Goal: Task Accomplishment & Management: Manage account settings

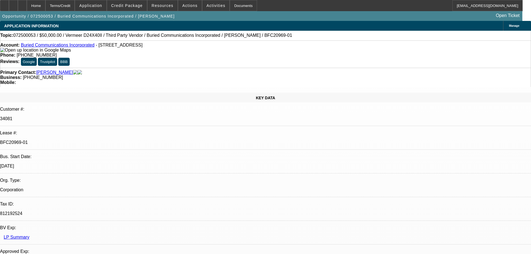
select select "0"
select select "3"
select select "0"
select select "6"
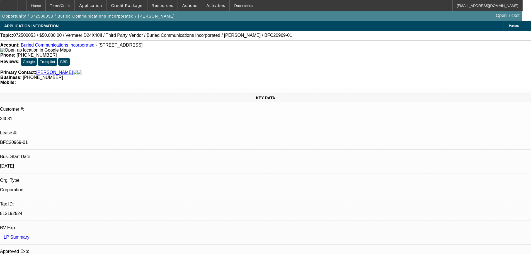
select select "0"
select select "3"
select select "0"
select select "6"
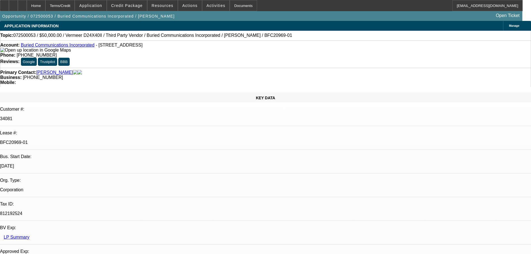
select select "0"
select select "3"
select select "0"
select select "6"
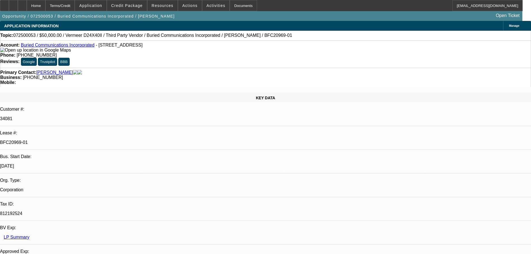
select select "0"
select select "3"
select select "0"
select select "6"
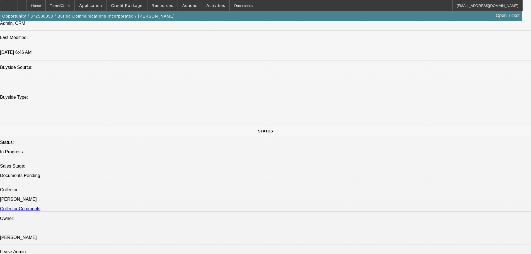
scroll to position [362, 0]
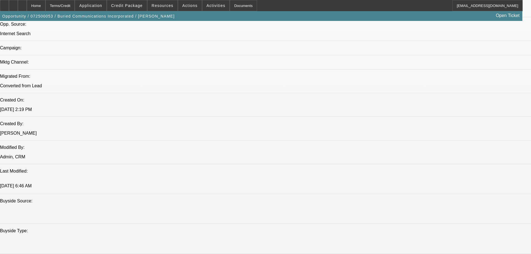
scroll to position [445, 0]
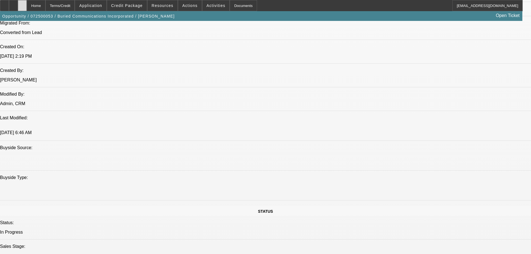
click at [22, 4] on icon at bounding box center [22, 4] width 0 height 0
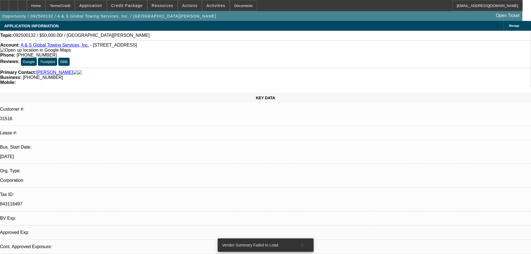
select select "0"
select select "2"
select select "0.1"
select select "4"
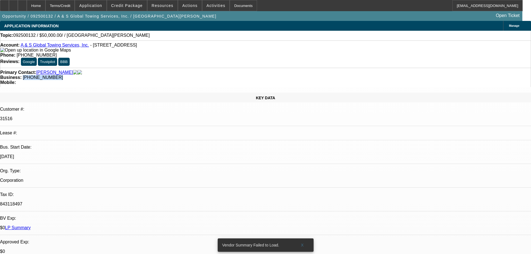
drag, startPoint x: 228, startPoint y: 60, endPoint x: 199, endPoint y: 63, distance: 28.3
click at [199, 75] on div "Business: (817) 495-6968" at bounding box center [265, 77] width 530 height 5
copy span "(817) 495-6968"
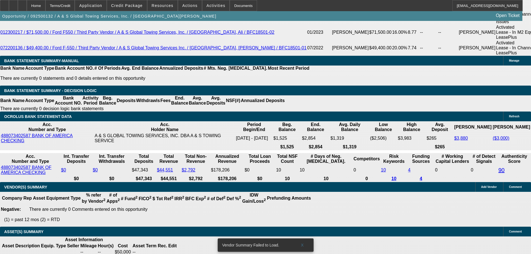
drag, startPoint x: 274, startPoint y: 103, endPoint x: 290, endPoint y: 194, distance: 92.0
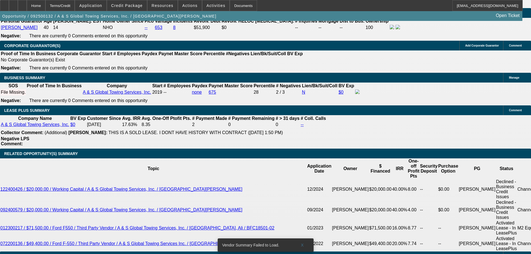
scroll to position [815, 0]
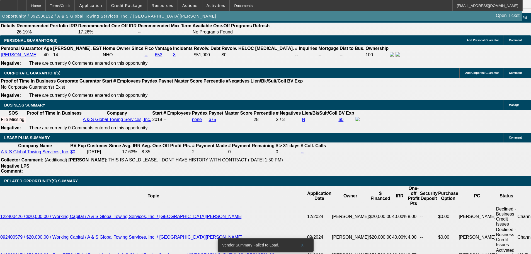
type input "$0.00"
type input "UNKNOWN"
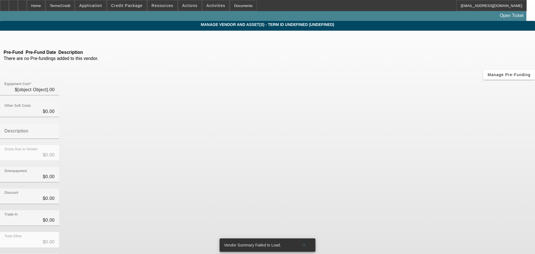
type input "$50,000.00"
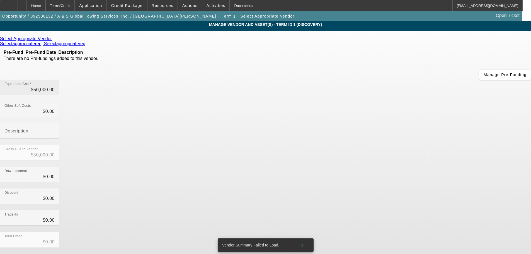
click at [59, 80] on div "Equipment Cost $50,000.00" at bounding box center [29, 88] width 59 height 16
type input "50000"
click at [55, 86] on input "50000" at bounding box center [29, 89] width 50 height 7
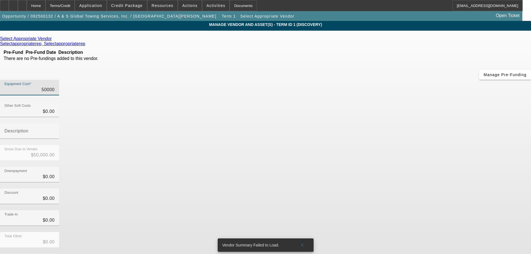
type input "$0.00"
type input "2"
type input "$2.00"
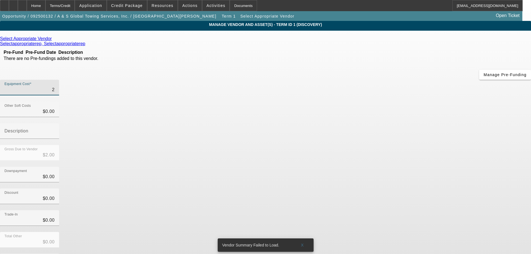
type input "25"
type input "$25.00"
type input "250"
type input "$250.00"
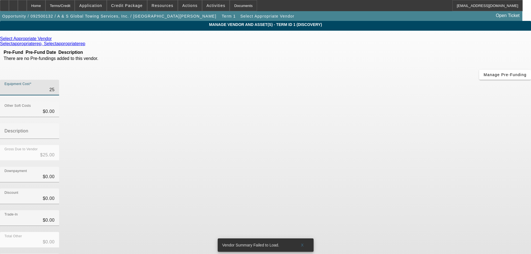
type input "$250.00"
type input "2500"
type input "$2,500.00"
type input "25000"
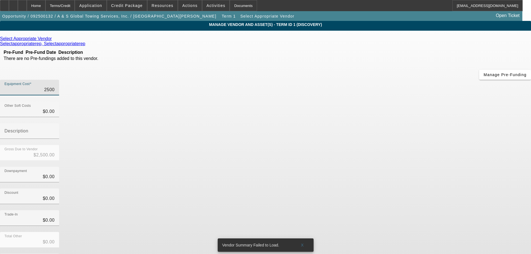
type input "$25,000.00"
click at [387, 188] on div "Discount $0.00" at bounding box center [265, 199] width 531 height 22
click at [53, 40] on icon at bounding box center [53, 38] width 0 height 5
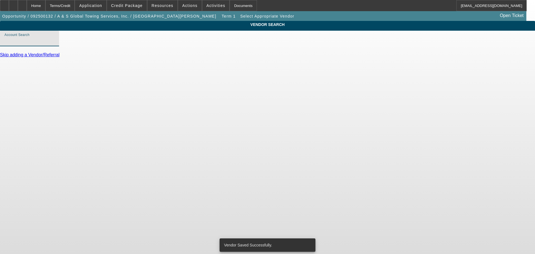
click at [55, 44] on input "Account Search" at bounding box center [29, 40] width 50 height 7
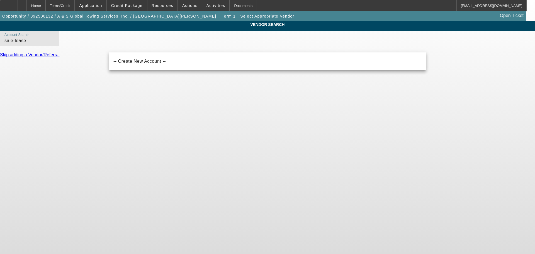
click at [55, 44] on input "sale-lease" at bounding box center [29, 40] width 50 height 7
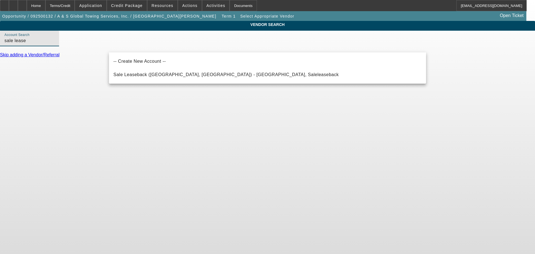
click at [55, 44] on input "sale lease" at bounding box center [29, 40] width 50 height 7
click at [201, 74] on span "Sale Leaseback (Northbrook, IL) - Saleleaseback, Saleleaseback" at bounding box center [225, 74] width 225 height 5
type input "Sale Leaseback (Northbrook, IL) - Saleleaseback, Saleleaseback"
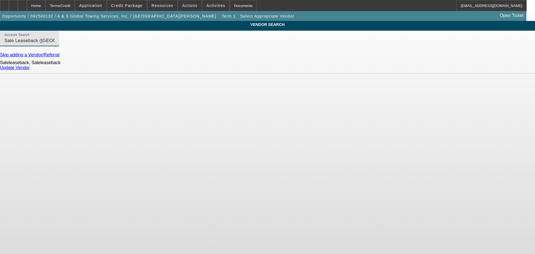
click at [30, 70] on link "Update Vendor" at bounding box center [15, 67] width 30 height 5
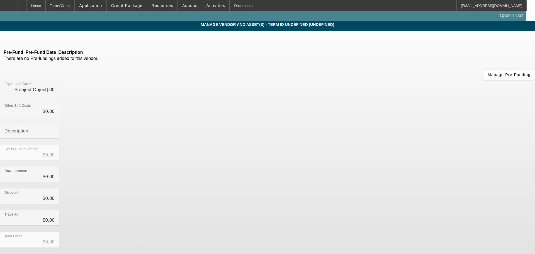
type input "$25,000.00"
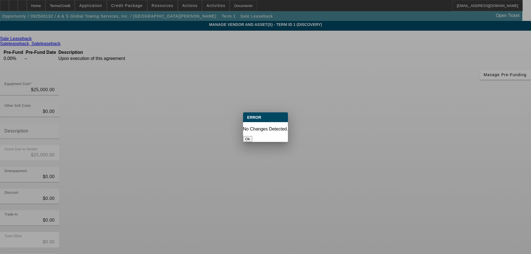
click at [252, 136] on button "Ok" at bounding box center [247, 139] width 9 height 6
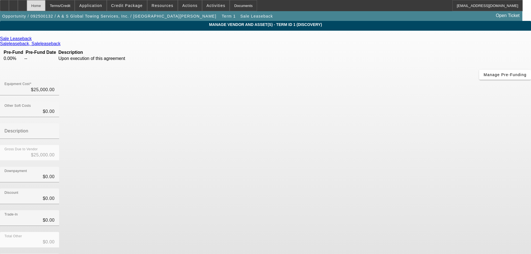
click at [45, 6] on div "Home" at bounding box center [36, 5] width 19 height 11
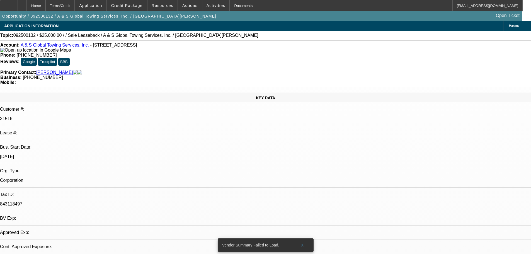
select select "0"
select select "2"
select select "0.1"
select select "4"
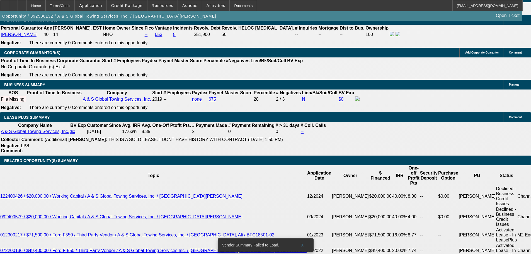
scroll to position [919, 0]
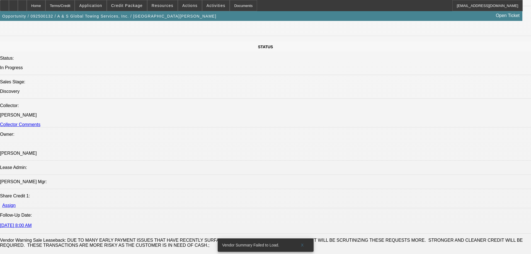
drag, startPoint x: 241, startPoint y: 111, endPoint x: 228, endPoint y: 52, distance: 59.9
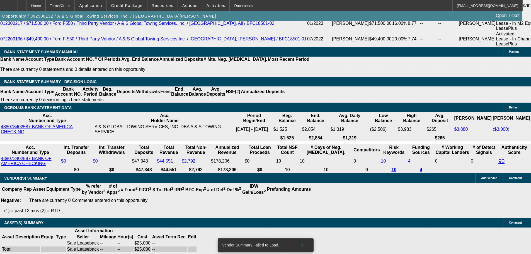
drag, startPoint x: 237, startPoint y: 81, endPoint x: 246, endPoint y: 159, distance: 78.5
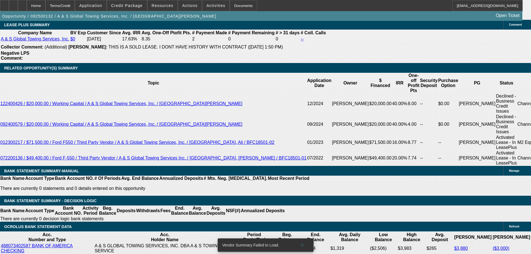
scroll to position [900, 0]
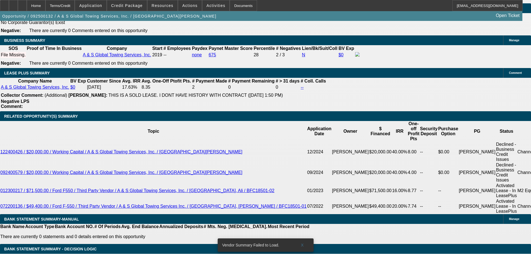
type input "12"
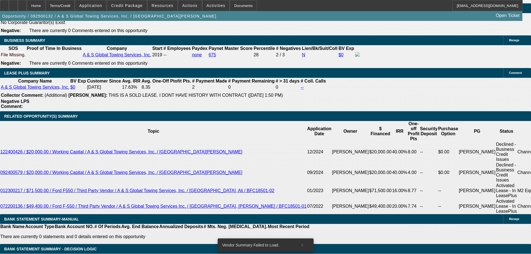
type input "33"
type input "$2,474.22"
type input "$4,948.44"
type input "$2,117.34"
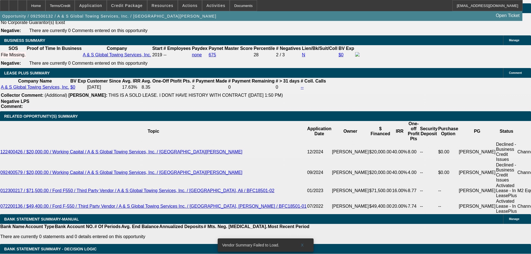
type input "$4,234.68"
type input "33"
drag, startPoint x: 210, startPoint y: 158, endPoint x: 206, endPoint y: 160, distance: 5.0
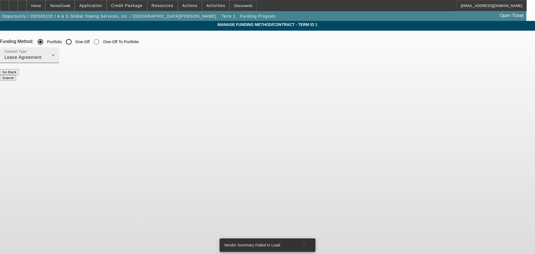
click at [52, 58] on div "Lease Agreement" at bounding box center [27, 57] width 47 height 7
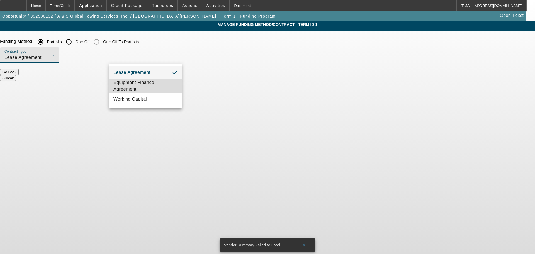
click at [155, 90] on span "Equipment Finance Agreement" at bounding box center [145, 85] width 64 height 13
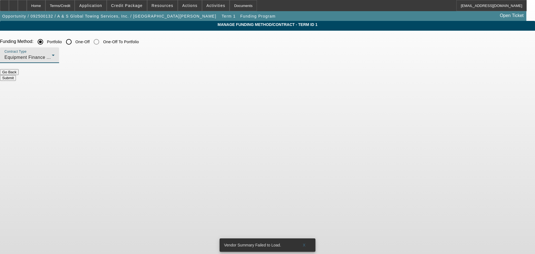
click at [16, 75] on button "Submit" at bounding box center [8, 78] width 16 height 6
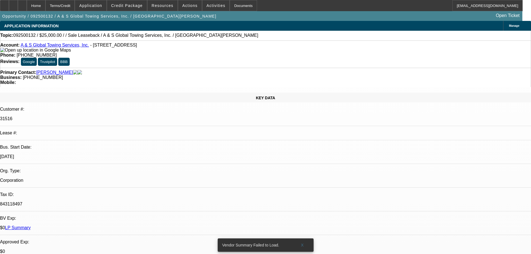
select select "0"
select select "2"
select select "0"
select select "6"
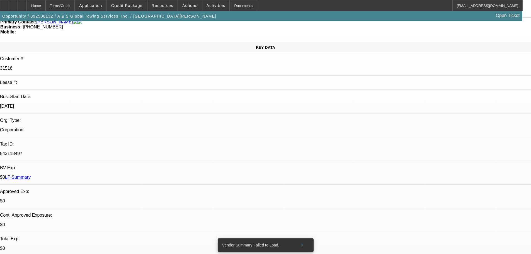
drag, startPoint x: 230, startPoint y: 183, endPoint x: 229, endPoint y: 192, distance: 9.3
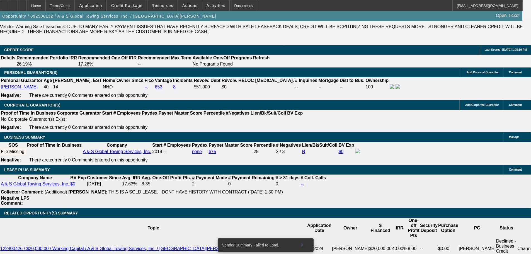
drag, startPoint x: 192, startPoint y: 99, endPoint x: 189, endPoint y: 179, distance: 79.7
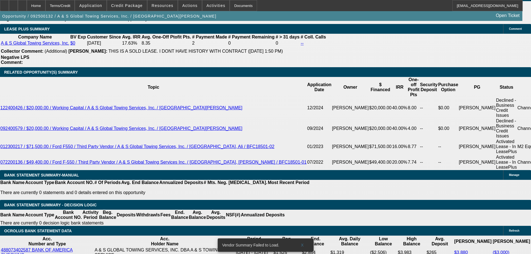
scroll to position [907, 0]
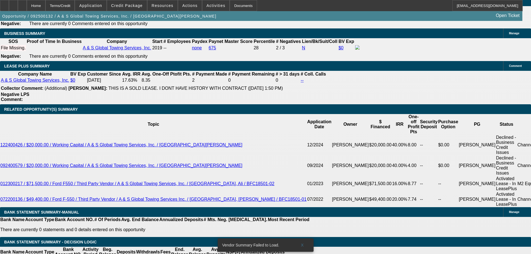
type input "UNKNOWN"
type input "33"
type input "$4,948.44"
type input "$2,474.22"
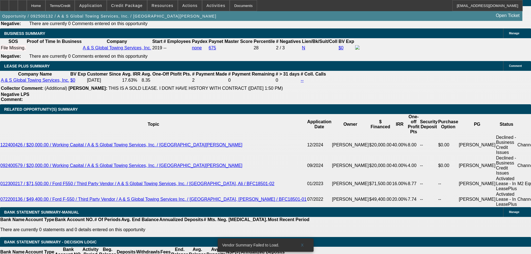
type input "33"
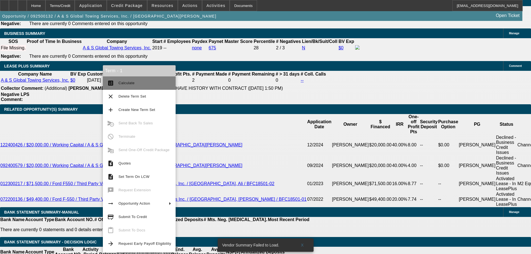
click at [165, 82] on span "Calculate" at bounding box center [144, 83] width 53 height 7
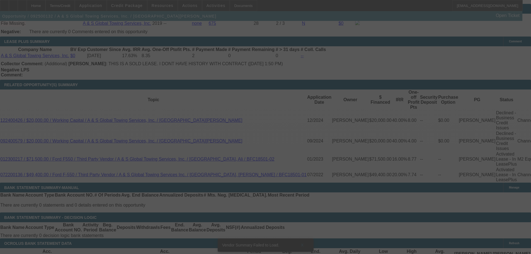
scroll to position [963, 0]
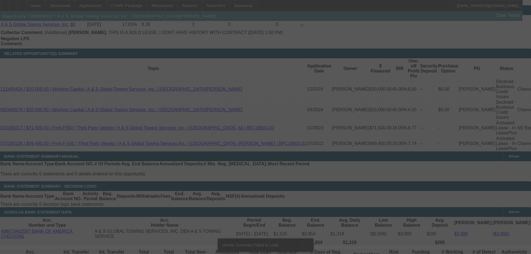
select select "0"
select select "2"
select select "0"
select select "6"
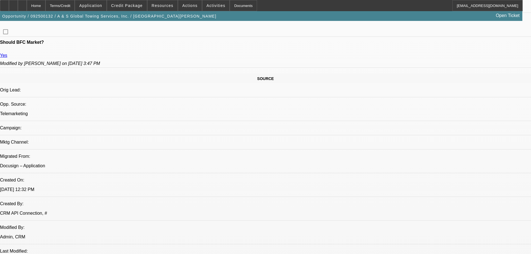
scroll to position [3, 0]
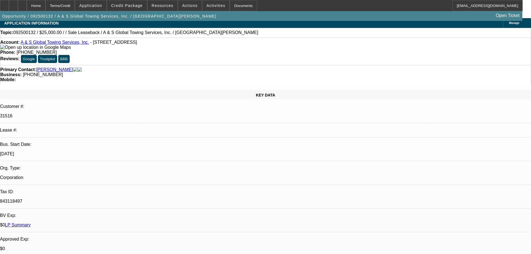
drag, startPoint x: 276, startPoint y: 140, endPoint x: 271, endPoint y: 37, distance: 102.9
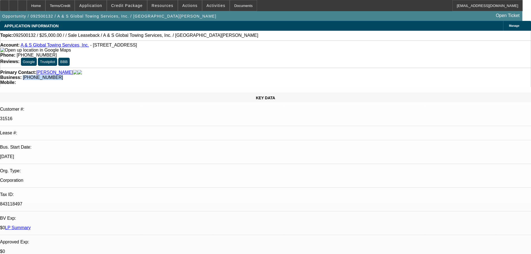
drag, startPoint x: 227, startPoint y: 63, endPoint x: 199, endPoint y: 64, distance: 27.9
click at [199, 75] on div "Business: (817) 495-6968" at bounding box center [265, 77] width 530 height 5
copy span "(817) 495-6968"
click at [163, 70] on div "Primary Contact: Salem, Ali" at bounding box center [265, 72] width 530 height 5
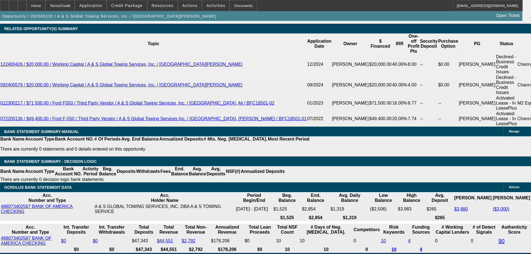
drag, startPoint x: 197, startPoint y: 86, endPoint x: 200, endPoint y: 167, distance: 80.8
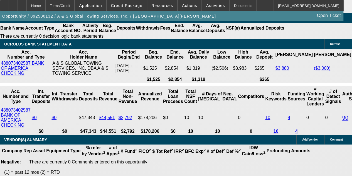
scroll to position [1172, 0]
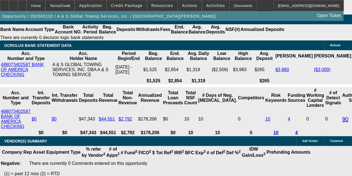
drag, startPoint x: 192, startPoint y: 106, endPoint x: 185, endPoint y: 62, distance: 43.9
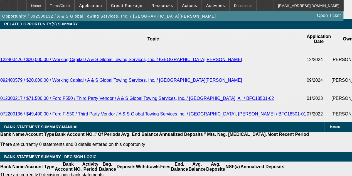
drag, startPoint x: 188, startPoint y: 99, endPoint x: 184, endPoint y: 38, distance: 62.0
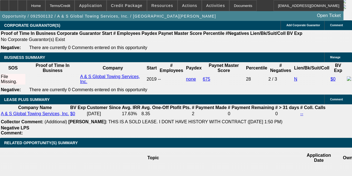
drag, startPoint x: 178, startPoint y: 58, endPoint x: 177, endPoint y: 40, distance: 17.6
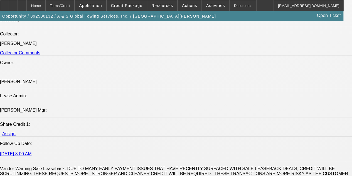
drag, startPoint x: 173, startPoint y: 119, endPoint x: 161, endPoint y: 58, distance: 62.2
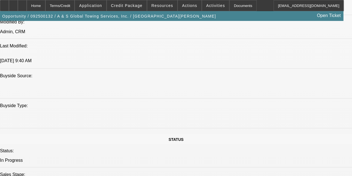
scroll to position [470, 0]
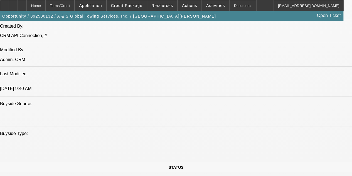
drag, startPoint x: 163, startPoint y: 121, endPoint x: 160, endPoint y: 82, distance: 38.9
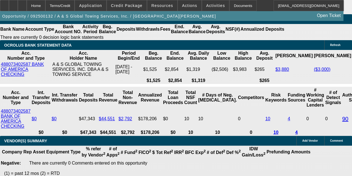
scroll to position [1167, 0]
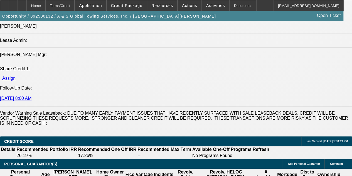
drag, startPoint x: 174, startPoint y: 104, endPoint x: 170, endPoint y: 47, distance: 57.2
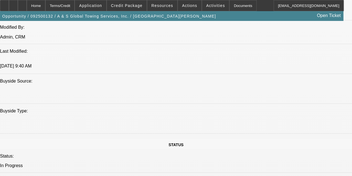
scroll to position [495, 0]
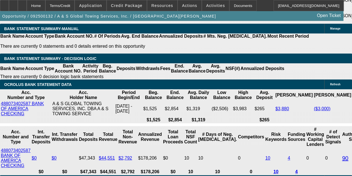
scroll to position [1135, 0]
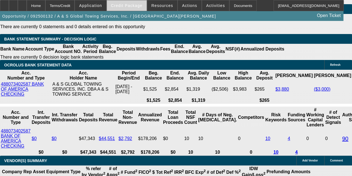
click at [138, 8] on span at bounding box center [127, 5] width 40 height 13
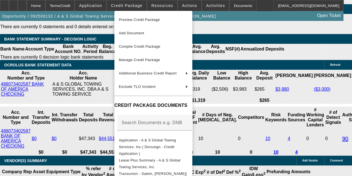
click at [40, 53] on div at bounding box center [176, 88] width 352 height 176
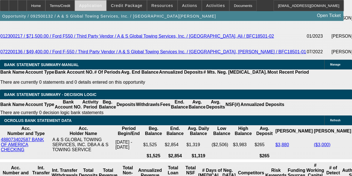
scroll to position [1044, 0]
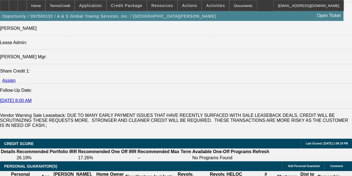
drag, startPoint x: 159, startPoint y: 83, endPoint x: 160, endPoint y: 34, distance: 49.0
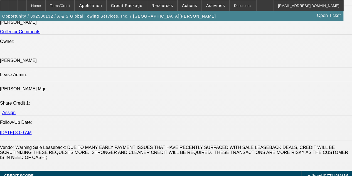
drag, startPoint x: 120, startPoint y: 78, endPoint x: 124, endPoint y: 42, distance: 36.4
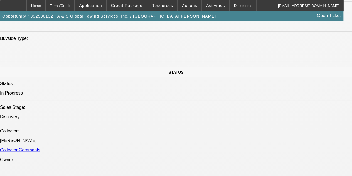
drag, startPoint x: 130, startPoint y: 65, endPoint x: 129, endPoint y: 37, distance: 27.9
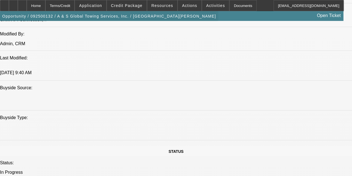
drag, startPoint x: 126, startPoint y: 52, endPoint x: 119, endPoint y: 21, distance: 32.0
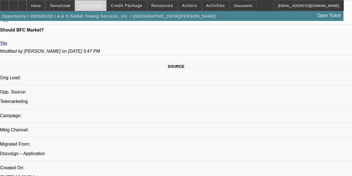
drag, startPoint x: 114, startPoint y: 54, endPoint x: 90, endPoint y: 5, distance: 54.8
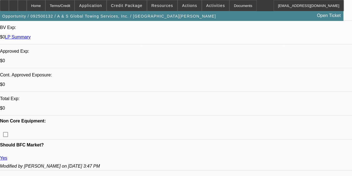
drag, startPoint x: 130, startPoint y: 77, endPoint x: 128, endPoint y: 26, distance: 50.5
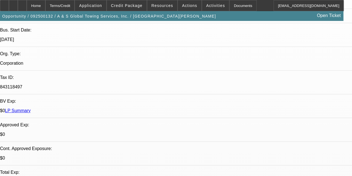
drag, startPoint x: 130, startPoint y: 101, endPoint x: 123, endPoint y: 49, distance: 51.8
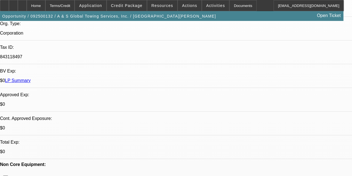
drag, startPoint x: 129, startPoint y: 123, endPoint x: 129, endPoint y: 159, distance: 35.7
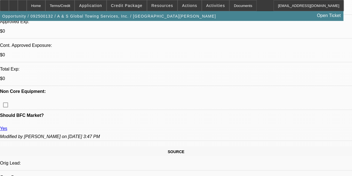
drag, startPoint x: 115, startPoint y: 103, endPoint x: 100, endPoint y: 156, distance: 55.5
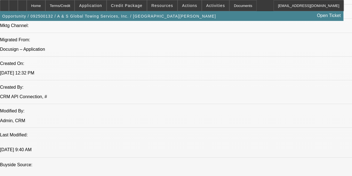
drag, startPoint x: 117, startPoint y: 177, endPoint x: 112, endPoint y: 117, distance: 60.3
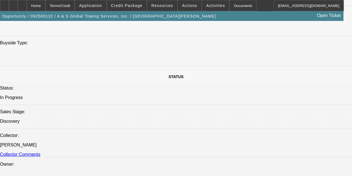
drag, startPoint x: 108, startPoint y: 70, endPoint x: 128, endPoint y: 155, distance: 86.7
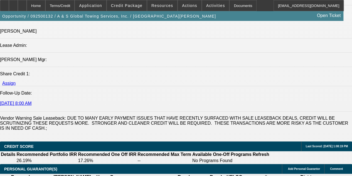
drag, startPoint x: 154, startPoint y: 55, endPoint x: 139, endPoint y: 49, distance: 16.0
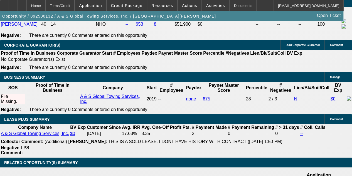
drag, startPoint x: 133, startPoint y: 99, endPoint x: 115, endPoint y: 65, distance: 38.7
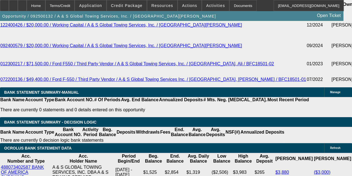
drag, startPoint x: 119, startPoint y: 141, endPoint x: 117, endPoint y: 116, distance: 24.8
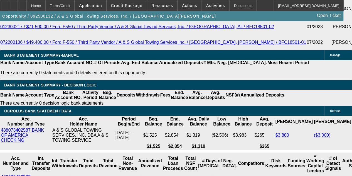
drag, startPoint x: 148, startPoint y: 85, endPoint x: 151, endPoint y: 38, distance: 46.9
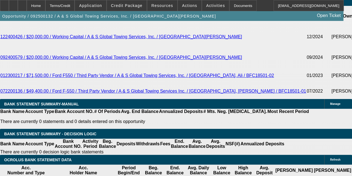
drag, startPoint x: 131, startPoint y: 88, endPoint x: 119, endPoint y: 57, distance: 33.6
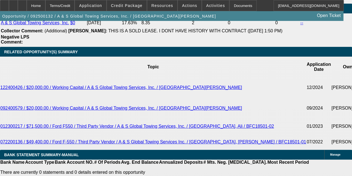
drag, startPoint x: 100, startPoint y: 94, endPoint x: 102, endPoint y: 65, distance: 28.8
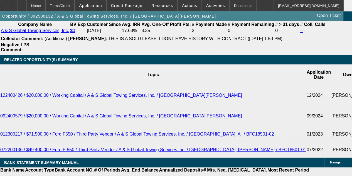
drag, startPoint x: 114, startPoint y: 78, endPoint x: 112, endPoint y: 64, distance: 13.5
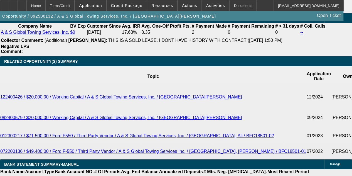
drag, startPoint x: 113, startPoint y: 83, endPoint x: 112, endPoint y: 75, distance: 8.8
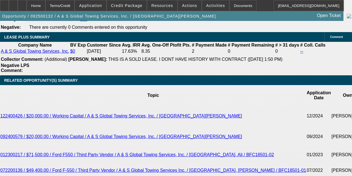
scroll to position [944, 0]
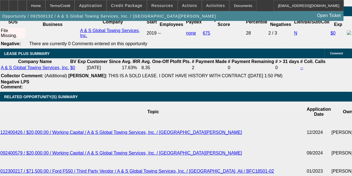
drag, startPoint x: 113, startPoint y: 82, endPoint x: 112, endPoint y: 52, distance: 30.1
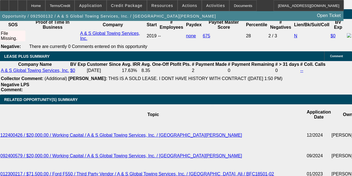
drag, startPoint x: 129, startPoint y: 64, endPoint x: 126, endPoint y: 53, distance: 10.8
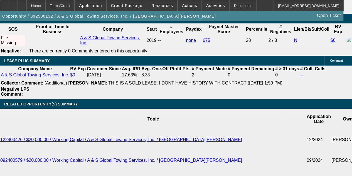
drag, startPoint x: 126, startPoint y: 63, endPoint x: 120, endPoint y: 50, distance: 13.3
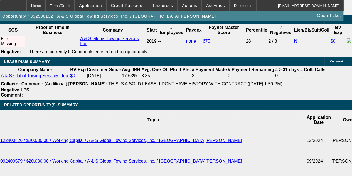
drag, startPoint x: 122, startPoint y: 65, endPoint x: 121, endPoint y: 57, distance: 7.9
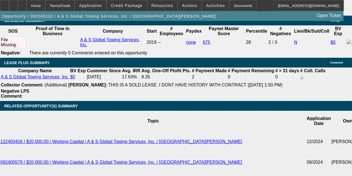
drag, startPoint x: 120, startPoint y: 69, endPoint x: 119, endPoint y: 61, distance: 8.1
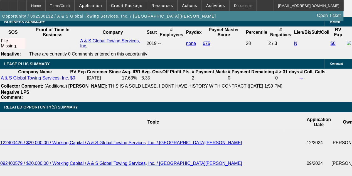
drag, startPoint x: 134, startPoint y: 69, endPoint x: 133, endPoint y: 60, distance: 9.2
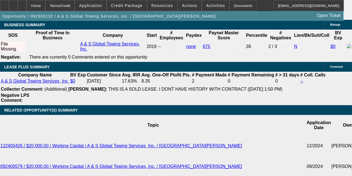
drag, startPoint x: 128, startPoint y: 79, endPoint x: 127, endPoint y: 68, distance: 11.8
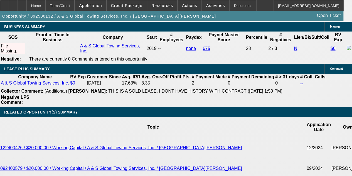
drag, startPoint x: 128, startPoint y: 65, endPoint x: 128, endPoint y: 52, distance: 13.1
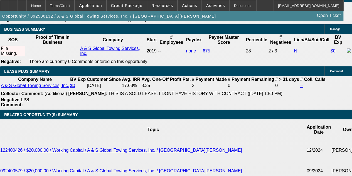
drag, startPoint x: 129, startPoint y: 53, endPoint x: 129, endPoint y: 48, distance: 4.5
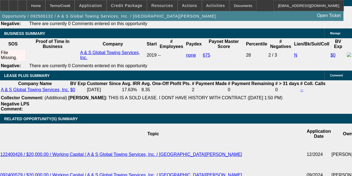
drag, startPoint x: 129, startPoint y: 48, endPoint x: 129, endPoint y: 36, distance: 12.3
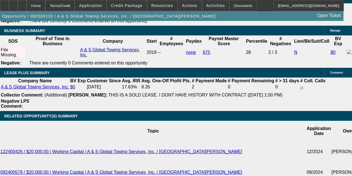
drag, startPoint x: 130, startPoint y: 41, endPoint x: 130, endPoint y: 65, distance: 23.7
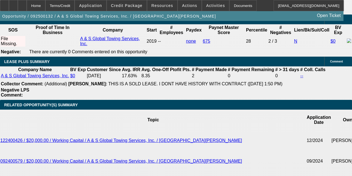
drag
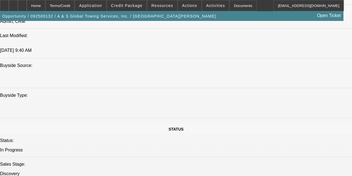
scroll to position [479, 0]
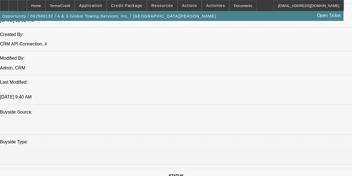
scroll to position [428, 0]
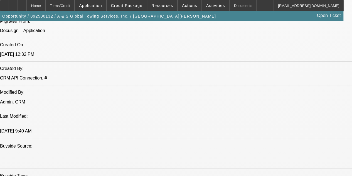
drag, startPoint x: 191, startPoint y: 83, endPoint x: 193, endPoint y: 73, distance: 10.5
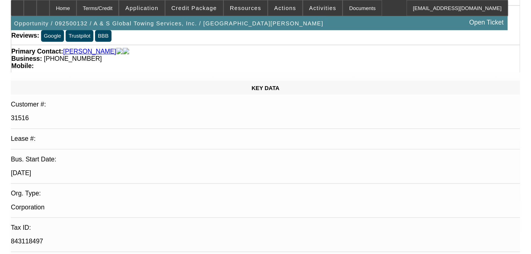
scroll to position [0, 0]
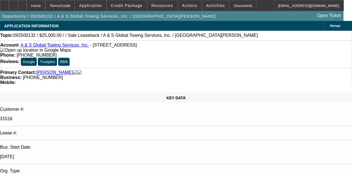
drag, startPoint x: 158, startPoint y: 103, endPoint x: 155, endPoint y: 28, distance: 75.0
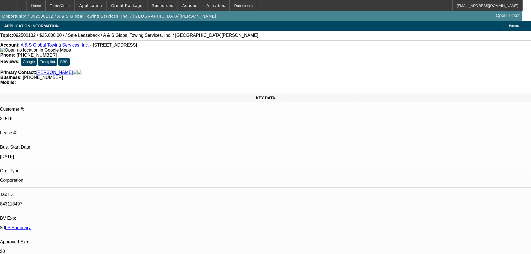
drag, startPoint x: 461, startPoint y: 158, endPoint x: 358, endPoint y: 150, distance: 103.1
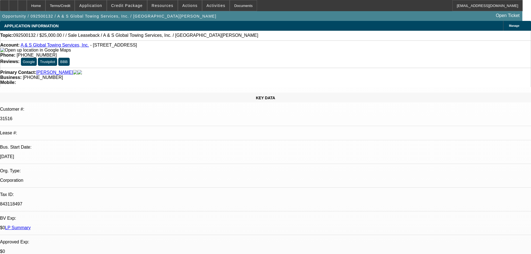
copy div "9/8 let him know about leaseback-told him it would be tough bc of neg balances.…"
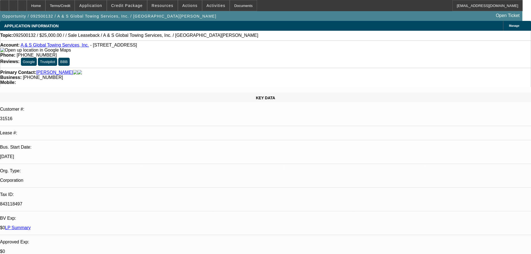
radio input "true"
paste textarea "9/8 let him know about leaseback-told him it would be tough bc of neg balances.…"
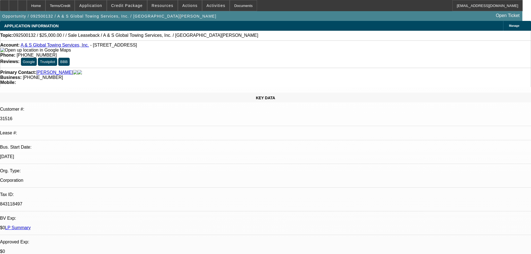
type textarea "9/8 let him know about leaseback-told him it would be tough bc of neg balances.…"
radio input "true"
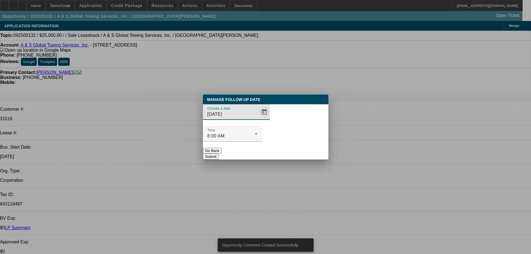
click at [257, 119] on span "Open calendar" at bounding box center [263, 111] width 13 height 13
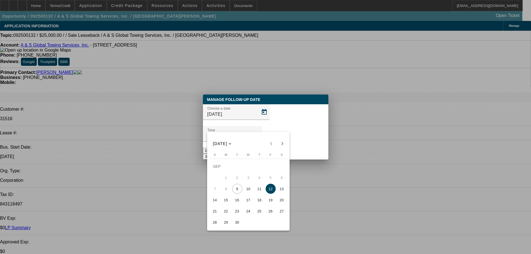
click at [240, 213] on span "23" at bounding box center [237, 211] width 10 height 10
type input "9/23/2025"
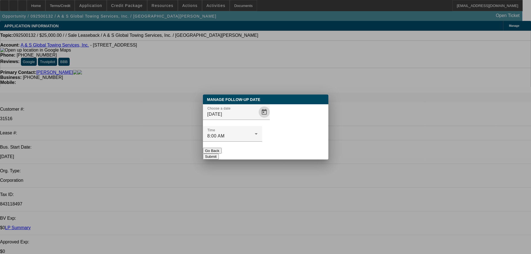
click at [219, 153] on button "Submit" at bounding box center [211, 156] width 16 height 6
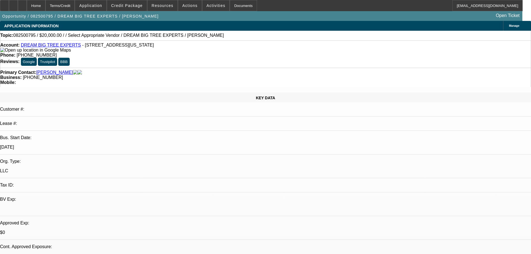
select select "0"
select select "2"
select select "0.1"
select select "4"
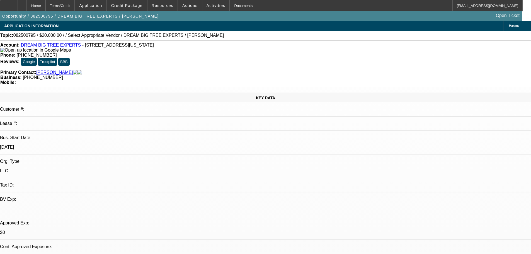
click at [221, 68] on div "Primary Contact: Morales, Efrain Business: (973) 409-7743 Mobile:" at bounding box center [265, 77] width 531 height 19
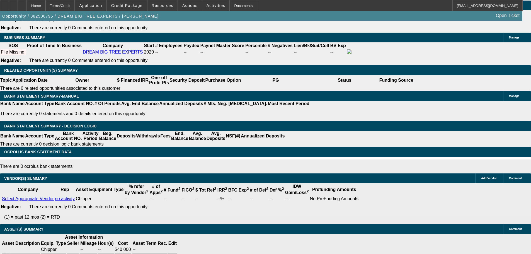
drag, startPoint x: 191, startPoint y: 190, endPoint x: 187, endPoint y: 228, distance: 38.4
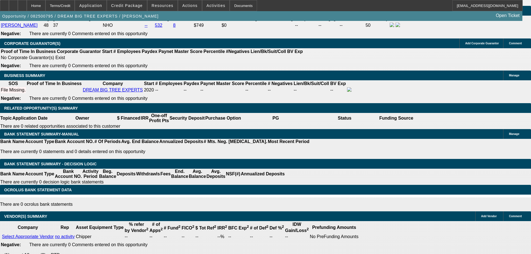
drag, startPoint x: 211, startPoint y: 194, endPoint x: 206, endPoint y: 140, distance: 54.9
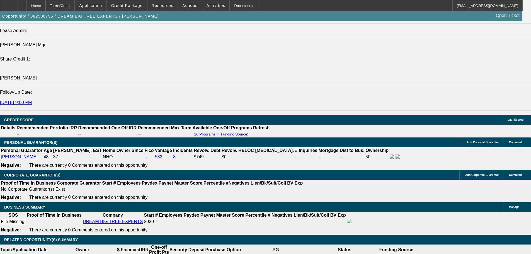
scroll to position [734, 0]
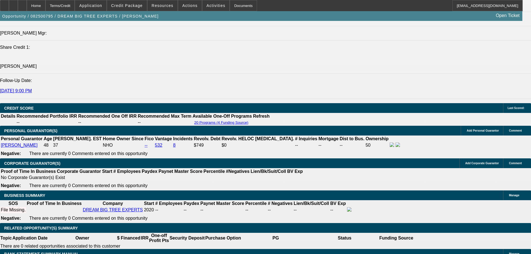
drag, startPoint x: 213, startPoint y: 184, endPoint x: 209, endPoint y: 199, distance: 14.6
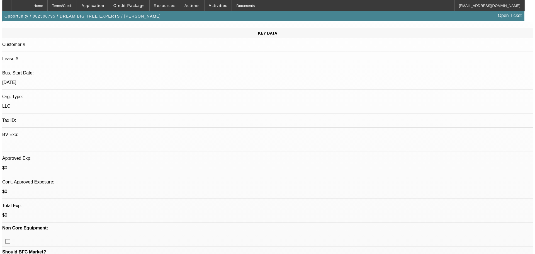
scroll to position [0, 0]
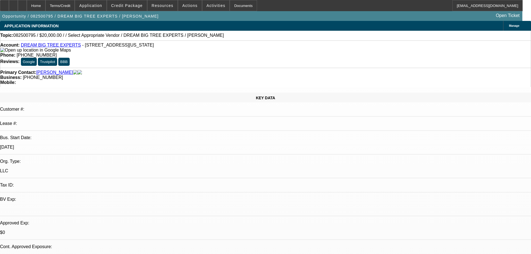
drag, startPoint x: 205, startPoint y: 174, endPoint x: 194, endPoint y: 128, distance: 46.7
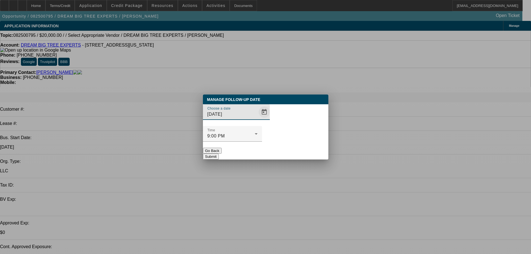
click at [257, 119] on span "Open calendar" at bounding box center [263, 111] width 13 height 13
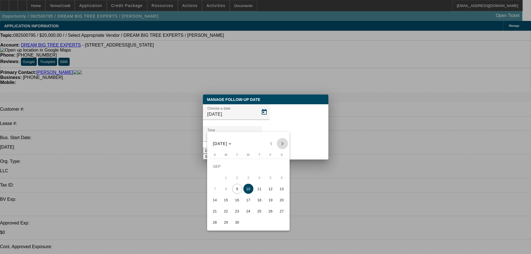
click at [285, 143] on span "Next month" at bounding box center [282, 143] width 11 height 11
click at [258, 180] on span "9" at bounding box center [259, 177] width 10 height 10
type input "10/9/2025"
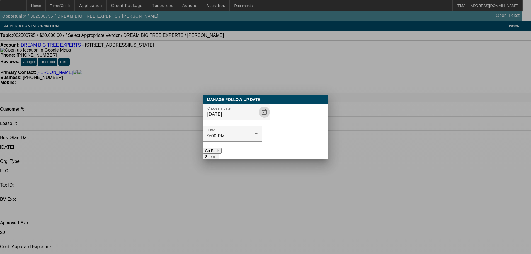
click at [219, 153] on button "Submit" at bounding box center [211, 156] width 16 height 6
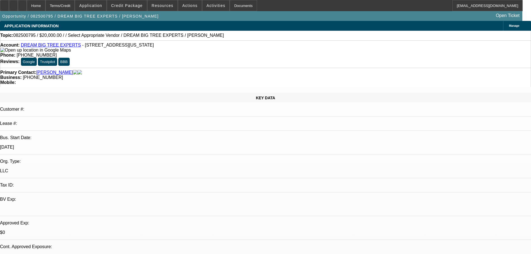
click at [193, 7] on span at bounding box center [190, 5] width 24 height 13
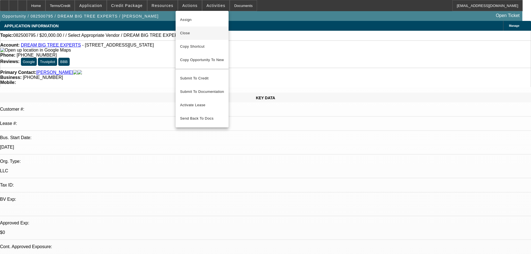
click at [205, 32] on span "Close" at bounding box center [202, 33] width 44 height 7
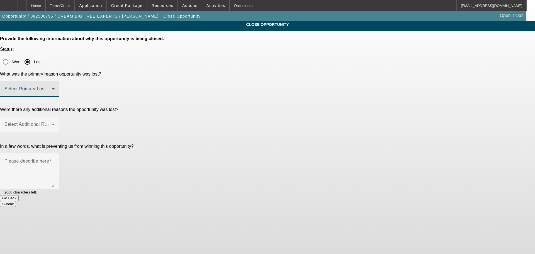
click at [52, 88] on span at bounding box center [27, 91] width 47 height 7
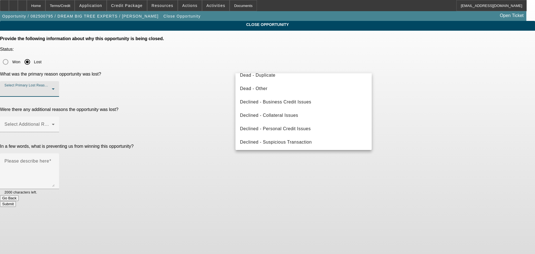
scroll to position [75, 0]
click at [295, 84] on mat-option "Dead - Other" at bounding box center [303, 87] width 136 height 13
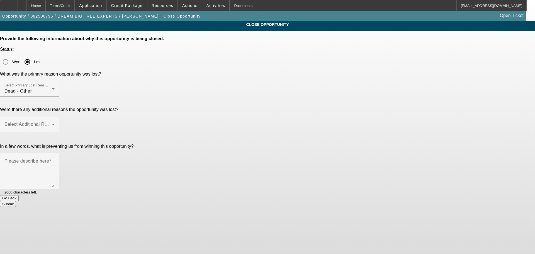
click at [432, 91] on app-close-opportunity "CLOSE OPPORTUNITY Provide the following information about why this opportunity …" at bounding box center [267, 114] width 535 height 186
click at [52, 123] on span at bounding box center [27, 126] width 47 height 7
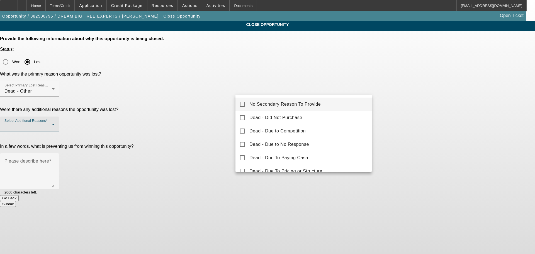
click at [437, 91] on div at bounding box center [267, 127] width 535 height 254
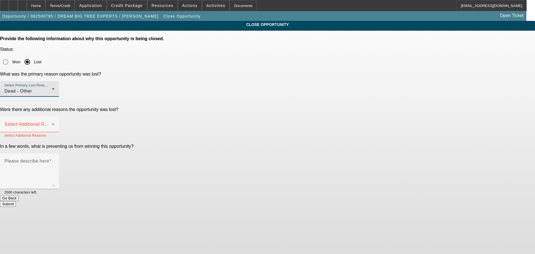
click at [52, 88] on div "Dead - Other" at bounding box center [27, 91] width 47 height 7
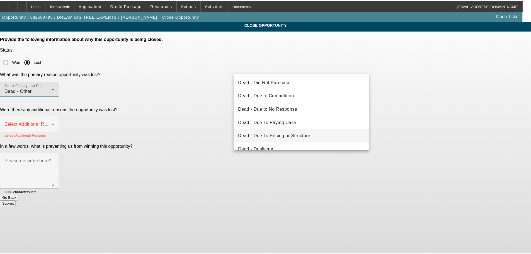
scroll to position [19, 0]
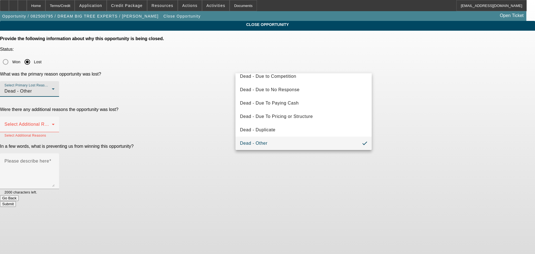
click at [423, 86] on div at bounding box center [267, 127] width 535 height 254
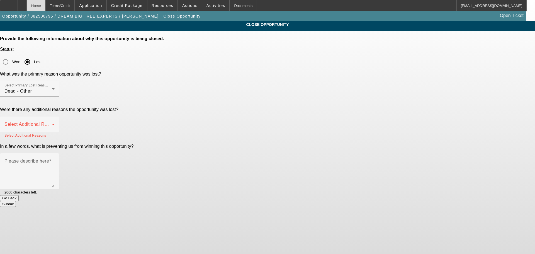
click at [45, 6] on div "Home" at bounding box center [36, 5] width 19 height 11
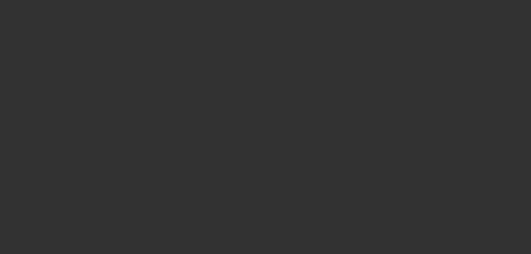
select select "0"
select select "2"
select select "0.1"
select select "4"
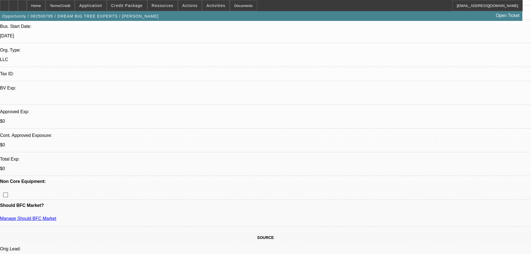
scroll to position [111, 0]
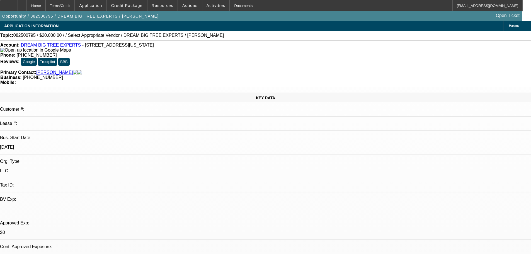
drag, startPoint x: 267, startPoint y: 203, endPoint x: 255, endPoint y: 124, distance: 79.7
click at [186, 9] on span at bounding box center [190, 5] width 24 height 13
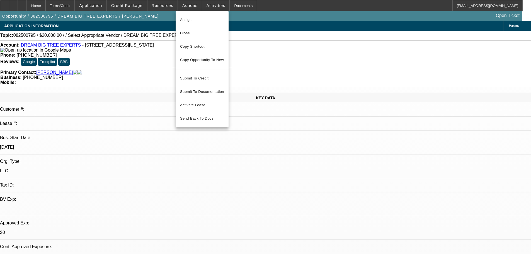
click at [240, 165] on div at bounding box center [265, 127] width 531 height 254
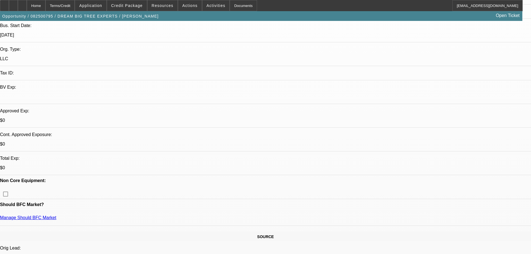
drag, startPoint x: 214, startPoint y: 98, endPoint x: 216, endPoint y: 180, distance: 81.9
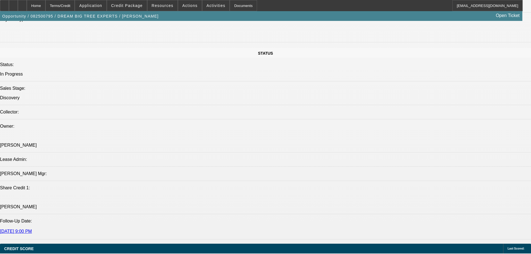
drag, startPoint x: 250, startPoint y: 123, endPoint x: 245, endPoint y: 193, distance: 69.8
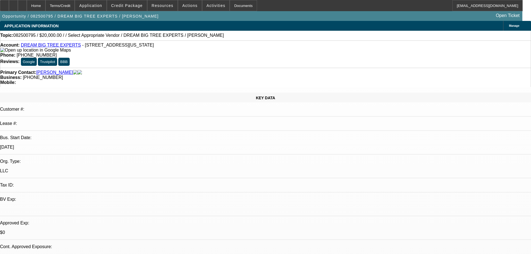
drag, startPoint x: 245, startPoint y: 174, endPoint x: 238, endPoint y: 64, distance: 110.6
click at [183, 5] on span "Actions" at bounding box center [189, 5] width 15 height 4
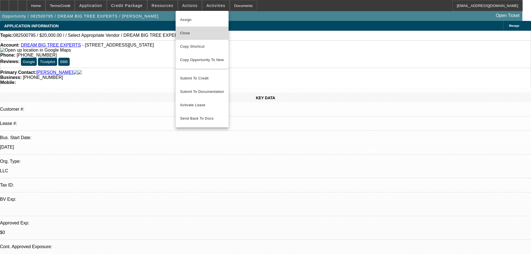
click at [210, 31] on span "Close" at bounding box center [202, 33] width 44 height 7
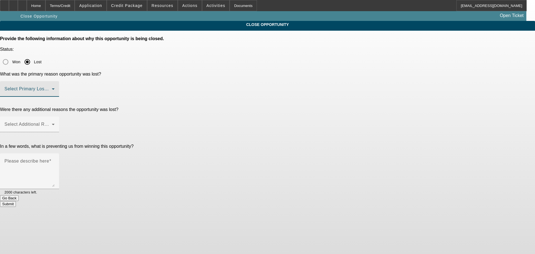
click at [52, 88] on span at bounding box center [27, 91] width 47 height 7
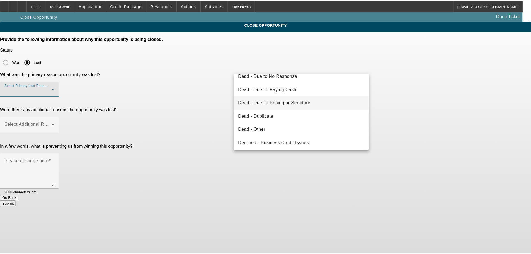
scroll to position [75, 0]
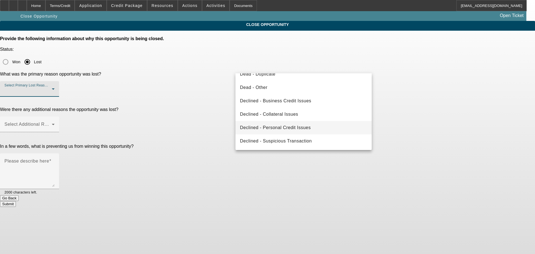
click at [300, 126] on span "Declined - Personal Credit Issues" at bounding box center [275, 127] width 71 height 7
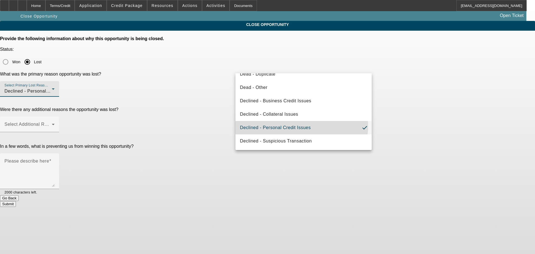
click at [451, 118] on app-close-opportunity "CLOSE OPPORTUNITY Provide the following information about why this opportunity …" at bounding box center [267, 114] width 535 height 186
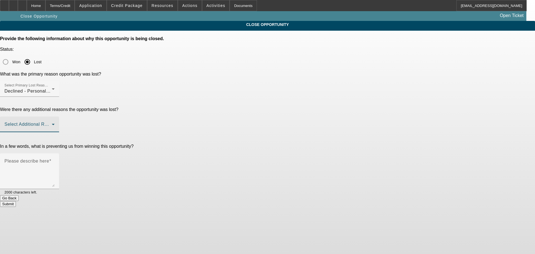
click at [52, 123] on span at bounding box center [27, 126] width 47 height 7
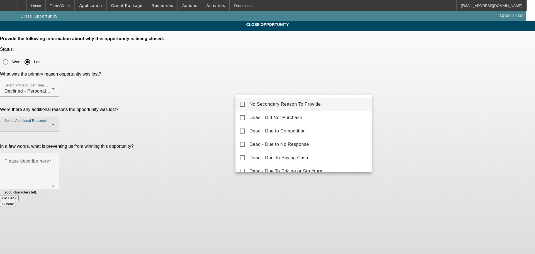
click at [297, 104] on span "No Secondary Reason To Provide" at bounding box center [284, 104] width 71 height 7
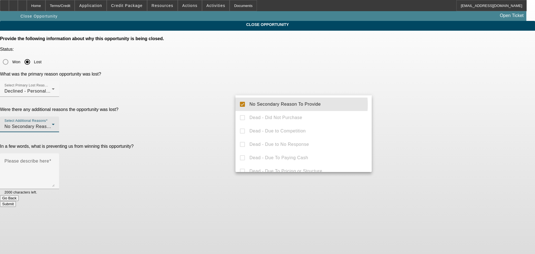
click at [373, 102] on div at bounding box center [267, 127] width 535 height 254
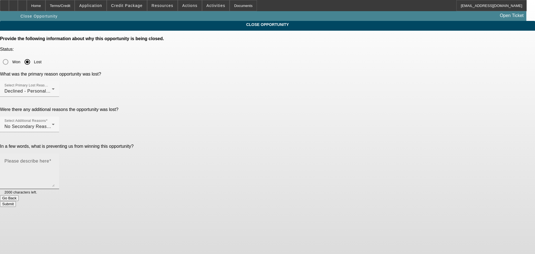
click at [55, 160] on textarea "Please describe here" at bounding box center [29, 173] width 50 height 27
type textarea "Poor credit, limited funds available"
click at [16, 201] on button "Submit" at bounding box center [8, 204] width 16 height 6
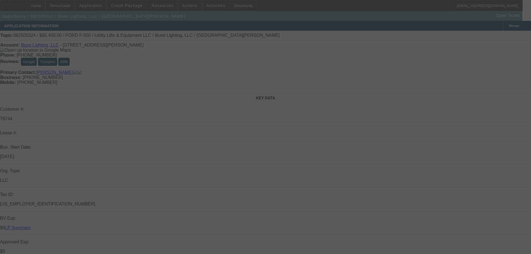
click at [245, 103] on div at bounding box center [265, 127] width 531 height 254
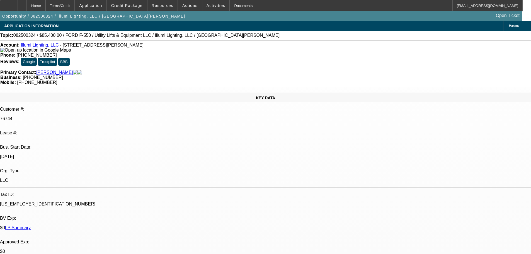
select select "0"
select select "3"
select select "0"
select select "6"
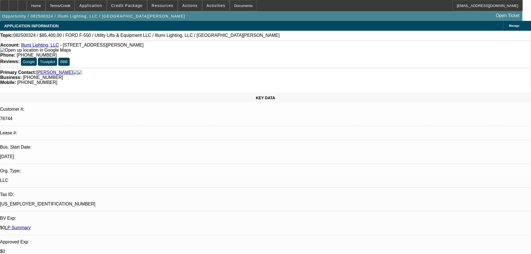
select select "0"
select select "3"
select select "0"
select select "6"
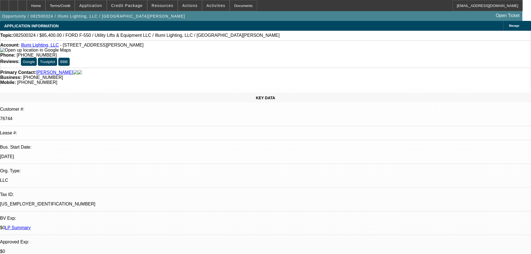
select select "0"
select select "3"
select select "0"
select select "6"
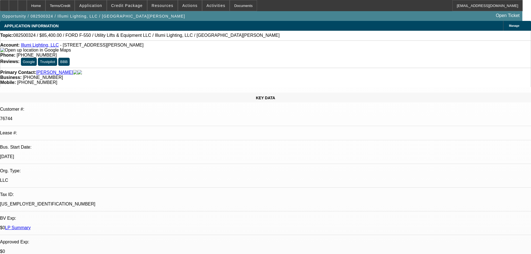
select select "0"
select select "3"
select select "0"
select select "6"
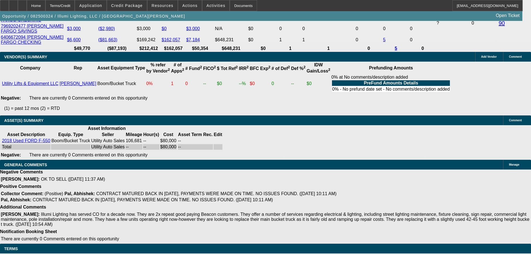
drag, startPoint x: 286, startPoint y: 208, endPoint x: 288, endPoint y: 219, distance: 11.5
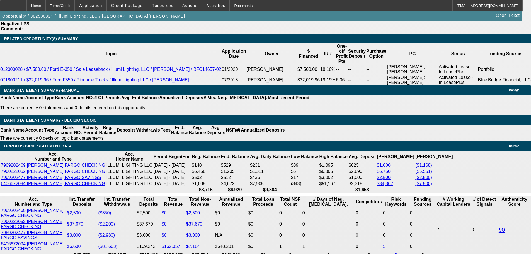
scroll to position [980, 0]
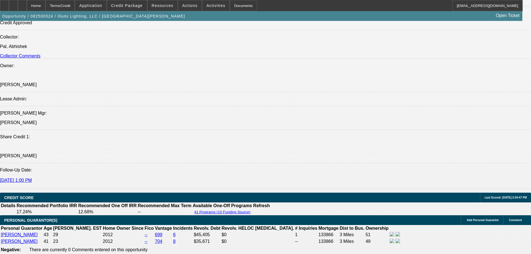
drag, startPoint x: 339, startPoint y: 69, endPoint x: 339, endPoint y: 55, distance: 14.5
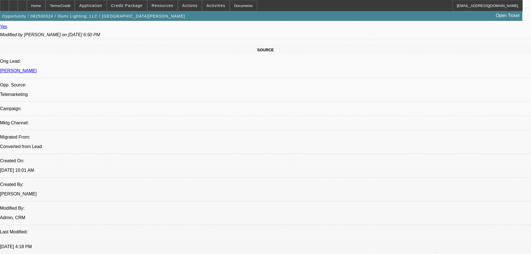
scroll to position [298, 0]
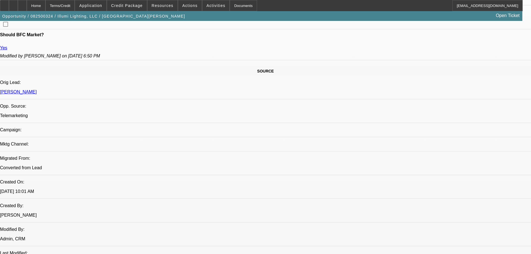
drag, startPoint x: 249, startPoint y: 138, endPoint x: 249, endPoint y: 111, distance: 27.0
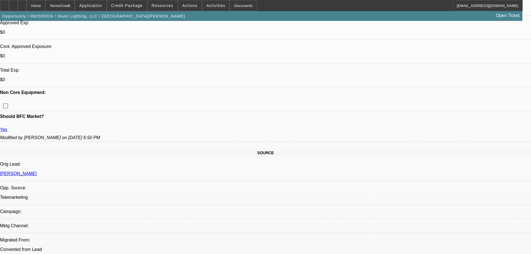
scroll to position [192, 0]
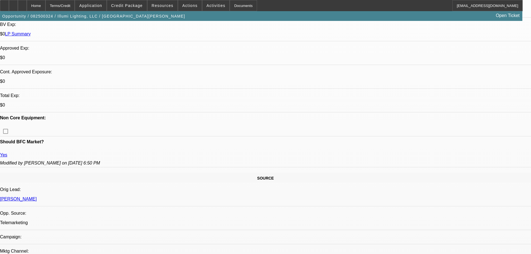
drag, startPoint x: 221, startPoint y: 160, endPoint x: 213, endPoint y: 133, distance: 29.0
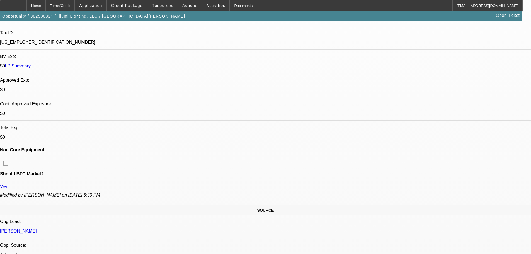
drag, startPoint x: 268, startPoint y: 136, endPoint x: 261, endPoint y: 99, distance: 37.6
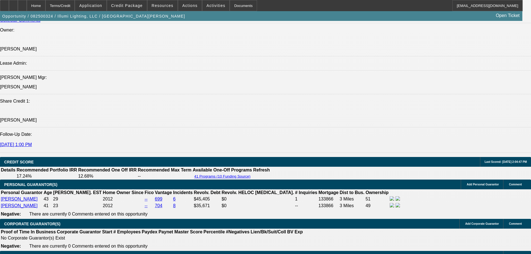
drag, startPoint x: 225, startPoint y: 191, endPoint x: 225, endPoint y: 203, distance: 12.0
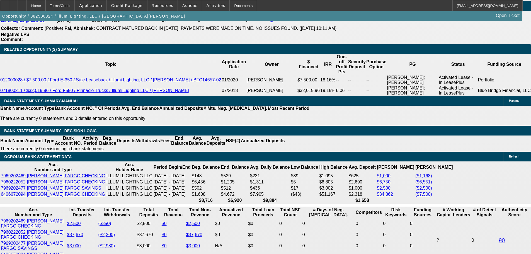
scroll to position [1203, 0]
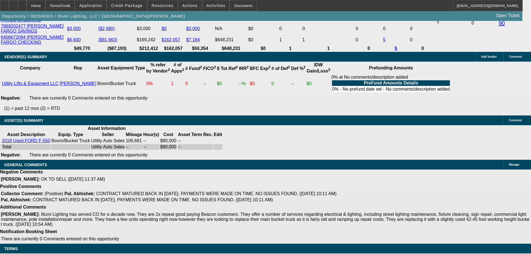
drag, startPoint x: 272, startPoint y: 121, endPoint x: 273, endPoint y: 201, distance: 80.8
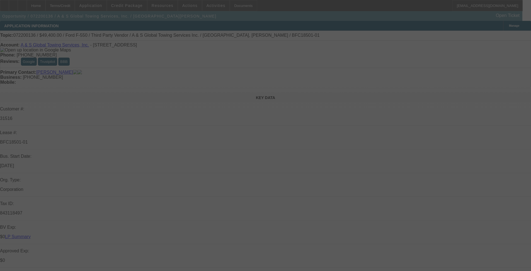
select select "0"
select select "6"
select select "0"
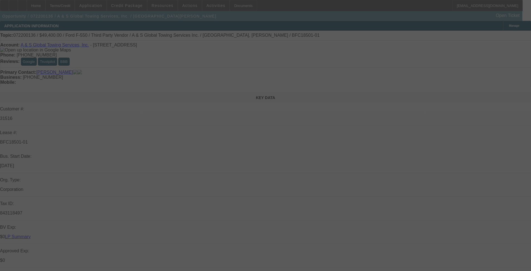
select select "0"
select select "6"
select select "0"
select select "6"
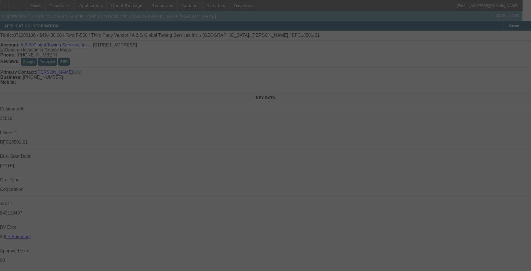
select select "0"
select select "6"
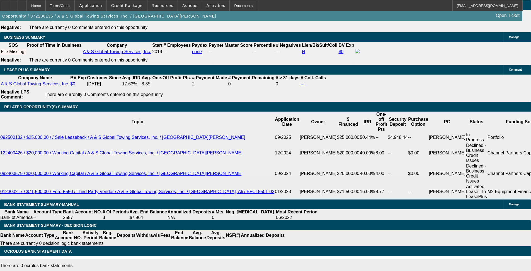
scroll to position [919, 0]
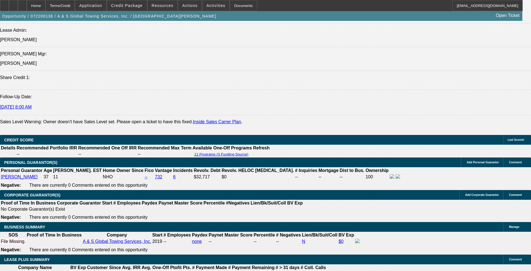
drag, startPoint x: 347, startPoint y: 136, endPoint x: 346, endPoint y: 105, distance: 31.2
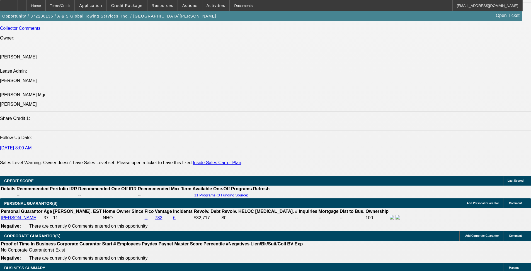
drag, startPoint x: 351, startPoint y: 149, endPoint x: 349, endPoint y: 113, distance: 36.8
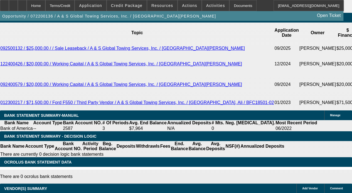
scroll to position [1067, 0]
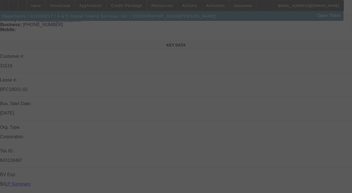
scroll to position [100, 0]
drag, startPoint x: 154, startPoint y: 68, endPoint x: 157, endPoint y: 112, distance: 44.4
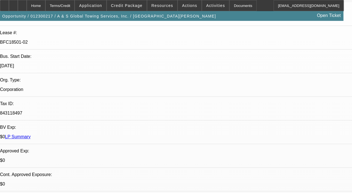
select select "0"
select select "6"
select select "0"
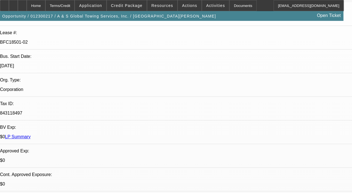
select select "0"
select select "6"
select select "0"
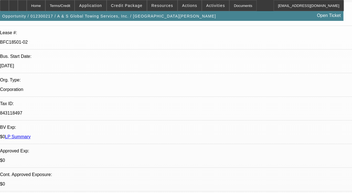
select select "0"
select select "6"
select select "0"
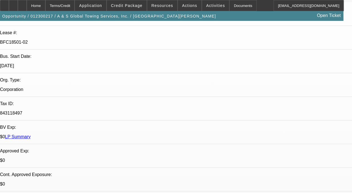
select select "6"
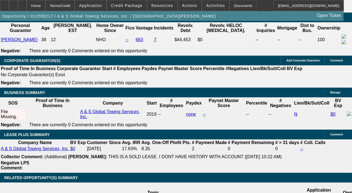
drag, startPoint x: 151, startPoint y: 92, endPoint x: 153, endPoint y: 156, distance: 64.6
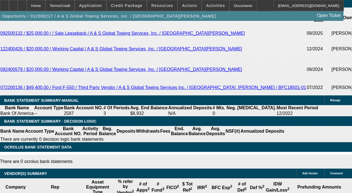
drag, startPoint x: 148, startPoint y: 146, endPoint x: 149, endPoint y: 152, distance: 5.0
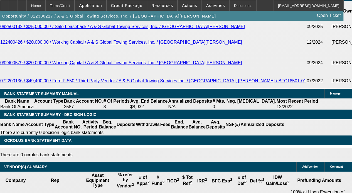
scroll to position [1023, 0]
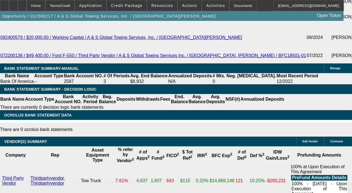
drag, startPoint x: 233, startPoint y: 138, endPoint x: 232, endPoint y: 145, distance: 6.6
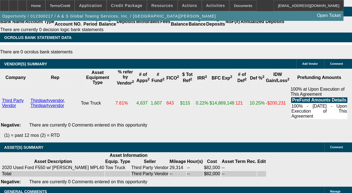
drag, startPoint x: 231, startPoint y: 136, endPoint x: 231, endPoint y: 163, distance: 26.7
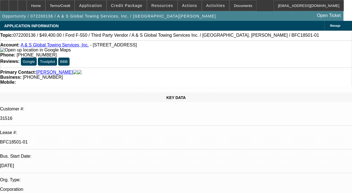
select select "0"
select select "6"
select select "0"
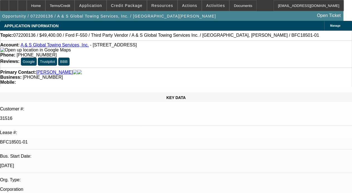
select select "0"
select select "6"
select select "0"
select select "6"
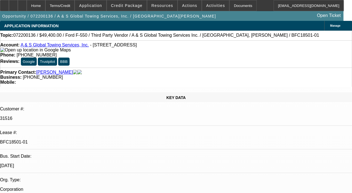
select select "0"
select select "6"
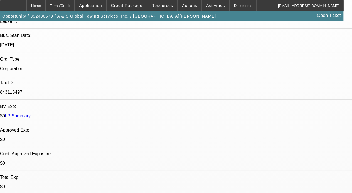
select select "0"
select select "2"
select select "0"
select select "6"
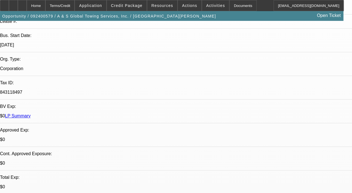
select select "0"
select select "2"
select select "0"
select select "6"
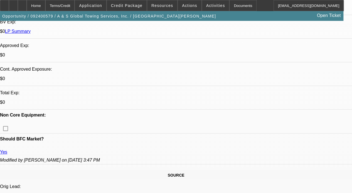
drag, startPoint x: 159, startPoint y: 89, endPoint x: 150, endPoint y: 114, distance: 26.5
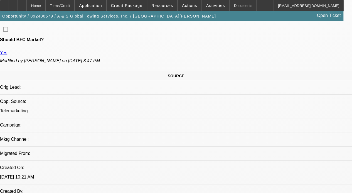
drag, startPoint x: 149, startPoint y: 142, endPoint x: 144, endPoint y: 158, distance: 16.1
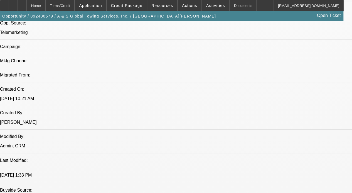
drag, startPoint x: 140, startPoint y: 99, endPoint x: 140, endPoint y: 162, distance: 62.9
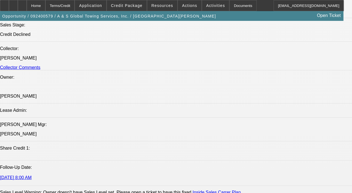
drag, startPoint x: 152, startPoint y: 136, endPoint x: 153, endPoint y: 164, distance: 28.2
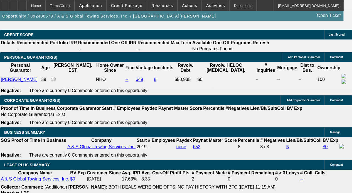
drag, startPoint x: 165, startPoint y: 159, endPoint x: 165, endPoint y: 165, distance: 6.2
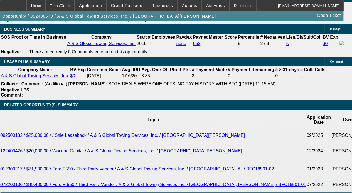
drag, startPoint x: 169, startPoint y: 94, endPoint x: 166, endPoint y: 79, distance: 15.0
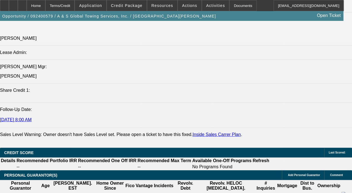
scroll to position [660, 0]
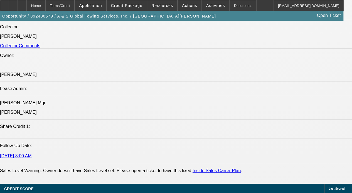
drag, startPoint x: 165, startPoint y: 79, endPoint x: 143, endPoint y: 35, distance: 49.9
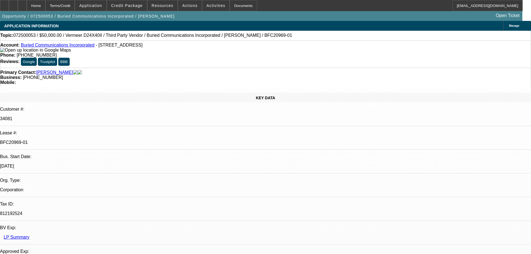
select select "0"
select select "3"
select select "0"
select select "6"
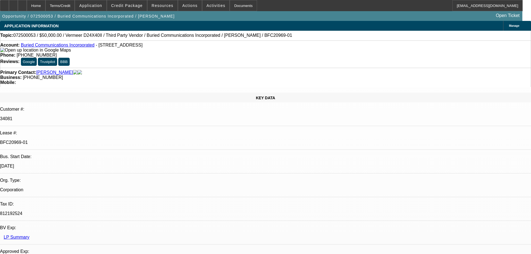
select select "0"
select select "3"
select select "0"
select select "6"
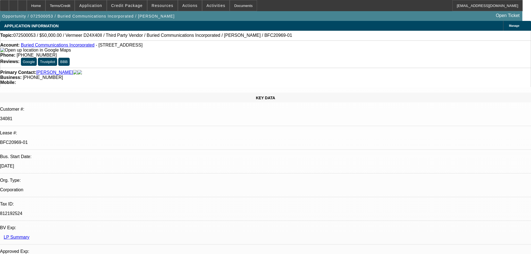
select select "0"
select select "3"
select select "0"
select select "6"
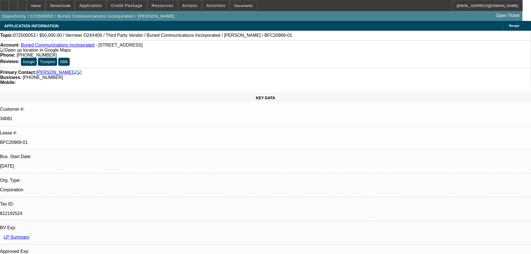
select select "0"
select select "3"
select select "0"
select select "6"
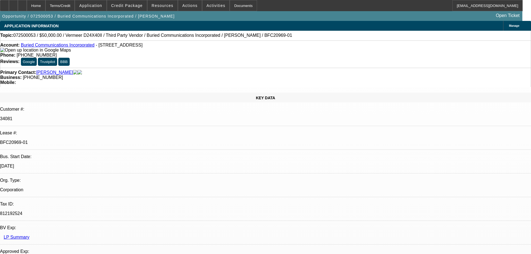
scroll to position [53, 0]
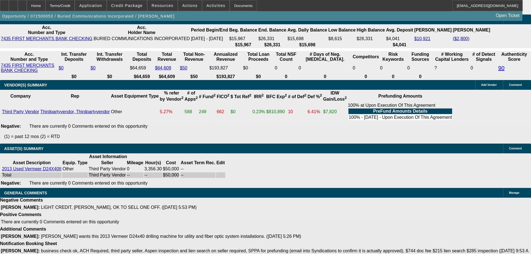
drag, startPoint x: 267, startPoint y: 140, endPoint x: 290, endPoint y: 245, distance: 108.1
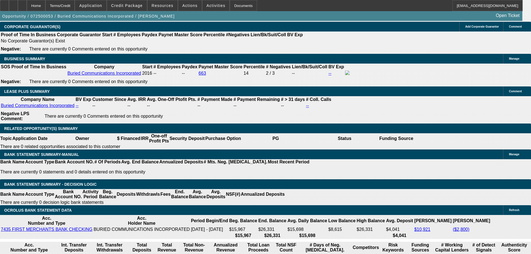
scroll to position [825, 0]
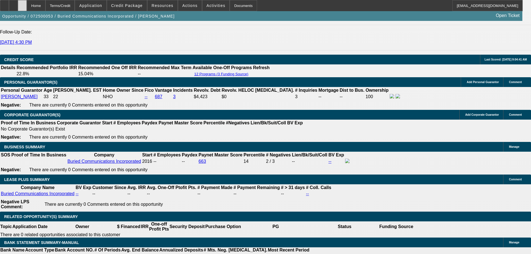
click at [27, 7] on div at bounding box center [22, 5] width 9 height 11
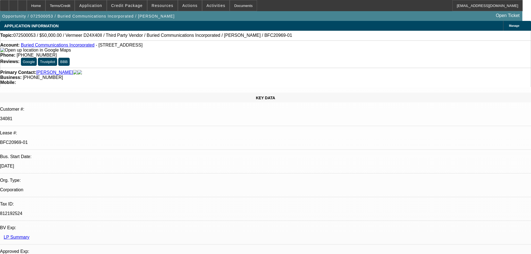
select select "0"
select select "3"
select select "0"
select select "6"
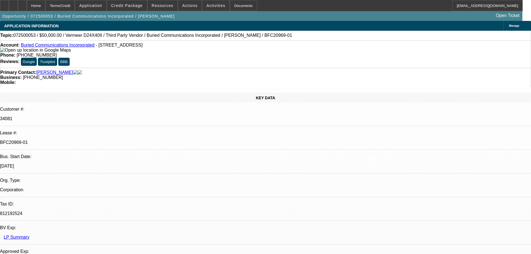
select select "0"
select select "3"
select select "0"
select select "6"
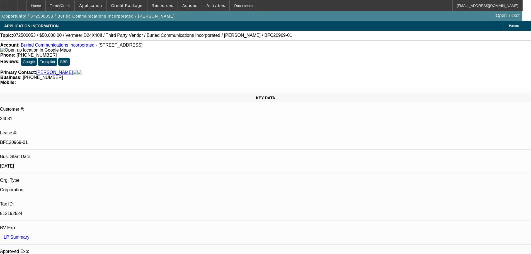
select select "0"
select select "3"
select select "0"
select select "6"
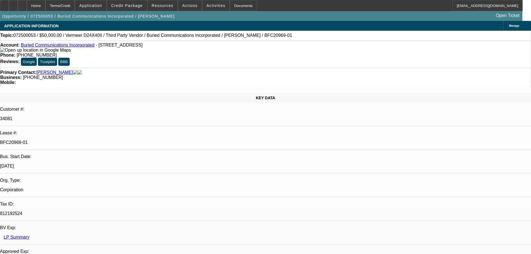
select select "0"
select select "3"
select select "0"
select select "6"
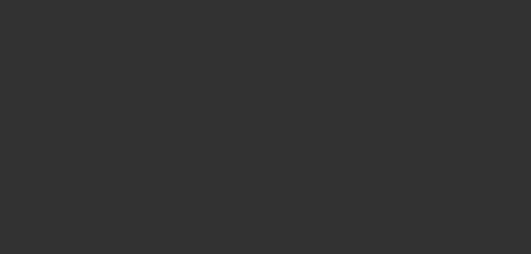
click at [257, 119] on span "Open calendar" at bounding box center [263, 111] width 13 height 13
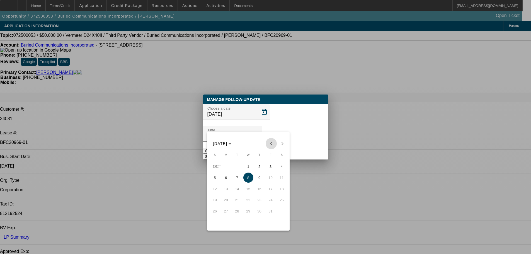
click at [270, 143] on span "Previous month" at bounding box center [270, 143] width 11 height 11
click at [240, 202] on span "16" at bounding box center [237, 200] width 10 height 10
type input "[DATE]"
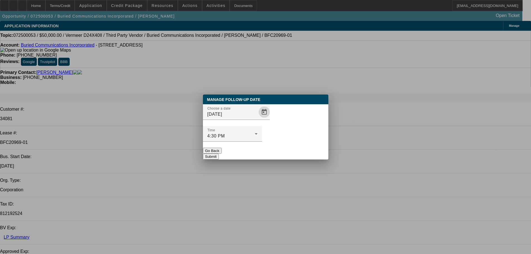
click at [219, 153] on button "Submit" at bounding box center [211, 156] width 16 height 6
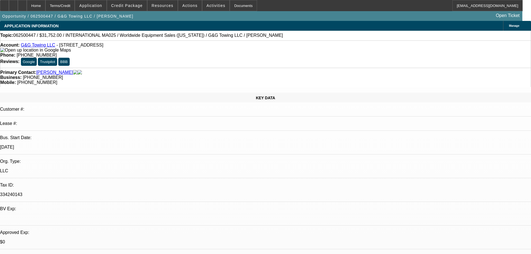
select select "0"
select select "2"
select select "0.1"
select select "4"
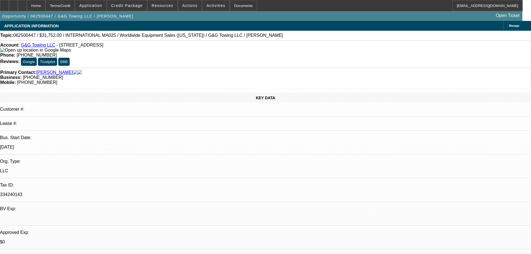
select select "0"
select select "2"
select select "0.1"
select select "4"
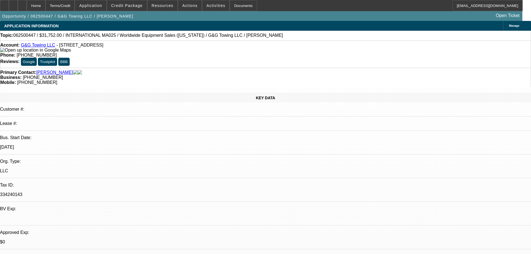
select select "0"
select select "2"
select select "0.1"
select select "4"
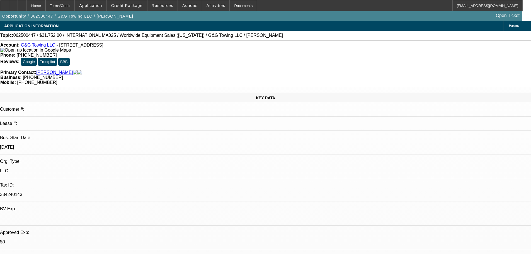
select select "0"
select select "2"
select select "0.1"
select select "4"
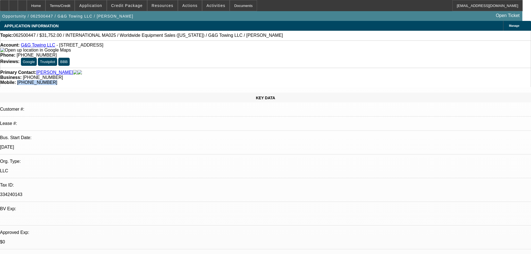
drag, startPoint x: 306, startPoint y: 63, endPoint x: 285, endPoint y: 65, distance: 21.3
click at [281, 68] on div "Primary Contact: [PERSON_NAME] Business: [PHONE_NUMBER] Mobile: [PHONE_NUMBER]" at bounding box center [265, 77] width 531 height 19
copy span "[PHONE_NUMBER]"
drag, startPoint x: 408, startPoint y: 211, endPoint x: 436, endPoint y: 221, distance: 29.2
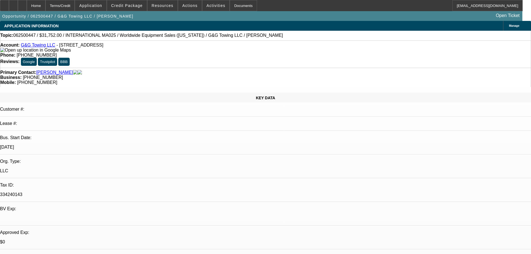
drag, startPoint x: 420, startPoint y: 214, endPoint x: 446, endPoint y: 222, distance: 27.2
drag, startPoint x: 445, startPoint y: 222, endPoint x: 440, endPoint y: 219, distance: 5.7
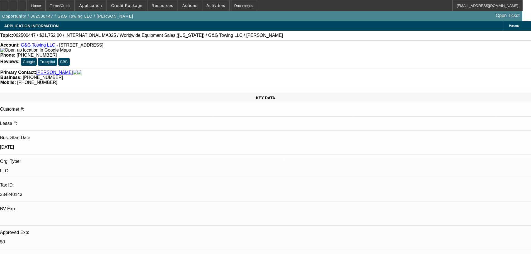
drag, startPoint x: 422, startPoint y: 215, endPoint x: 446, endPoint y: 221, distance: 25.4
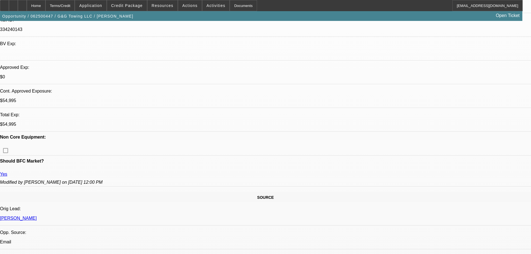
scroll to position [223, 0]
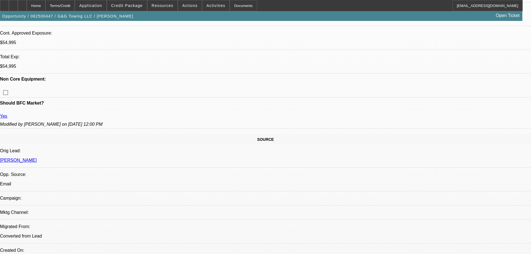
drag, startPoint x: 473, startPoint y: 216, endPoint x: 477, endPoint y: 217, distance: 3.4
drag, startPoint x: 475, startPoint y: 216, endPoint x: 484, endPoint y: 222, distance: 10.8
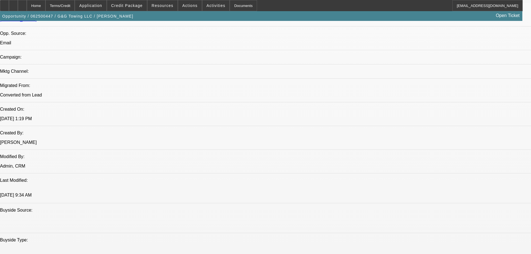
drag, startPoint x: 219, startPoint y: 213, endPoint x: 220, endPoint y: 177, distance: 35.9
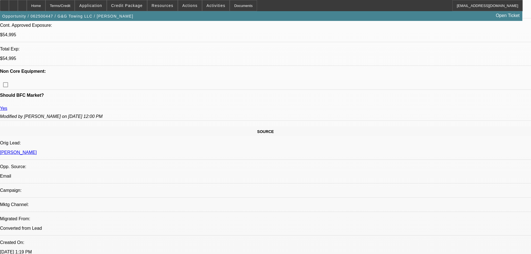
scroll to position [0, 0]
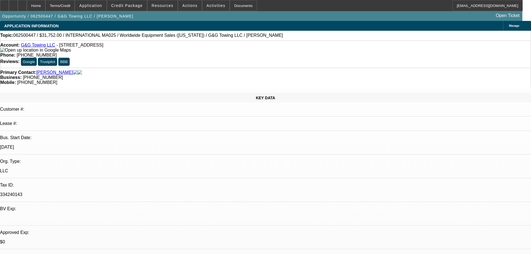
drag, startPoint x: 222, startPoint y: 84, endPoint x: 222, endPoint y: 75, distance: 8.4
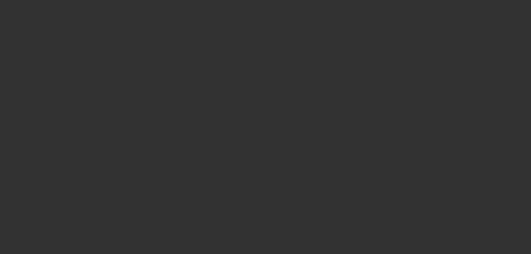
click at [257, 119] on span "Open calendar" at bounding box center [263, 111] width 13 height 13
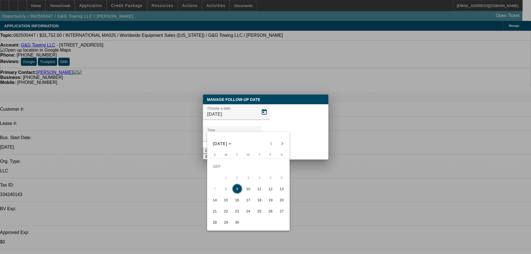
click at [241, 201] on span "16" at bounding box center [237, 200] width 10 height 10
type input "[DATE]"
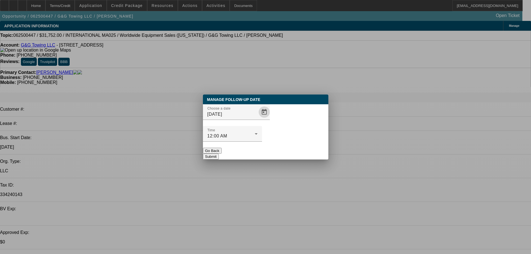
click at [219, 153] on button "Submit" at bounding box center [211, 156] width 16 height 6
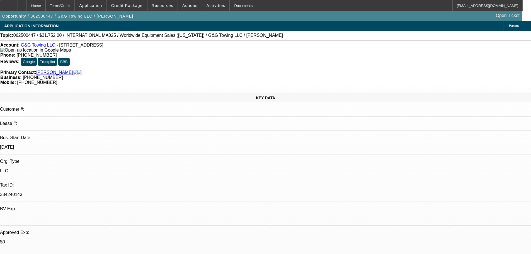
drag, startPoint x: 475, startPoint y: 214, endPoint x: 452, endPoint y: 227, distance: 25.9
drag, startPoint x: 473, startPoint y: 215, endPoint x: 478, endPoint y: 222, distance: 8.0
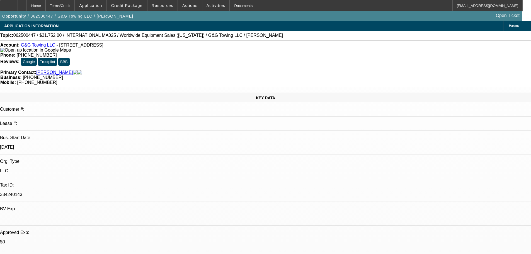
drag, startPoint x: 475, startPoint y: 217, endPoint x: 475, endPoint y: 228, distance: 10.9
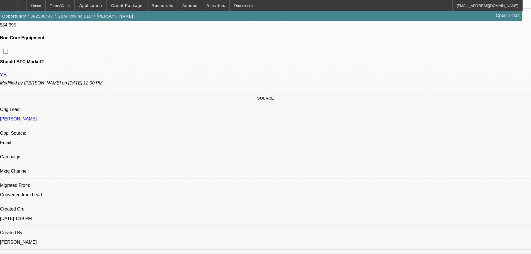
drag, startPoint x: 219, startPoint y: 122, endPoint x: 227, endPoint y: 190, distance: 68.7
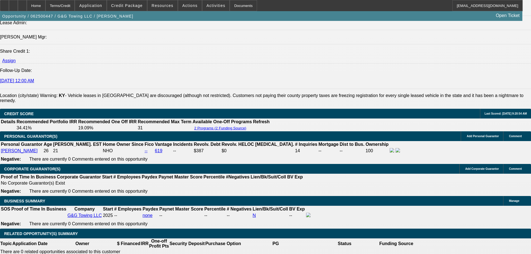
drag, startPoint x: 258, startPoint y: 152, endPoint x: 259, endPoint y: 186, distance: 34.9
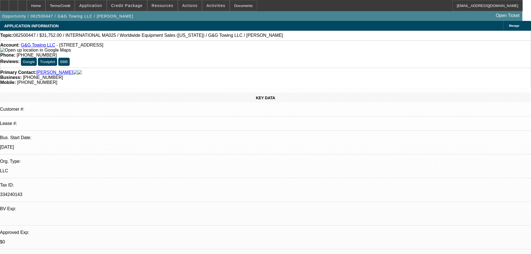
drag, startPoint x: 351, startPoint y: 139, endPoint x: 346, endPoint y: 106, distance: 33.4
click at [208, 5] on span "Activities" at bounding box center [215, 5] width 19 height 4
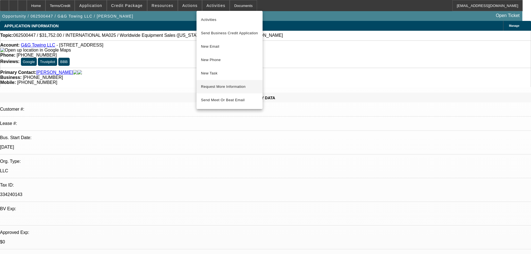
click at [232, 83] on button "Request More Information" at bounding box center [229, 86] width 66 height 13
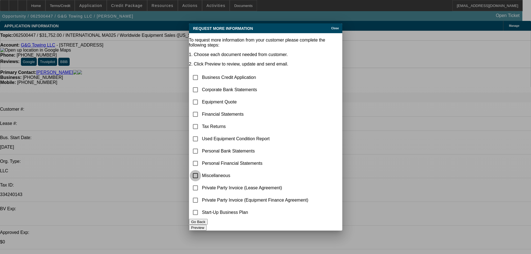
click at [200, 172] on input "checkbox" at bounding box center [195, 175] width 11 height 11
checkbox input "true"
click at [206, 224] on button "Preview" at bounding box center [198, 227] width 18 height 6
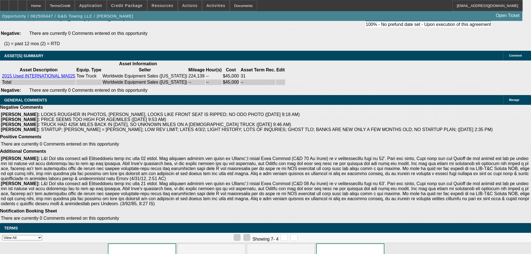
drag, startPoint x: 248, startPoint y: 194, endPoint x: 245, endPoint y: 248, distance: 53.8
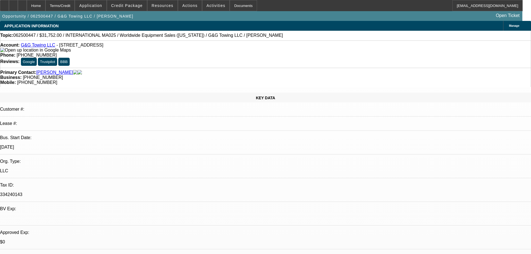
drag, startPoint x: 350, startPoint y: 121, endPoint x: 344, endPoint y: 37, distance: 84.1
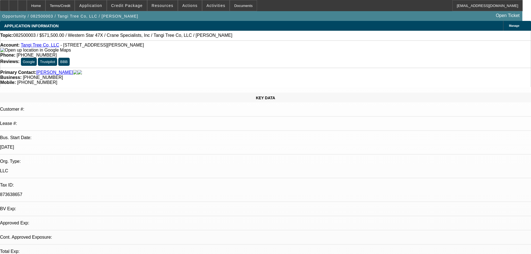
select select "0.1"
select select "2"
select select "0"
select select "6"
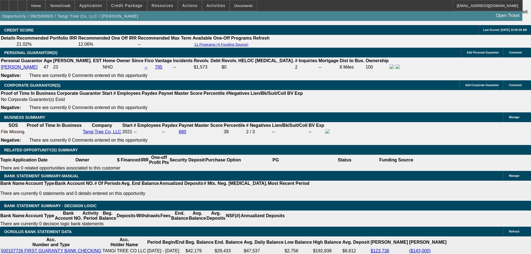
scroll to position [891, 0]
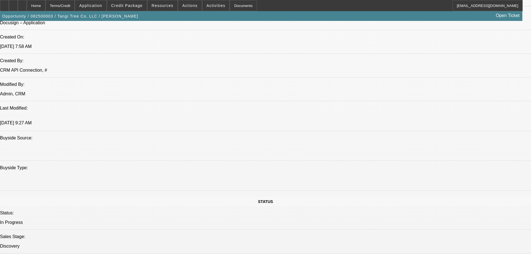
drag, startPoint x: 230, startPoint y: 99, endPoint x: 224, endPoint y: 73, distance: 27.3
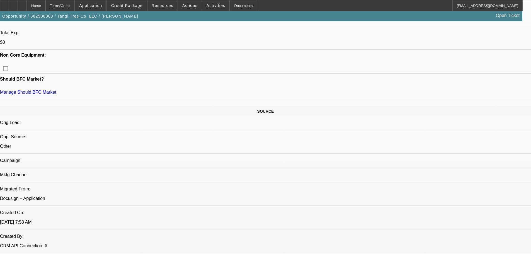
scroll to position [249, 0]
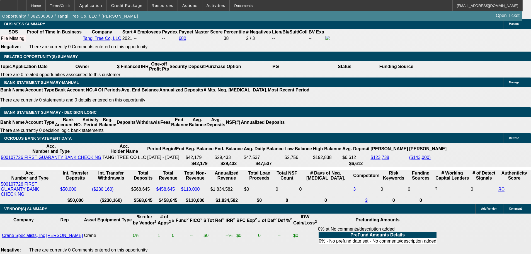
drag, startPoint x: 242, startPoint y: 110, endPoint x: 260, endPoint y: 187, distance: 79.6
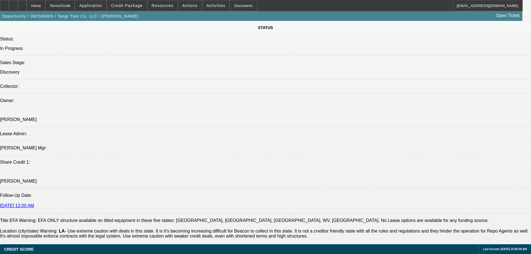
scroll to position [0, 0]
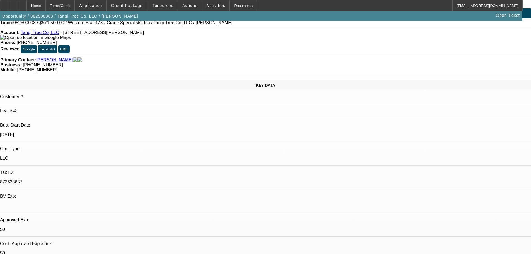
drag, startPoint x: 227, startPoint y: 140, endPoint x: 215, endPoint y: 50, distance: 90.8
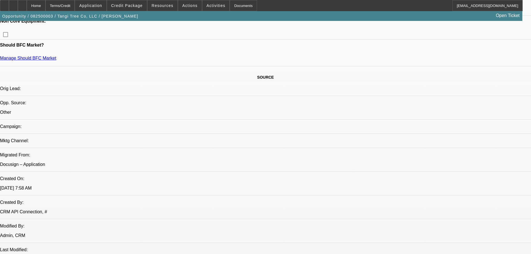
drag, startPoint x: 229, startPoint y: 121, endPoint x: 237, endPoint y: 165, distance: 44.2
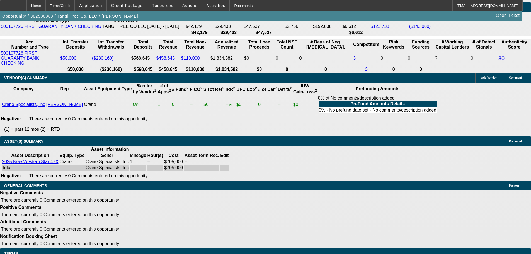
drag, startPoint x: 267, startPoint y: 105, endPoint x: 283, endPoint y: 191, distance: 87.6
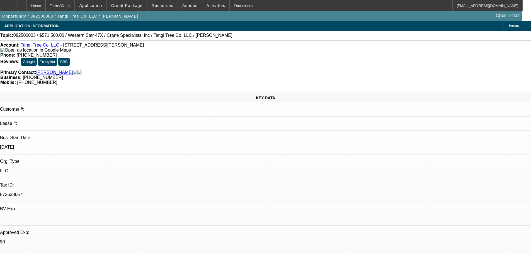
drag, startPoint x: 280, startPoint y: 178, endPoint x: 248, endPoint y: 39, distance: 142.2
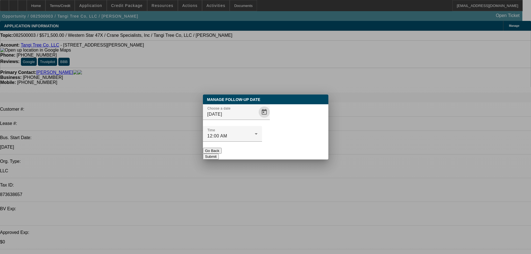
click at [257, 119] on span "Open calendar" at bounding box center [263, 111] width 13 height 13
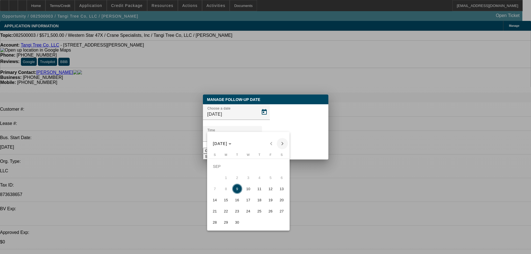
click at [284, 143] on span "Next month" at bounding box center [282, 143] width 11 height 11
click at [236, 179] on span "7" at bounding box center [237, 177] width 10 height 10
type input "10/7/2025"
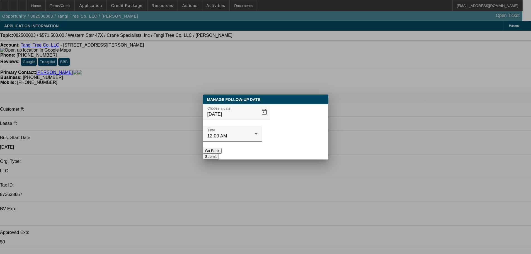
click at [219, 153] on button "Submit" at bounding box center [211, 156] width 16 height 6
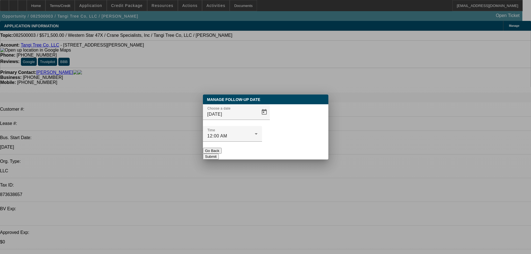
click at [219, 153] on button "Submit" at bounding box center [211, 156] width 16 height 6
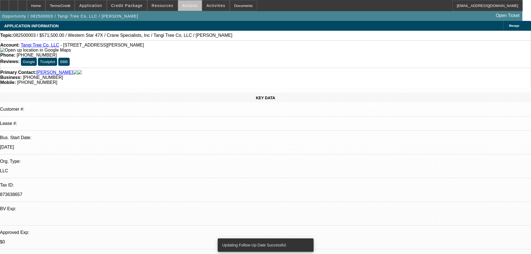
click at [188, 8] on span at bounding box center [190, 5] width 24 height 13
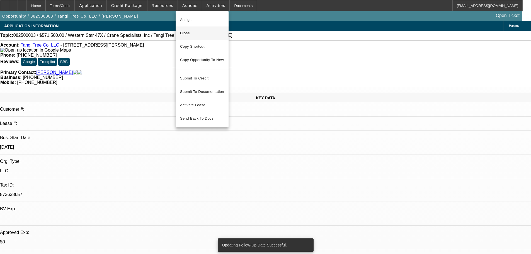
click at [201, 34] on span "Close" at bounding box center [202, 33] width 44 height 7
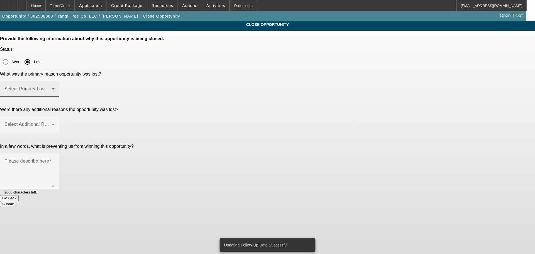
click at [52, 88] on span at bounding box center [27, 91] width 47 height 7
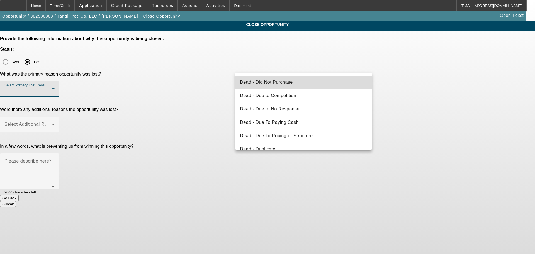
click at [310, 83] on mat-option "Dead - Did Not Purchase" at bounding box center [303, 81] width 136 height 13
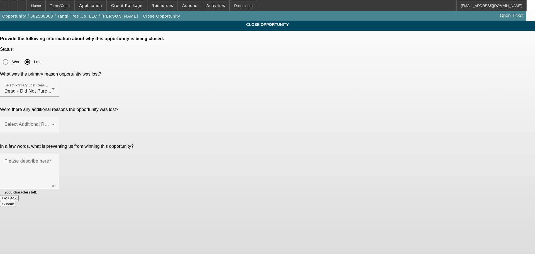
click at [403, 80] on div "CLOSE OPPORTUNITY Provide the following information about why this opportunity …" at bounding box center [267, 114] width 535 height 186
click at [55, 116] on div "Select Additional Reasons" at bounding box center [29, 124] width 50 height 16
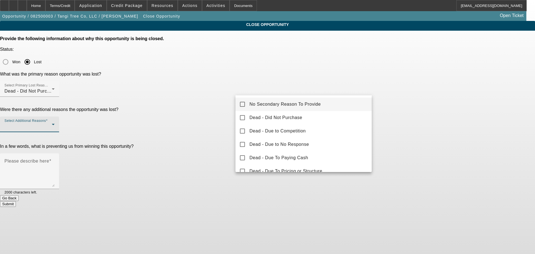
click at [318, 102] on span "No Secondary Reason To Provide" at bounding box center [284, 104] width 71 height 7
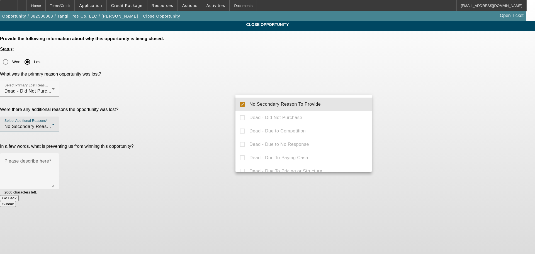
click at [422, 113] on div at bounding box center [267, 127] width 535 height 254
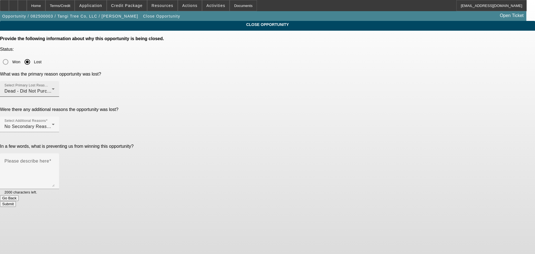
click at [52, 88] on div "Dead - Did Not Purchase" at bounding box center [27, 91] width 47 height 7
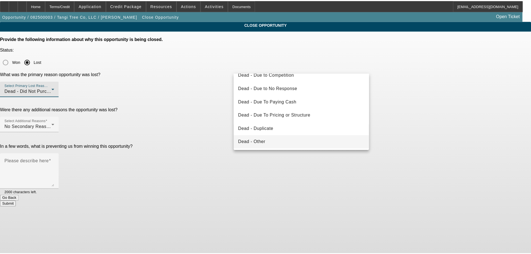
scroll to position [56, 0]
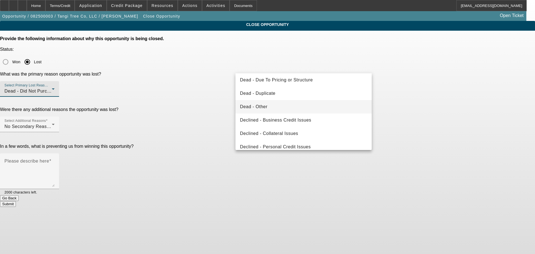
click at [295, 107] on mat-option "Dead - Other" at bounding box center [303, 106] width 136 height 13
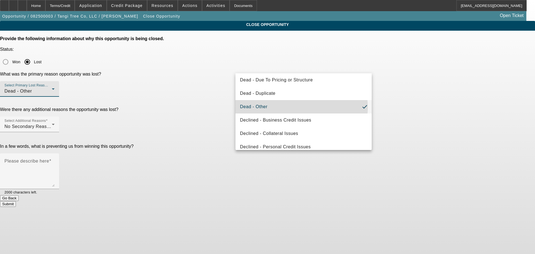
drag, startPoint x: 418, startPoint y: 87, endPoint x: 388, endPoint y: 87, distance: 30.1
click at [419, 86] on div "CLOSE OPPORTUNITY Provide the following information about why this opportunity …" at bounding box center [267, 114] width 535 height 186
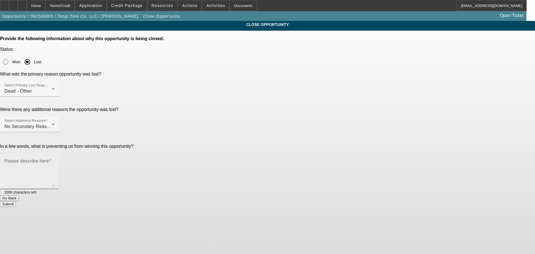
click at [55, 153] on div "Please describe here" at bounding box center [29, 171] width 50 height 36
type textarea "Purchase is a few months out, customer kicking rocks at the moment & has no urg…"
click at [16, 201] on button "Submit" at bounding box center [8, 204] width 16 height 6
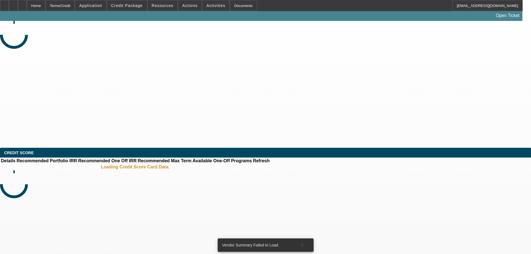
select select "0"
select select "6"
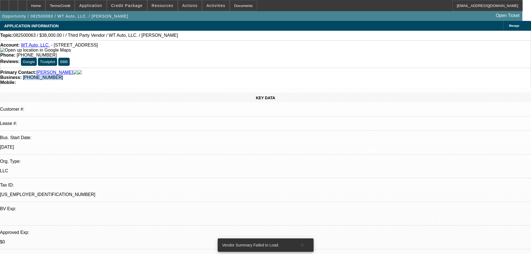
drag, startPoint x: 225, startPoint y: 61, endPoint x: 199, endPoint y: 64, distance: 26.1
click at [199, 68] on div "Primary Contact: [PERSON_NAME] Business: [PHONE_NUMBER] Mobile:" at bounding box center [265, 77] width 531 height 19
copy span "[PHONE_NUMBER]"
click at [126, 70] on div "Primary Contact: [PERSON_NAME]" at bounding box center [265, 72] width 530 height 5
drag, startPoint x: 413, startPoint y: 172, endPoint x: 359, endPoint y: 156, distance: 56.9
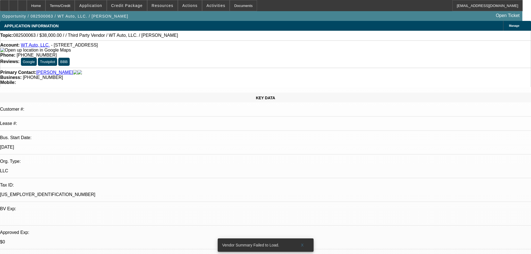
copy div "8/20 TT will, just got back from vacation [DATE]. Let me know that the truck so…"
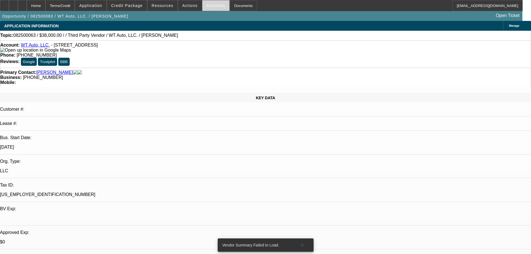
click at [207, 3] on span at bounding box center [215, 5] width 27 height 13
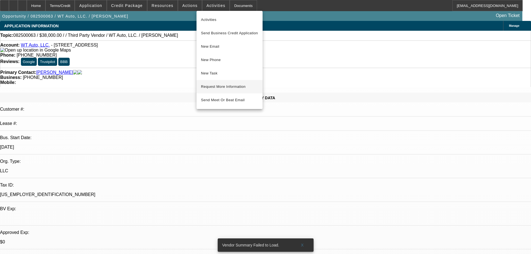
click at [243, 83] on span "Request More Information" at bounding box center [229, 86] width 57 height 7
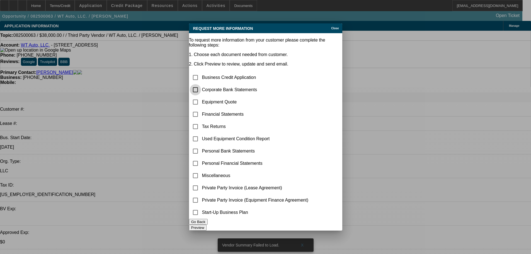
click at [201, 84] on input "checkbox" at bounding box center [195, 89] width 11 height 11
checkbox input "true"
click at [206, 226] on button "Preview" at bounding box center [198, 227] width 18 height 6
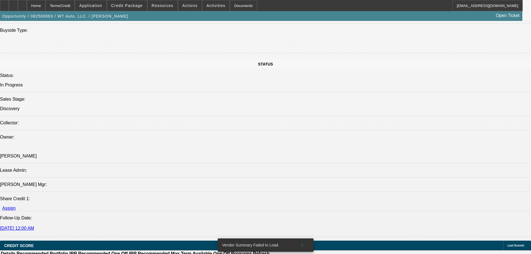
drag, startPoint x: 304, startPoint y: 194, endPoint x: 293, endPoint y: 218, distance: 26.0
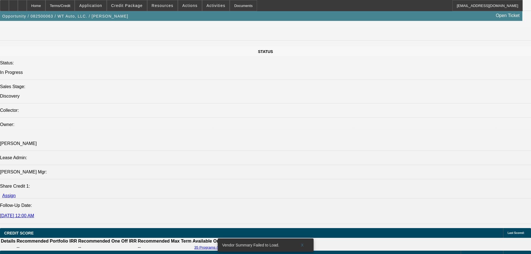
scroll to position [499, 0]
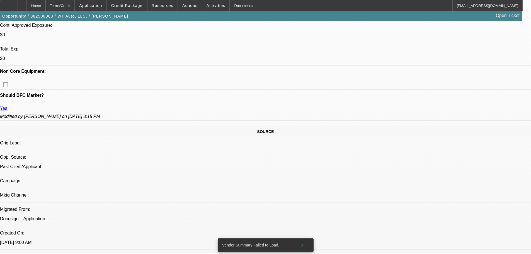
drag, startPoint x: 218, startPoint y: 140, endPoint x: 236, endPoint y: -7, distance: 147.9
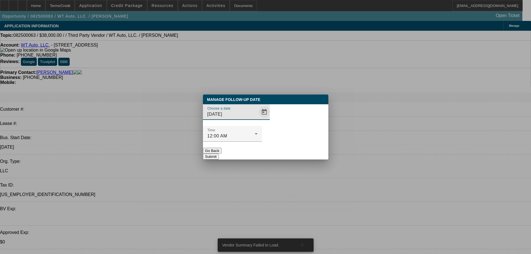
click at [258, 119] on span "Open calendar" at bounding box center [263, 111] width 13 height 13
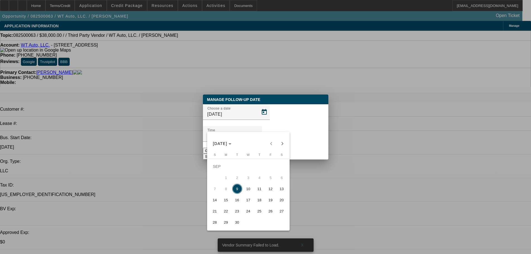
click at [259, 191] on span "11" at bounding box center [259, 189] width 10 height 10
type input "[DATE]"
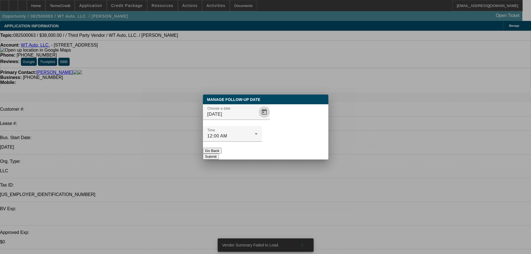
click at [219, 153] on button "Submit" at bounding box center [211, 156] width 16 height 6
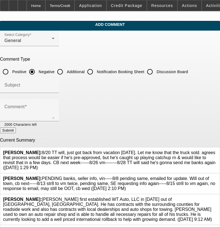
click at [156, 70] on input "Discussion Board" at bounding box center [150, 71] width 11 height 11
radio input "true"
drag, startPoint x: 140, startPoint y: 94, endPoint x: 138, endPoint y: 98, distance: 4.4
click at [59, 95] on mat-form-field "Subject" at bounding box center [29, 88] width 59 height 22
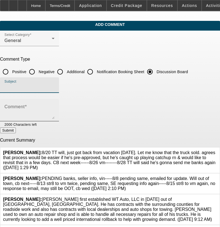
click at [55, 111] on textarea "Comment" at bounding box center [29, 112] width 50 height 13
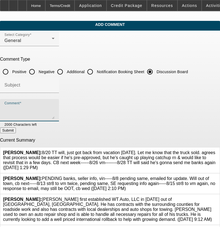
click at [55, 111] on textarea "Comment" at bounding box center [29, 112] width 50 height 13
paste textarea "8/20 TT will, just got back from vacation today. Let me know that the truck sol…"
type textarea "8/20 TT will, just got back from vacation today. Let me know that the truck sol…"
click at [16, 132] on button "Submit" at bounding box center [8, 131] width 16 height 6
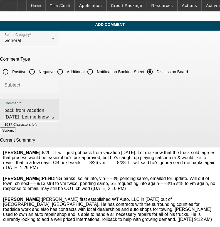
radio input "true"
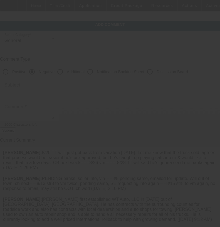
scroll to position [0, 0]
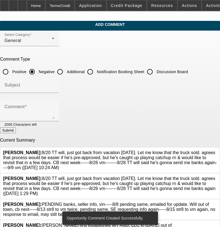
click at [217, 176] on icon at bounding box center [217, 176] width 0 height 0
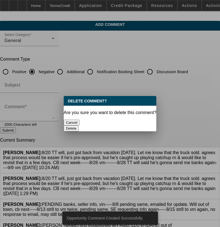
click at [79, 126] on button "Delete" at bounding box center [71, 129] width 15 height 6
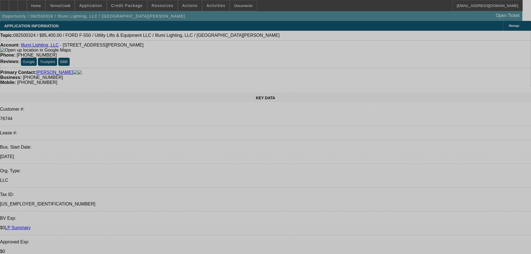
select select "0"
select select "3"
select select "0"
select select "6"
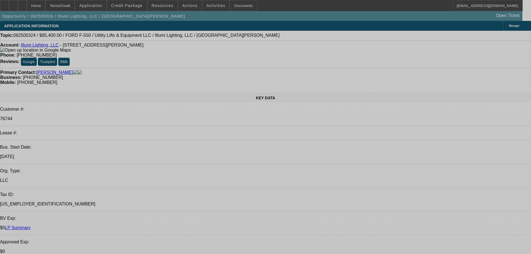
select select "0"
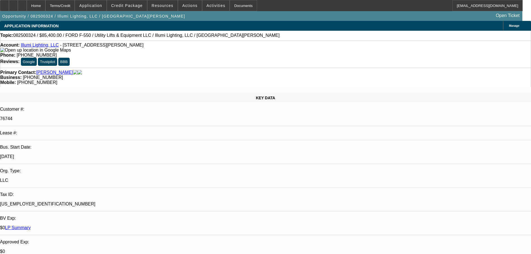
select select "0"
select select "3"
select select "0"
select select "6"
select select "0"
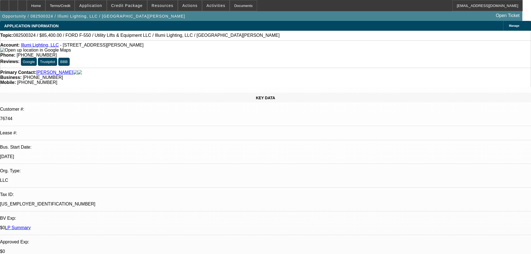
select select "0"
select select "3"
select select "0"
select select "6"
select select "0"
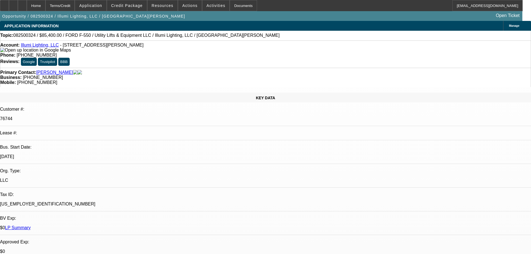
select select "0"
select select "3"
select select "0"
select select "6"
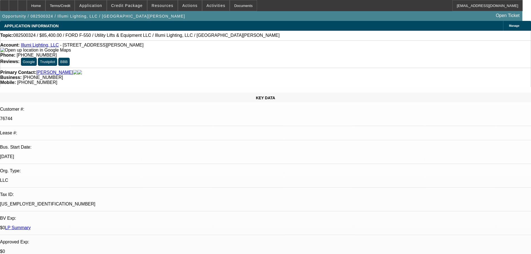
click at [27, 6] on div at bounding box center [22, 5] width 9 height 11
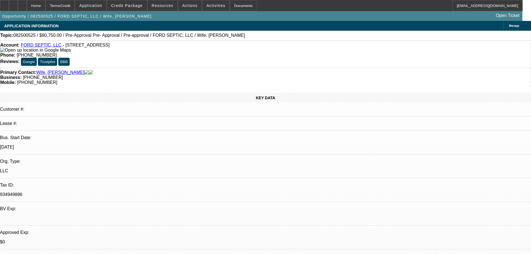
select select "0.15"
select select "2"
select select "0"
select select "6"
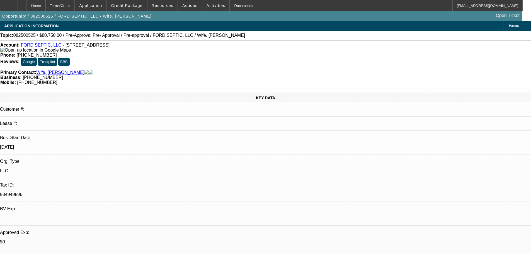
select select "0.15"
select select "2"
select select "0.1"
select select "4"
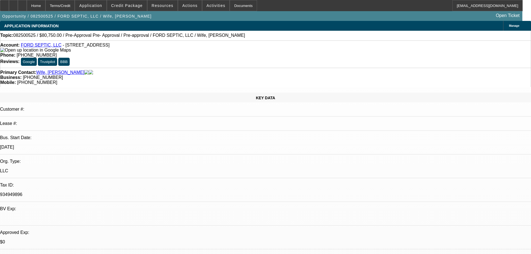
select select "0.15"
select select "2"
select select "0.1"
select select "4"
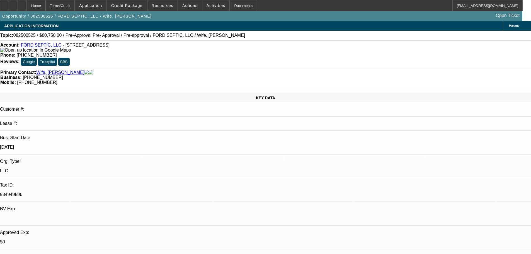
select select "0.15"
select select "2"
select select "0.1"
select select "4"
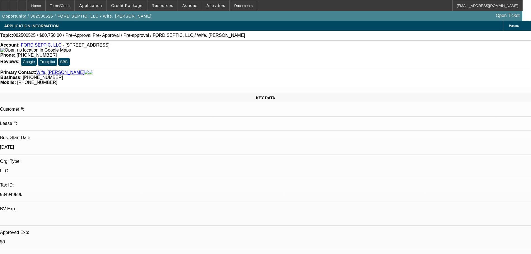
drag, startPoint x: 443, startPoint y: 66, endPoint x: 445, endPoint y: 63, distance: 3.9
drag, startPoint x: 455, startPoint y: 218, endPoint x: 355, endPoint y: 186, distance: 104.3
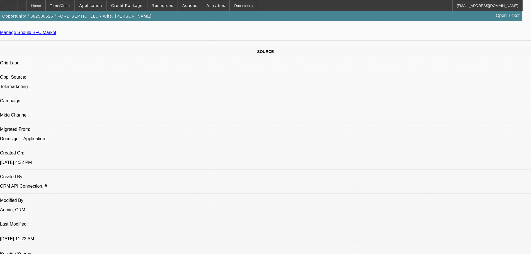
drag, startPoint x: 200, startPoint y: 148, endPoint x: 200, endPoint y: 215, distance: 67.4
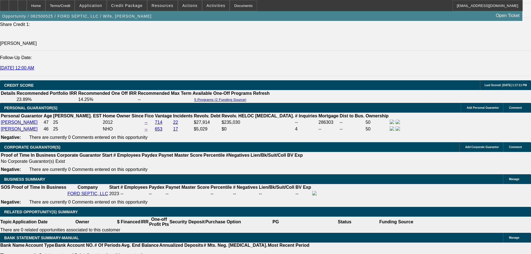
drag, startPoint x: 191, startPoint y: 141, endPoint x: 201, endPoint y: 193, distance: 53.0
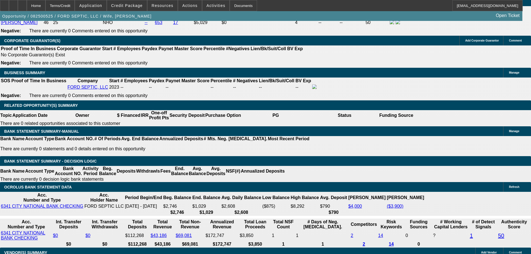
scroll to position [844, 0]
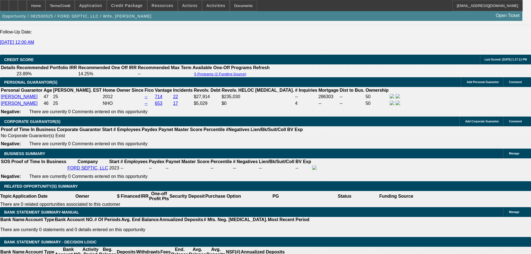
drag, startPoint x: 38, startPoint y: 143, endPoint x: 67, endPoint y: 88, distance: 62.2
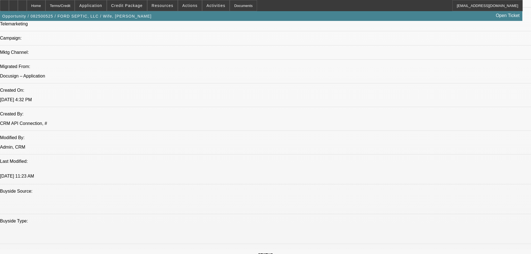
scroll to position [0, 0]
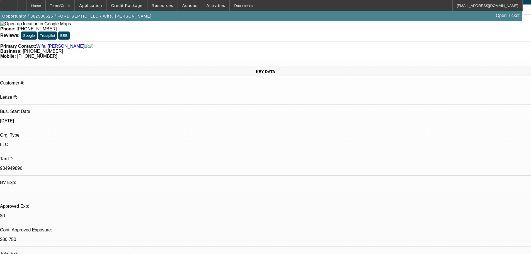
drag, startPoint x: 248, startPoint y: 108, endPoint x: 231, endPoint y: 40, distance: 69.8
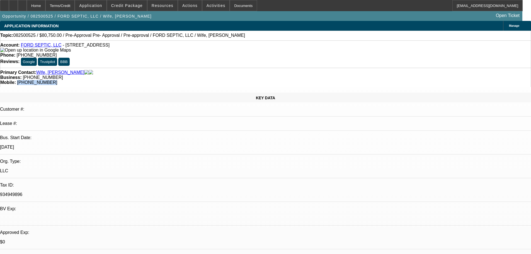
drag, startPoint x: 306, startPoint y: 64, endPoint x: 285, endPoint y: 63, distance: 20.6
click at [281, 80] on div "Mobile: [PHONE_NUMBER]" at bounding box center [265, 82] width 530 height 5
copy span "(903) 975-1898"
drag, startPoint x: 456, startPoint y: 220, endPoint x: 359, endPoint y: 184, distance: 102.9
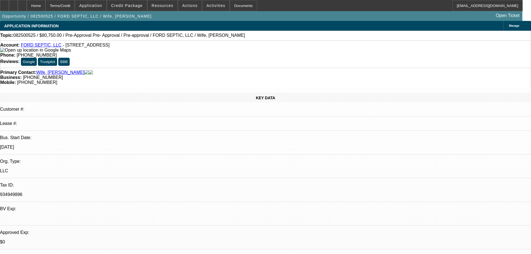
copy div "8/20 sent terms fu for obj------ 8/22 se to see if add collat option needed, fu…"
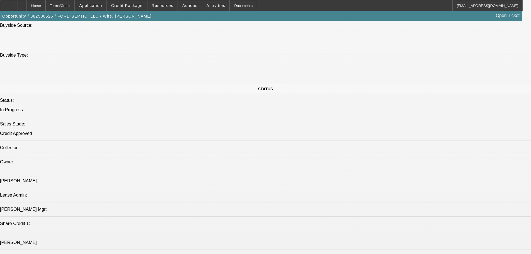
drag, startPoint x: 294, startPoint y: 150, endPoint x: 304, endPoint y: 226, distance: 75.9
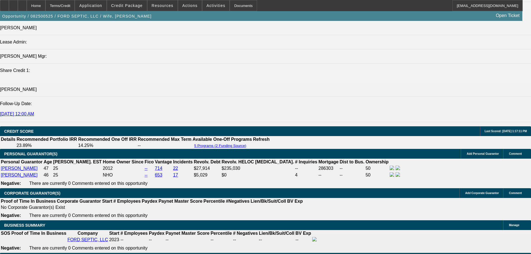
scroll to position [607, 0]
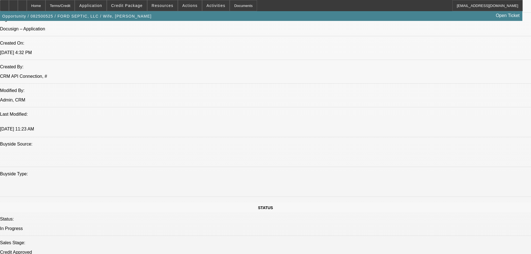
scroll to position [0, 0]
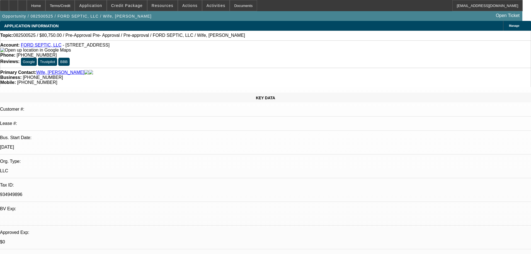
drag, startPoint x: 264, startPoint y: 87, endPoint x: 279, endPoint y: 48, distance: 41.7
drag, startPoint x: 453, startPoint y: 217, endPoint x: 360, endPoint y: 184, distance: 98.7
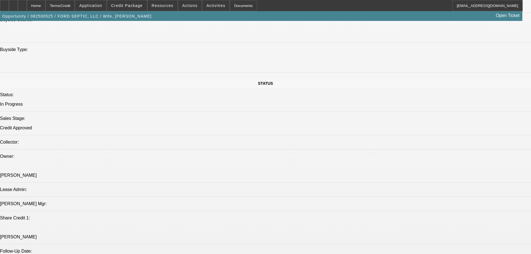
drag, startPoint x: 250, startPoint y: 144, endPoint x: 255, endPoint y: 194, distance: 50.4
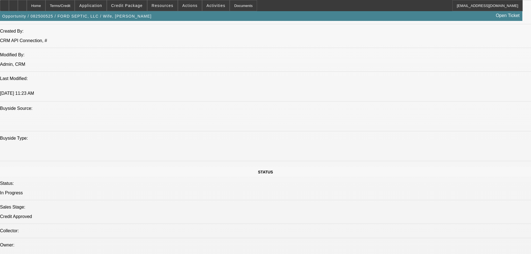
scroll to position [110, 0]
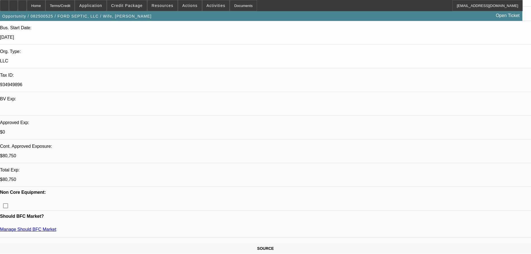
drag, startPoint x: 326, startPoint y: 179, endPoint x: 309, endPoint y: 86, distance: 94.5
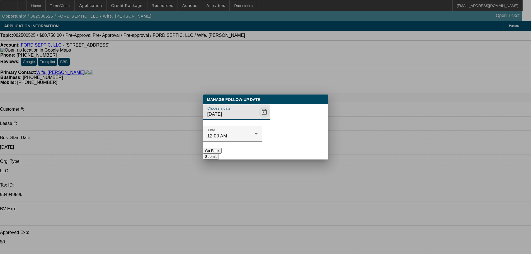
click at [257, 119] on span "Open calendar" at bounding box center [263, 111] width 13 height 13
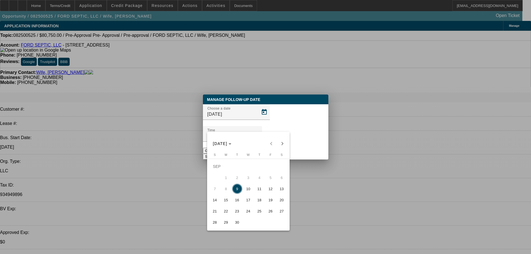
click at [250, 191] on span "10" at bounding box center [248, 189] width 10 height 10
type input "9/10/2025"
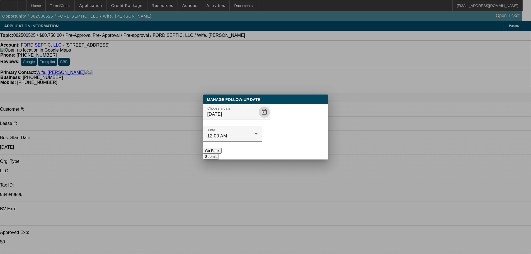
click at [219, 153] on button "Submit" at bounding box center [211, 156] width 16 height 6
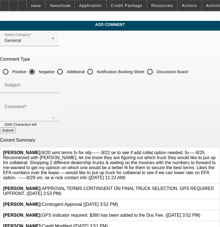
click at [171, 76] on div "Discussion Board" at bounding box center [167, 71] width 44 height 11
drag, startPoint x: 163, startPoint y: 70, endPoint x: 144, endPoint y: 90, distance: 28.0
click at [156, 70] on input "Discussion Board" at bounding box center [150, 71] width 11 height 11
radio input "true"
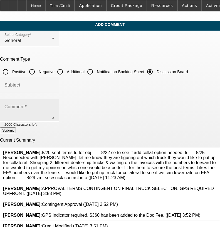
click at [55, 114] on div at bounding box center [55, 114] width 0 height 0
click at [55, 111] on textarea "Comment" at bounding box center [29, 112] width 50 height 13
paste textarea "8/20 sent terms fu for obj------ 8/22 se to see if add collat option needed, fu…"
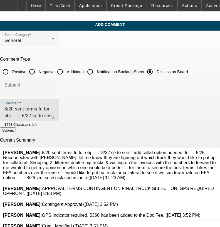
scroll to position [19, 0]
type textarea "8/20 sent terms fu for obj------ 8/22 se to see if add collat option needed, fu…"
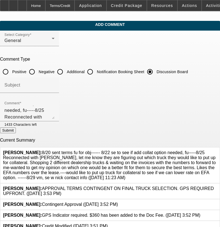
click at [16, 132] on button "Submit" at bounding box center [8, 131] width 16 height 6
radio input "true"
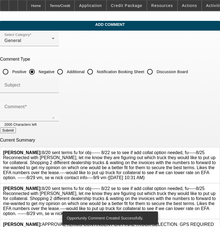
click at [217, 186] on icon at bounding box center [217, 186] width 0 height 0
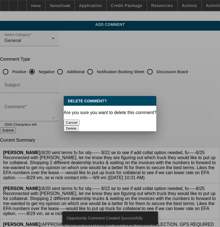
click at [79, 126] on button "Delete" at bounding box center [71, 129] width 15 height 6
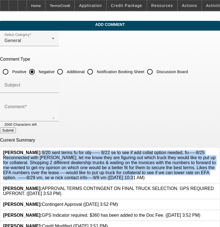
drag, startPoint x: 110, startPoint y: 175, endPoint x: 41, endPoint y: 150, distance: 73.2
click at [41, 150] on span "[PERSON_NAME]: 8/20 sent terms fu for obj------ 8/22 se to see if add collat op…" at bounding box center [109, 165] width 213 height 30
copy span "8/20 sent terms fu for obj------ 8/22 se to see if add collat option needed, fu…"
click at [156, 72] on input "Discussion Board" at bounding box center [150, 71] width 11 height 11
radio input "true"
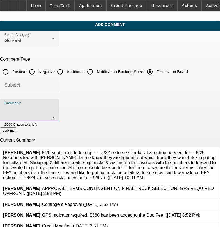
click at [55, 113] on textarea "Comment" at bounding box center [29, 112] width 50 height 13
paste textarea "8/20 sent terms fu for obj------ 8/22 se to see if add collat option needed, fu…"
type textarea "8/20 sent terms fu for obj------ 8/22 se to see if add collat option needed, fu…"
click at [16, 131] on button "Submit" at bounding box center [8, 131] width 16 height 6
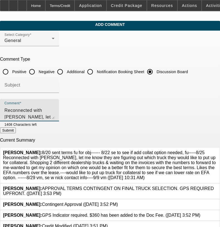
radio input "true"
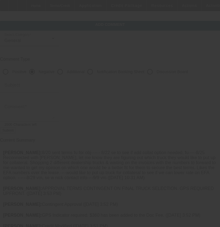
scroll to position [0, 0]
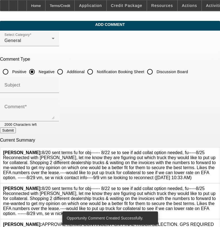
click at [217, 186] on icon at bounding box center [217, 186] width 0 height 0
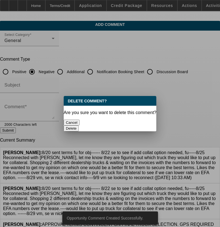
click at [148, 126] on div "Delete" at bounding box center [110, 129] width 93 height 6
click at [79, 126] on button "Delete" at bounding box center [71, 129] width 15 height 6
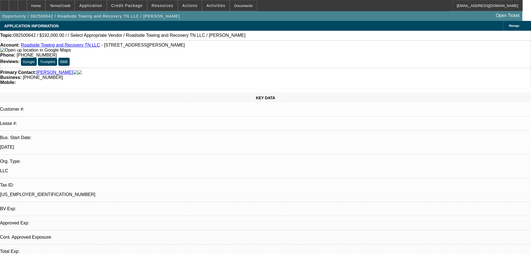
select select "0.2"
select select "2"
select select "0.1"
select select "1"
select select "2"
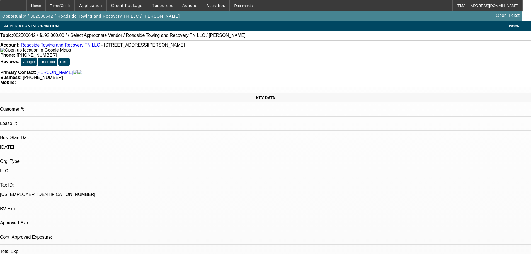
select select "4"
drag, startPoint x: 224, startPoint y: 64, endPoint x: 199, endPoint y: 62, distance: 24.3
click at [199, 68] on div "Primary Contact: Thompson, John Business: (573) 359-4060 Mobile:" at bounding box center [265, 77] width 531 height 19
copy span "(573) 359-4060"
click at [156, 70] on div "Primary Contact: Thompson, John" at bounding box center [265, 72] width 530 height 5
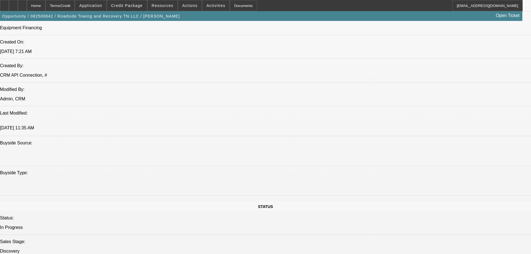
drag, startPoint x: 202, startPoint y: 113, endPoint x: 210, endPoint y: 165, distance: 52.5
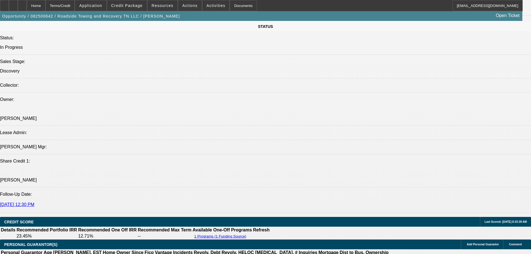
drag, startPoint x: 212, startPoint y: 163, endPoint x: 212, endPoint y: 166, distance: 2.8
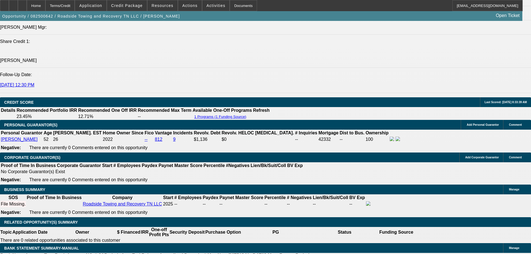
scroll to position [796, 0]
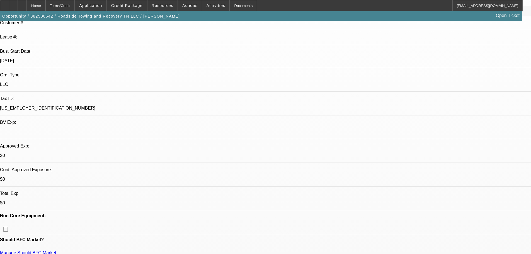
scroll to position [0, 0]
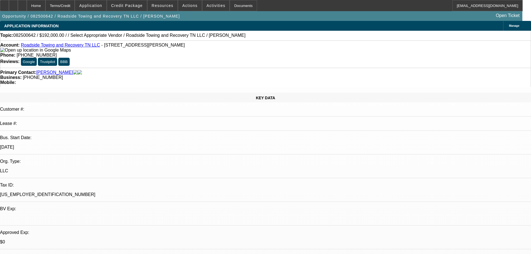
drag, startPoint x: 195, startPoint y: 141, endPoint x: 189, endPoint y: 64, distance: 77.7
drag, startPoint x: 409, startPoint y: 180, endPoint x: 381, endPoint y: 183, distance: 28.0
copy div "614-633-7935"
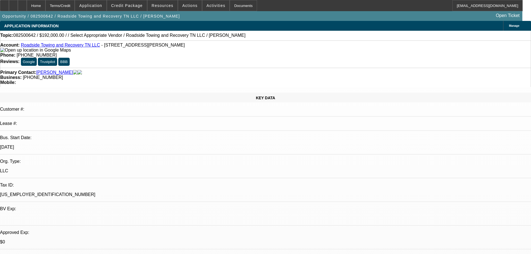
drag, startPoint x: 490, startPoint y: 192, endPoint x: 359, endPoint y: 186, distance: 131.0
copy div "8/28 se asking for update, cb tm-------8/29 tt patrick, thought chris sent ever…"
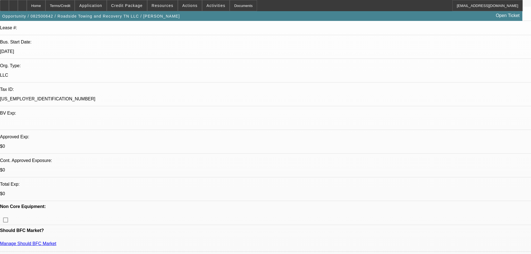
drag, startPoint x: 314, startPoint y: 159, endPoint x: 325, endPoint y: 224, distance: 65.8
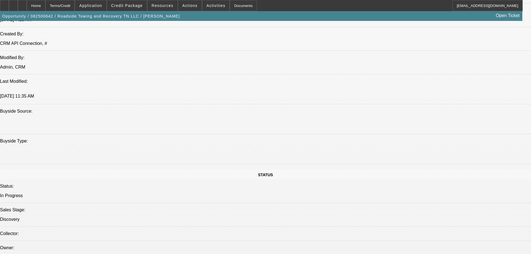
scroll to position [536, 0]
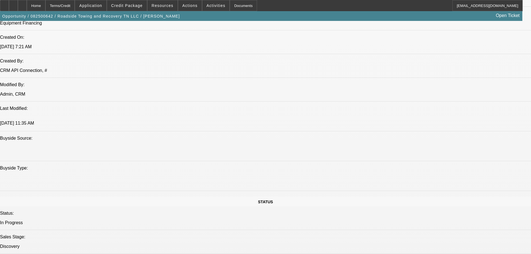
scroll to position [0, 0]
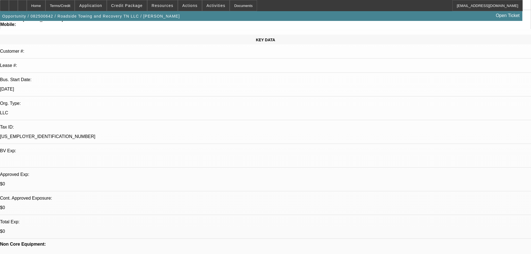
drag, startPoint x: 314, startPoint y: 163, endPoint x: 313, endPoint y: 86, distance: 77.7
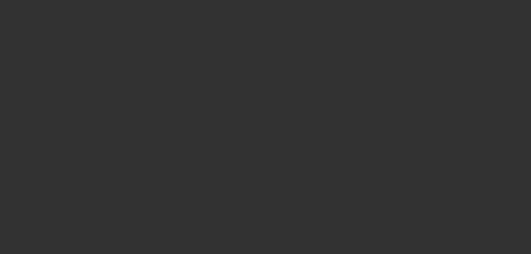
click at [257, 119] on span "Open calendar" at bounding box center [263, 111] width 13 height 13
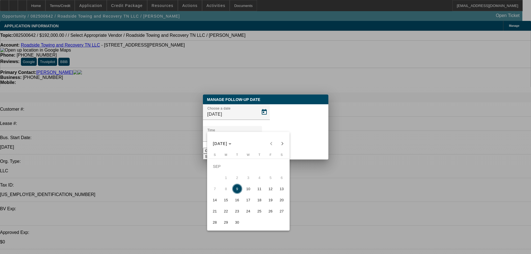
click at [227, 201] on span "15" at bounding box center [226, 200] width 10 height 10
type input "9/15/2025"
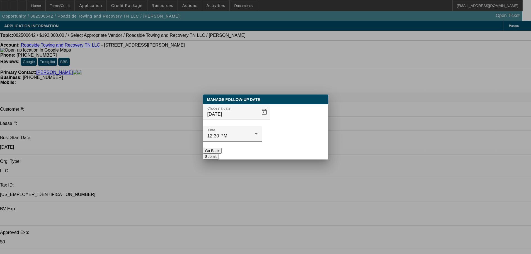
click at [219, 153] on button "Submit" at bounding box center [211, 156] width 16 height 6
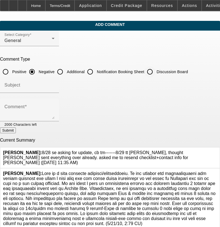
click at [156, 70] on input "Discussion Board" at bounding box center [150, 71] width 11 height 11
radio input "true"
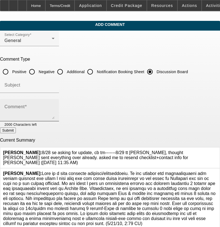
click at [55, 103] on div "Comment" at bounding box center [29, 110] width 50 height 22
paste textarea "8/28 se asking for update, cb tm-------8/29 tt [PERSON_NAME], thought [PERSON_N…"
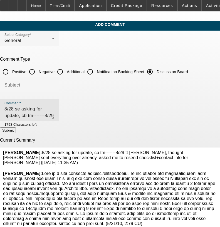
type textarea "8/28 se asking for update, cb tm-------8/29 tt patrick, thought chris sent ever…"
click at [16, 130] on button "Submit" at bounding box center [8, 131] width 16 height 6
radio input "true"
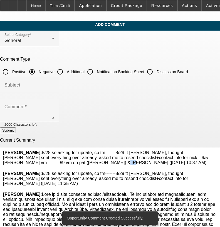
click at [35, 158] on span "Flores, Brian: 8/28 se asking for update, cb tm-------8/29 tt patrick, thought …" at bounding box center [105, 157] width 205 height 15
click at [35, 161] on span "Flores, Brian: 8/28 se asking for update, cb tm-------8/29 tt patrick, thought …" at bounding box center [105, 157] width 205 height 15
click at [33, 160] on span "Flores, Brian: 8/28 se asking for update, cb tm-------8/29 tt patrick, thought …" at bounding box center [105, 157] width 205 height 15
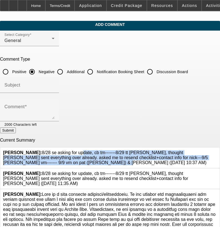
drag, startPoint x: 34, startPoint y: 160, endPoint x: 46, endPoint y: 151, distance: 15.2
click at [42, 150] on span "Flores, Brian: 8/28 se asking for update, cb tm-------8/29 tt patrick, thought …" at bounding box center [105, 157] width 205 height 15
copy span "8/28 se asking for update, cb tm-------8/29 tt patrick, thought chris sent ever…"
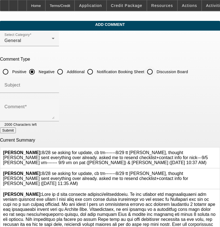
click at [154, 73] on div at bounding box center [149, 71] width 13 height 13
radio input "false"
radio input "true"
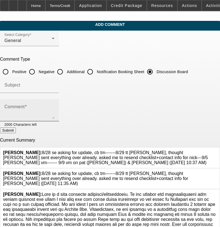
click at [55, 108] on textarea "Comment" at bounding box center [29, 112] width 50 height 13
paste textarea "8/28 se asking for update, cb tm-------8/29 tt patrick, thought chris sent ever…"
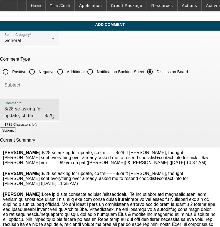
type textarea "8/28 se asking for update, cb tm-------8/29 tt patrick, thought chris sent ever…"
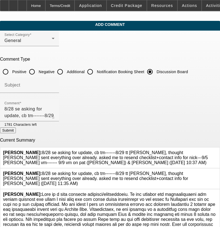
click at [217, 150] on icon at bounding box center [217, 150] width 0 height 0
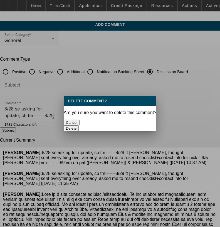
click at [79, 126] on button "Delete" at bounding box center [71, 129] width 15 height 6
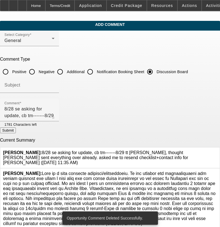
click at [16, 132] on button "Submit" at bounding box center [8, 131] width 16 height 6
radio input "true"
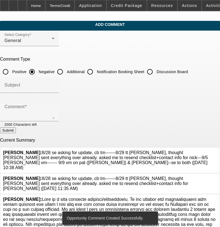
click at [217, 176] on icon at bounding box center [217, 176] width 0 height 0
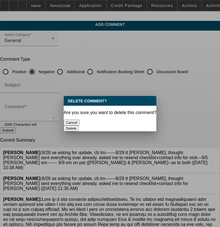
click at [79, 126] on button "Delete" at bounding box center [71, 129] width 15 height 6
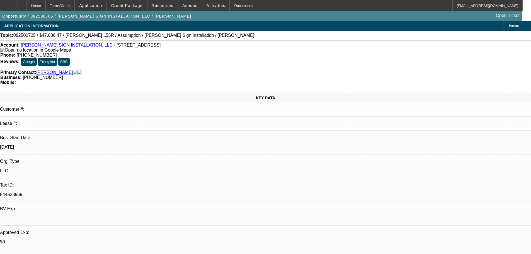
select select "0"
select select "2"
select select "0"
select select "6"
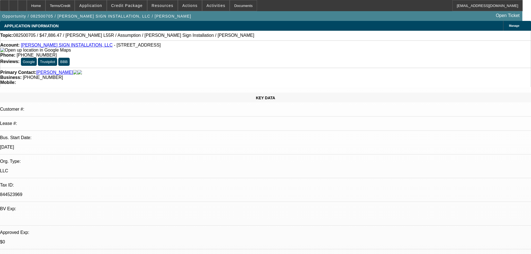
select select "0"
select select "2"
select select "0"
select select "6"
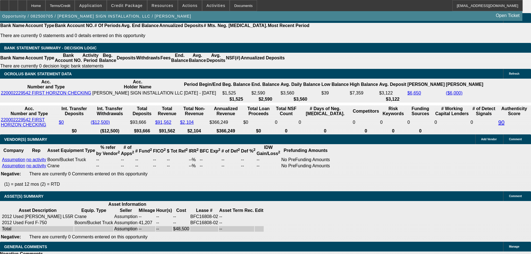
drag, startPoint x: 202, startPoint y: 106, endPoint x: 211, endPoint y: 185, distance: 79.5
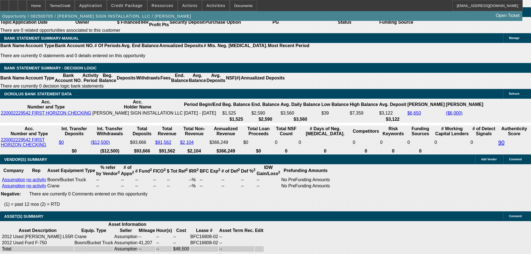
drag, startPoint x: 242, startPoint y: 127, endPoint x: 241, endPoint y: 68, distance: 59.3
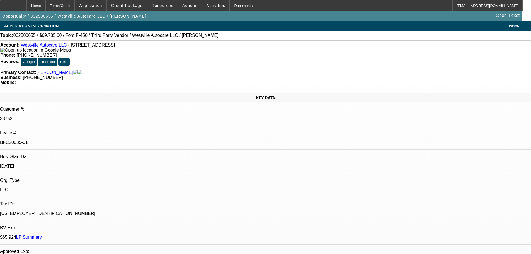
select select "0"
select select "2"
select select "0"
select select "6"
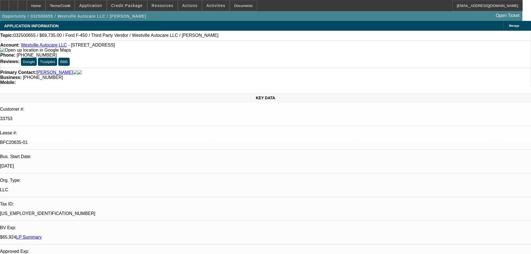
select select "0"
select select "2"
select select "0"
select select "6"
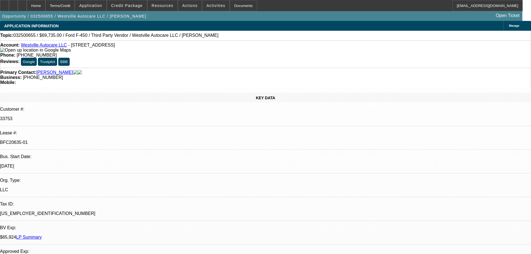
select select "0"
select select "2"
select select "0"
select select "6"
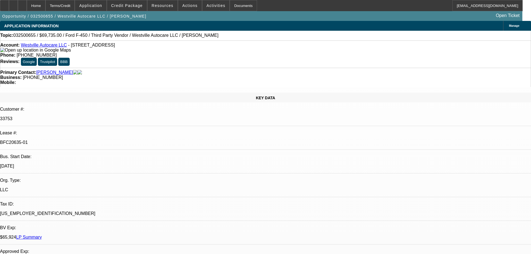
select select "0"
select select "2"
select select "0"
select select "6"
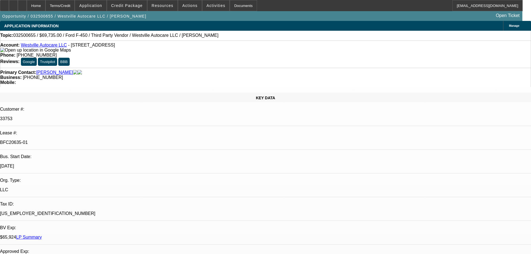
scroll to position [179, 0]
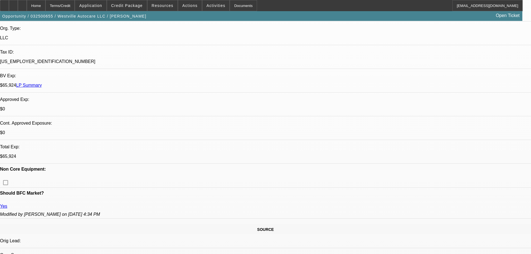
drag, startPoint x: 236, startPoint y: 186, endPoint x: 232, endPoint y: 203, distance: 17.3
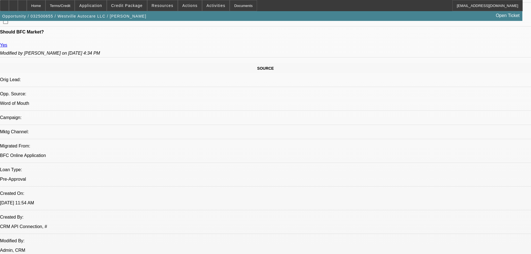
drag, startPoint x: 193, startPoint y: 123, endPoint x: 202, endPoint y: 146, distance: 25.0
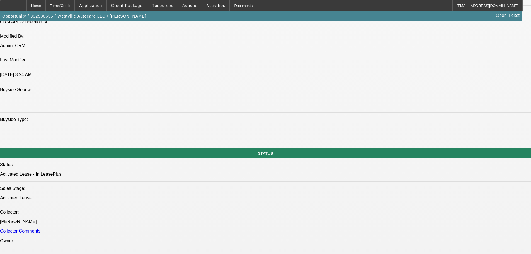
drag, startPoint x: 269, startPoint y: 106, endPoint x: 267, endPoint y: 159, distance: 53.2
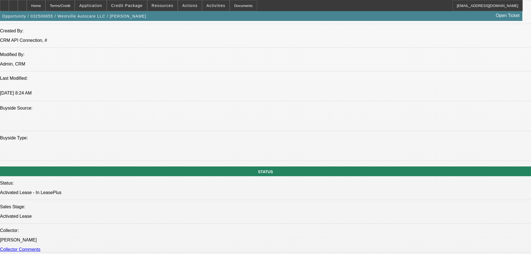
drag, startPoint x: 267, startPoint y: 159, endPoint x: 257, endPoint y: 100, distance: 60.5
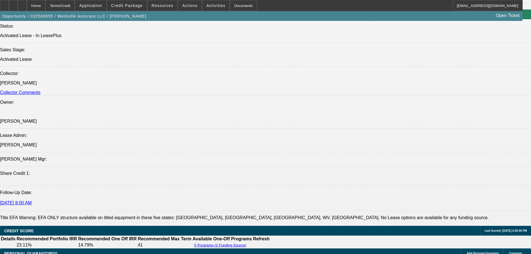
scroll to position [654, 0]
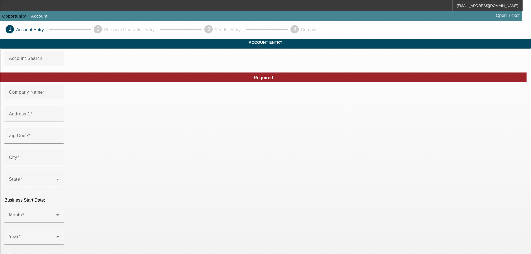
type input "Westville Autocare LLC"
type input "[STREET_ADDRESS]"
type input "06515"
type input "[GEOGRAPHIC_DATA]"
type input "[PHONE_NUMBER]"
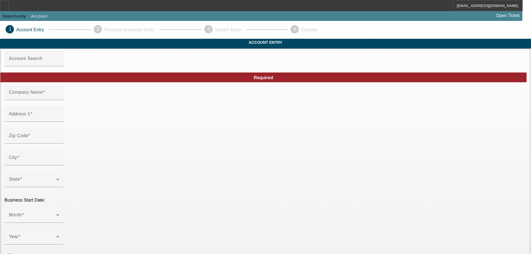
type input "michele1177@gmail.com"
type input "New Haven"
type input "[US_EMPLOYER_IDENTIFICATION_NUMBER]"
type input "https://westville-autocare-llc.my.canva.site/"
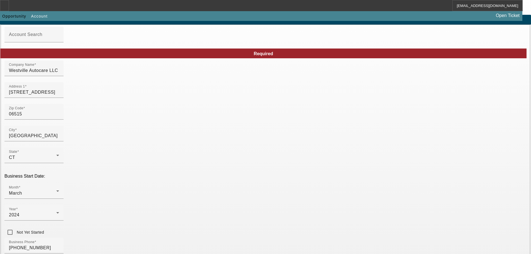
scroll to position [98, 0]
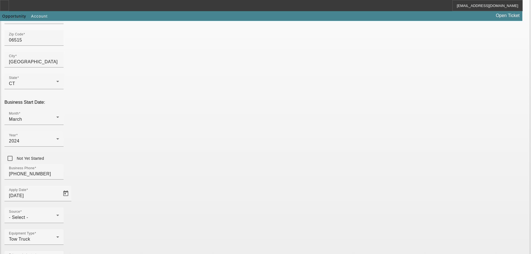
click at [56, 214] on div "- Select -" at bounding box center [32, 217] width 47 height 7
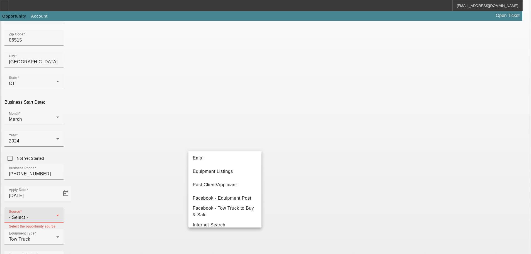
scroll to position [56, 0]
click at [240, 182] on mat-option "Past Client/Applicant" at bounding box center [224, 183] width 73 height 13
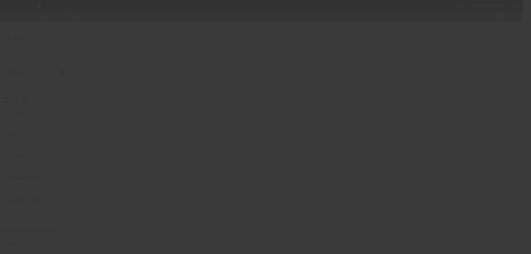
scroll to position [19, 0]
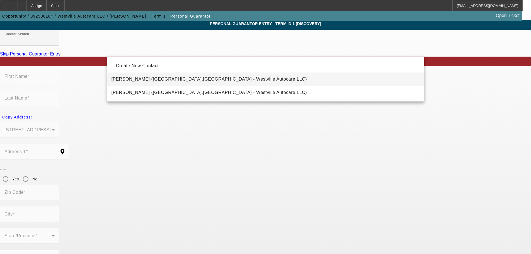
click at [172, 81] on span "Jerome, Timothy (North Haven,CT - Westville Autocare LLC)" at bounding box center [209, 79] width 196 height 5
type input "Jerome, Timothy (North Haven,CT - Westville Autocare LLC)"
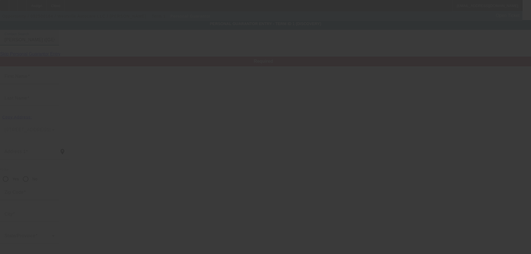
type input "Timothy"
type input "Jerome"
type input "85 Frost Drive"
radio input "true"
type input "06473"
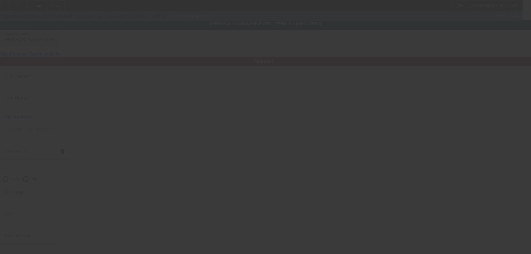
type input "North Haven"
type input "(203) 623-5019"
type input "49"
type input "048-76-8550"
type input "timjerome5@gmail.com"
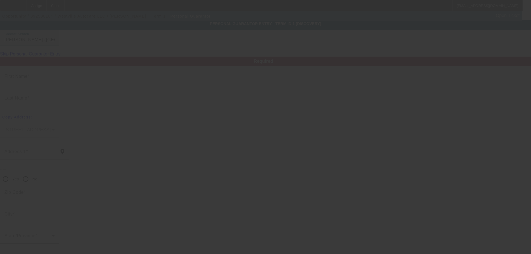
type input "[PHONE_NUMBER]"
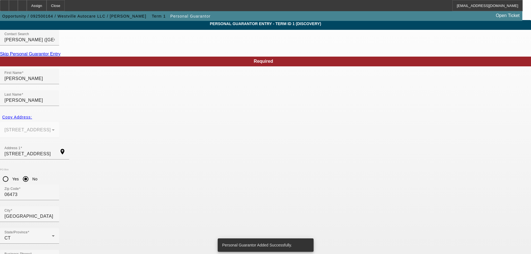
scroll to position [0, 0]
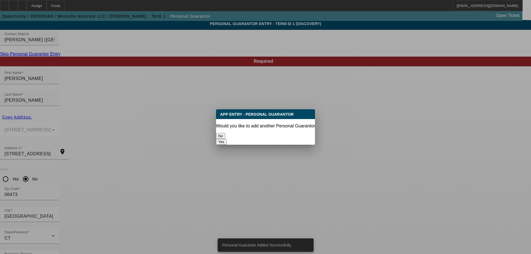
click at [226, 139] on button "Yes" at bounding box center [221, 142] width 11 height 6
radio input "false"
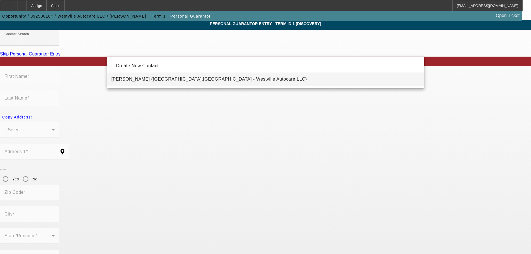
click at [160, 79] on span "Wojciechowski, Michele (North Haven,CT - Westville Autocare LLC)" at bounding box center [209, 79] width 196 height 5
type input "Wojciechowski, Michele (North Haven,CT - Westville Autocare LLC)"
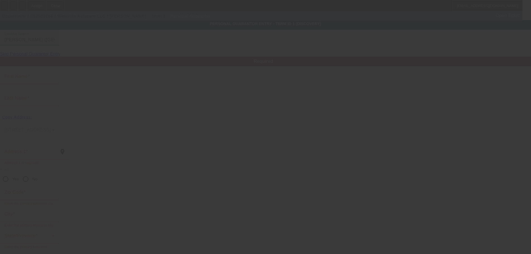
type input "Michele"
type input "Wojciechowski"
type input "[STREET_ADDRESS]"
radio input "true"
type input "06515"
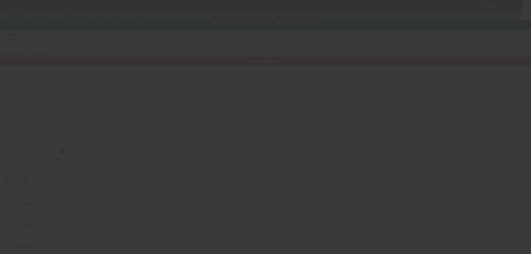
type input "North Haven"
type input "[PHONE_NUMBER]"
type input "51"
type input "046-54-9347"
type input "michele1177@gmail.com"
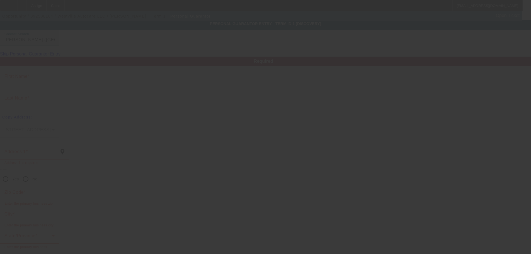
type input "[PHONE_NUMBER]"
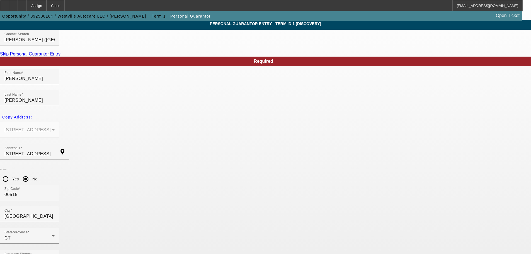
click at [60, 56] on link "Skip Personal Guarantor Entry" at bounding box center [30, 54] width 60 height 5
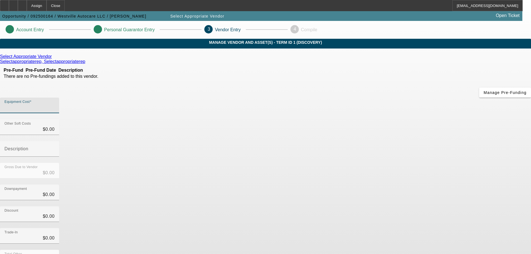
click at [55, 104] on input "Equipment Cost" at bounding box center [29, 107] width 50 height 7
click at [55, 97] on div "Equipment Cost" at bounding box center [29, 105] width 50 height 16
click at [55, 104] on input "Equipment Cost" at bounding box center [29, 107] width 50 height 7
type input "7"
type input "$7.00"
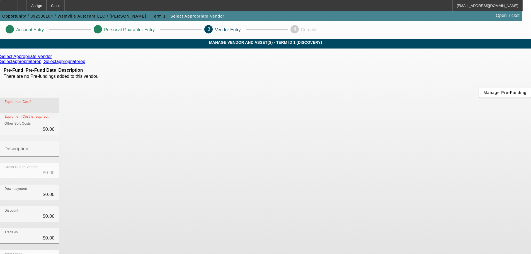
type input "$7.00"
type input "77"
type input "$77.00"
type input "777"
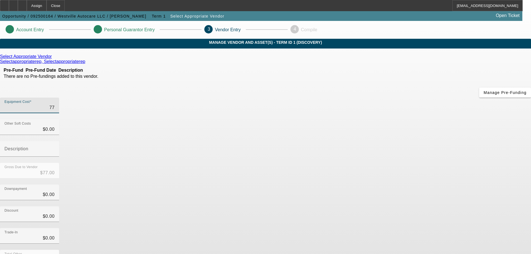
type input "$777.00"
type input "7777"
type input "$7,777.00"
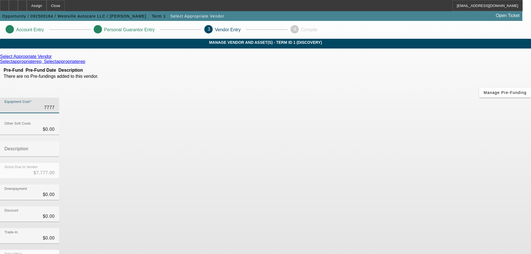
type input "77775"
type input "$77,775.00"
click at [55, 126] on input "0" at bounding box center [29, 129] width 50 height 7
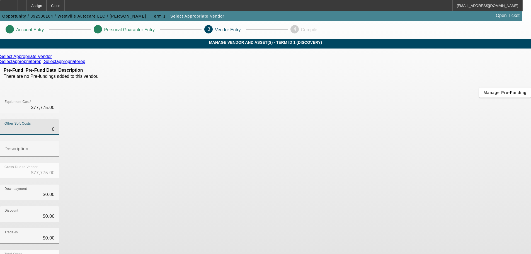
type input "10"
type input "$77,785.00"
type input "190"
type input "$77,965.00"
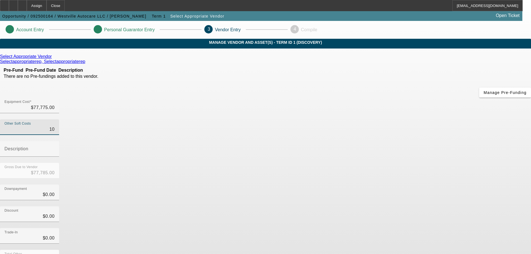
type input "$77,965.00"
type input "1990"
type input "$79,765.00"
type input "19950"
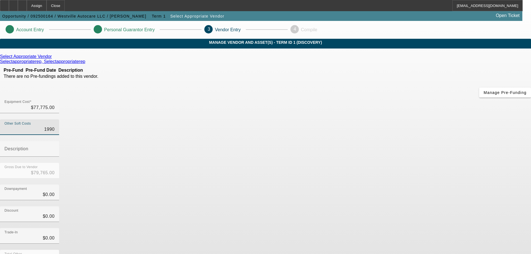
type input "$97,725.00"
type input "1995"
type input "$79,770.00"
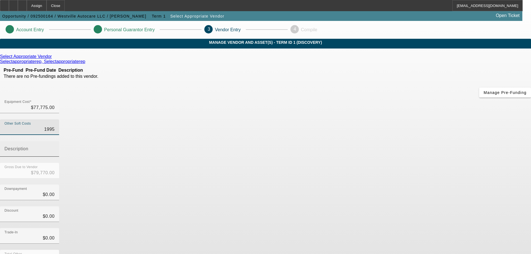
type input "$1,995.00"
click at [55, 148] on input "Description" at bounding box center [29, 151] width 50 height 7
type input "destination charge"
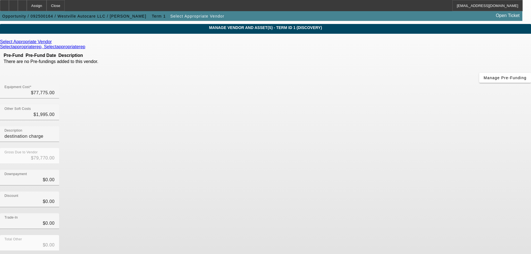
scroll to position [28, 0]
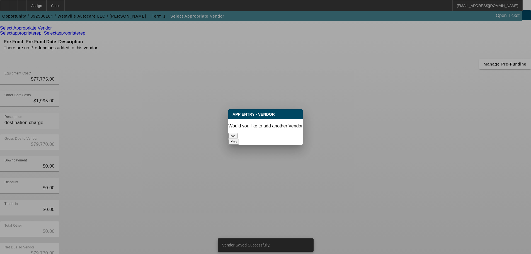
scroll to position [0, 0]
click at [237, 135] on button "No" at bounding box center [232, 136] width 9 height 6
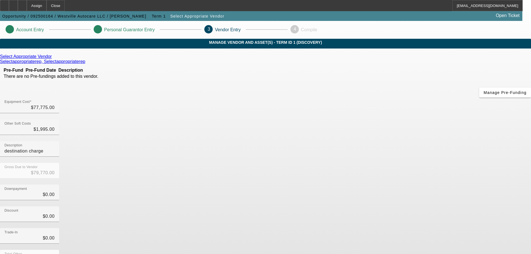
scroll to position [28, 0]
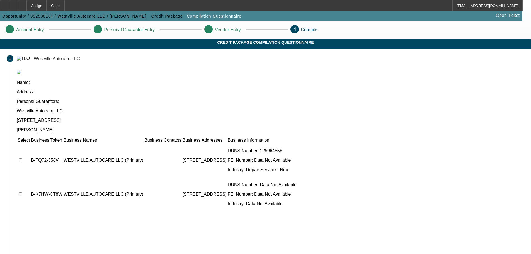
click at [22, 158] on input "checkbox" at bounding box center [21, 160] width 4 height 4
checkbox input "true"
drag, startPoint x: 126, startPoint y: 139, endPoint x: 124, endPoint y: 136, distance: 3.9
click at [30, 177] on td at bounding box center [23, 193] width 13 height 33
click at [22, 192] on input "checkbox" at bounding box center [21, 194] width 4 height 4
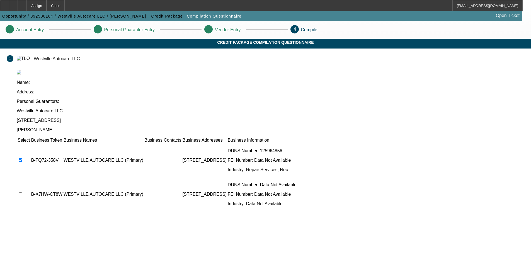
checkbox input "true"
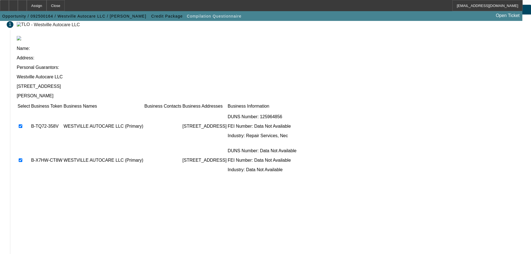
scroll to position [34, 0]
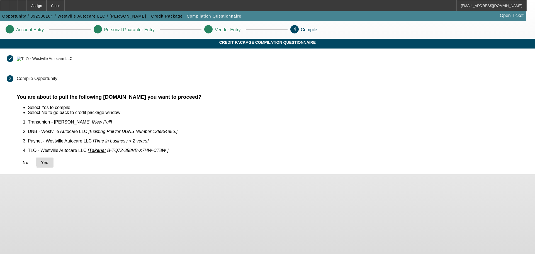
click at [48, 160] on span "Yes" at bounding box center [45, 162] width 8 height 4
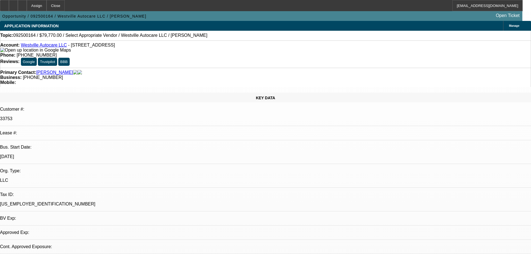
select select "0"
select select "2"
select select "0.1"
select select "4"
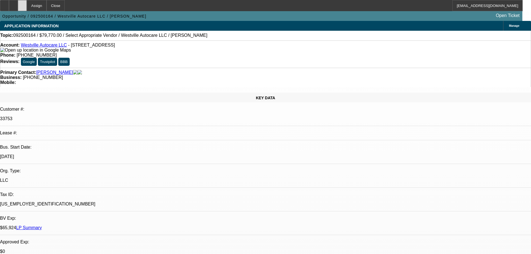
click at [27, 9] on div at bounding box center [22, 5] width 9 height 11
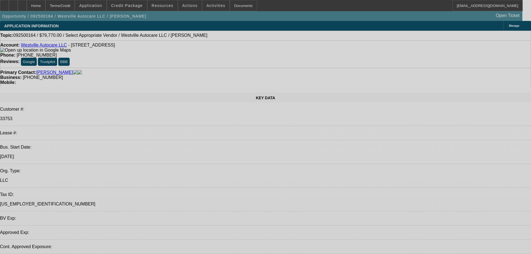
select select "0"
select select "2"
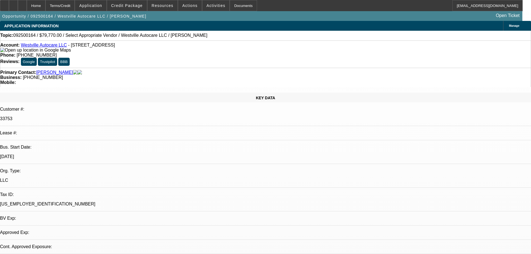
select select "2"
select select "0.1"
select select "4"
click at [27, 4] on div at bounding box center [22, 5] width 9 height 11
select select "0"
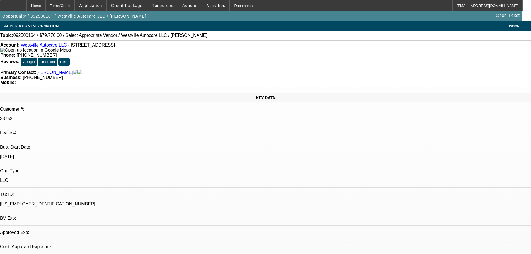
select select "2"
select select "0.1"
select select "4"
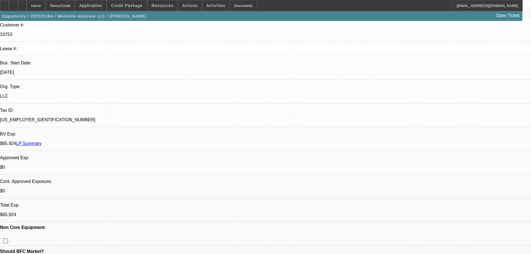
drag, startPoint x: 208, startPoint y: 193, endPoint x: 200, endPoint y: 200, distance: 10.1
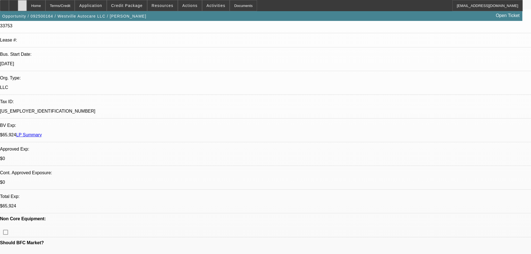
click at [27, 5] on div at bounding box center [22, 5] width 9 height 11
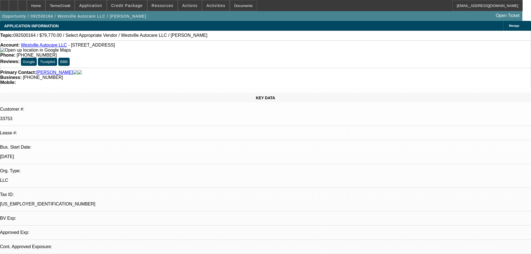
select select "0"
select select "2"
select select "0.1"
select select "4"
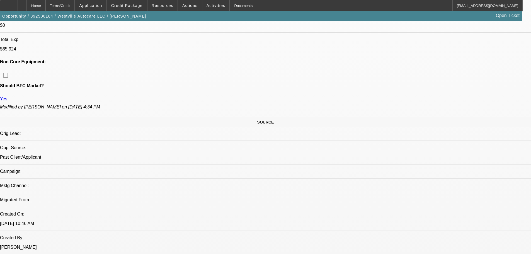
drag, startPoint x: 128, startPoint y: 190, endPoint x: 130, endPoint y: 202, distance: 12.1
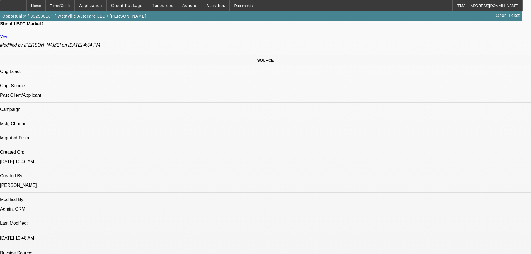
scroll to position [284, 0]
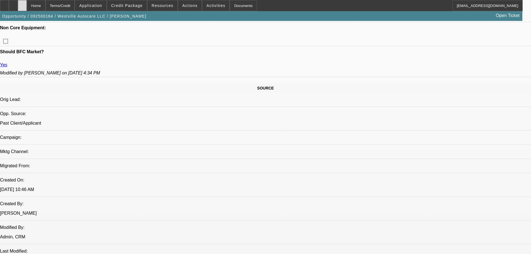
click at [27, 7] on div at bounding box center [22, 5] width 9 height 11
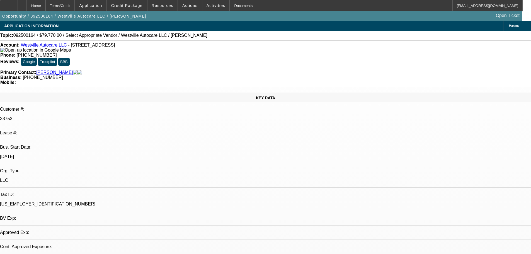
select select "0"
select select "2"
select select "0.1"
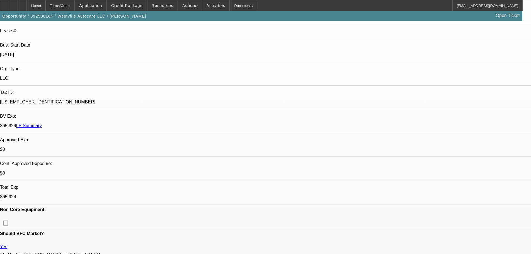
select select "2"
select select "4"
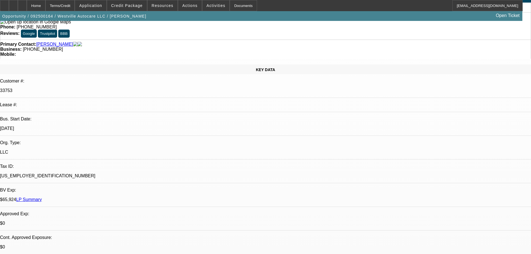
scroll to position [28, 0]
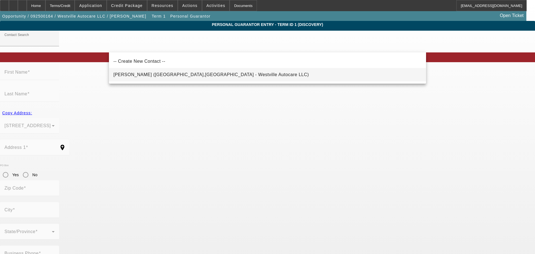
click at [151, 78] on mat-option "Wojciechowski, Michele (North Haven,CT - Westville Autocare LLC)" at bounding box center [267, 74] width 317 height 13
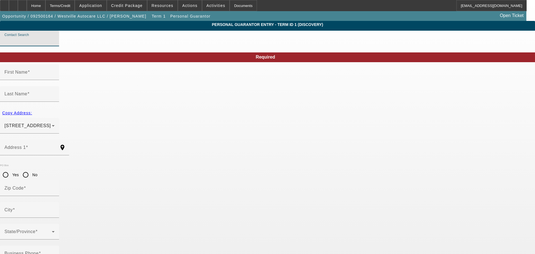
type input "Wojciechowski, Michele (North Haven,CT - Westville Autocare LLC)"
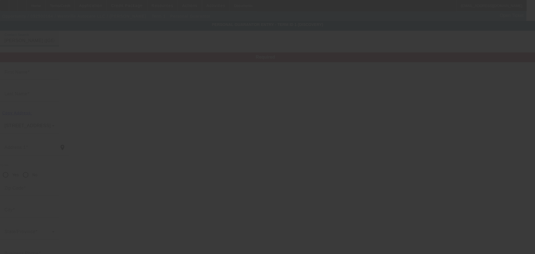
type input "Michele"
type input "Wojciechowski"
type input "30 Amity Rd"
radio input "true"
type input "06515"
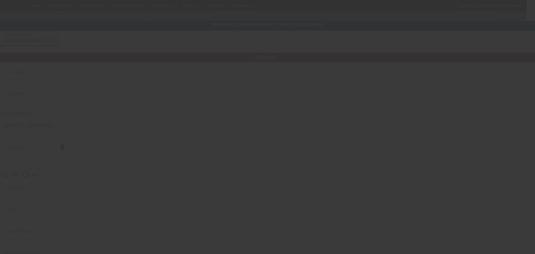
type input "North Haven"
type input "(203) 671-5523"
type input "51"
type input "046-54-9347"
type input "michele1177@gmail.com"
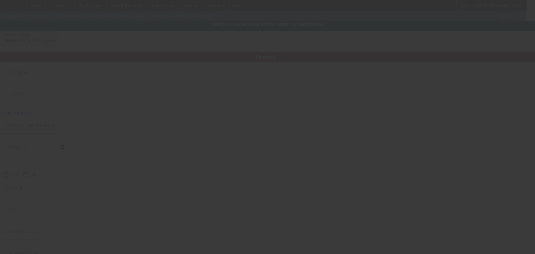
type input "(203) 390-5840"
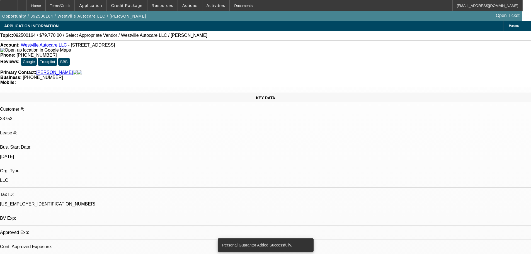
select select "0"
select select "2"
select select "0.1"
select select "4"
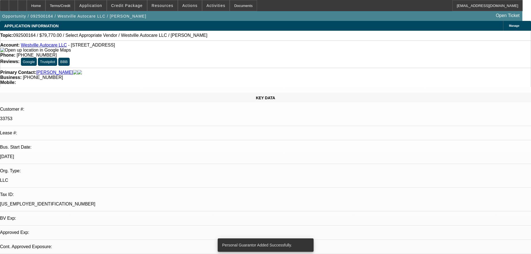
scroll to position [56, 0]
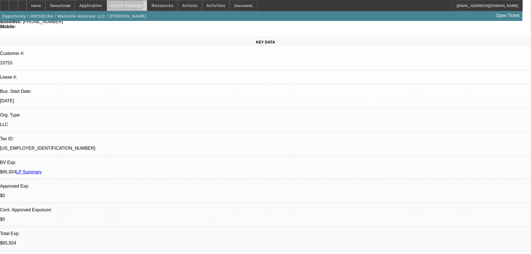
click at [134, 6] on span "Credit Package" at bounding box center [126, 5] width 31 height 4
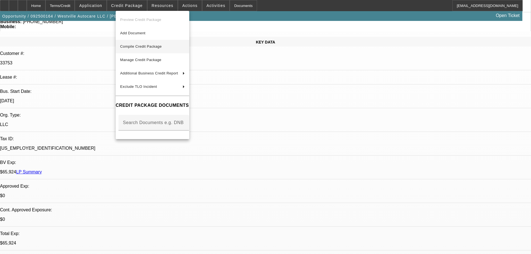
click at [189, 52] on button "Compile Credit Package" at bounding box center [153, 46] width 74 height 13
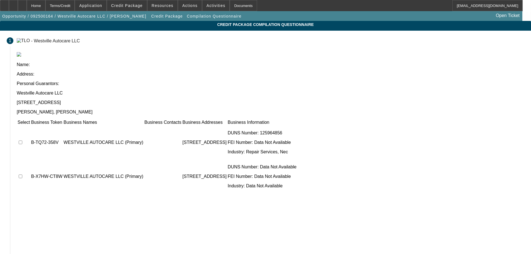
click at [22, 140] on input "checkbox" at bounding box center [21, 142] width 4 height 4
checkbox input "true"
click at [22, 174] on input "checkbox" at bounding box center [21, 176] width 4 height 4
checkbox input "true"
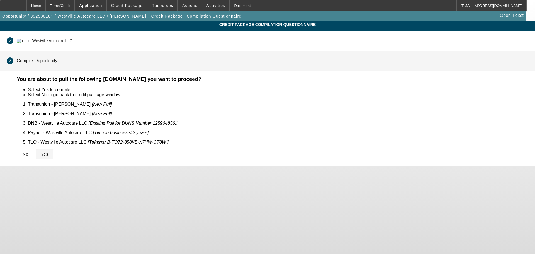
click at [48, 152] on span "Yes" at bounding box center [45, 154] width 8 height 4
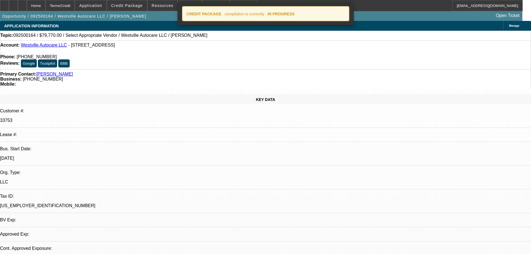
select select "0"
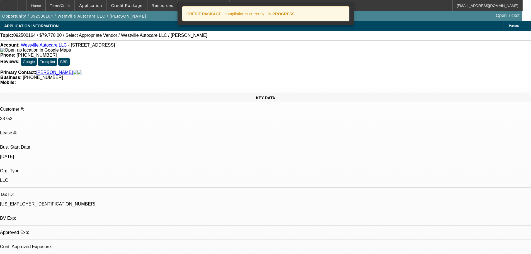
select select "2"
select select "0.1"
select select "4"
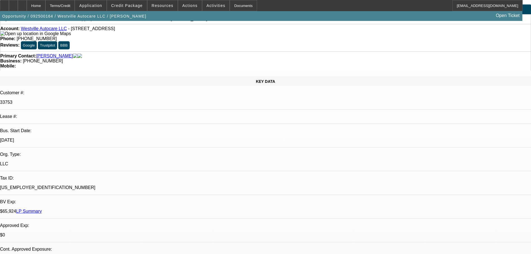
scroll to position [84, 0]
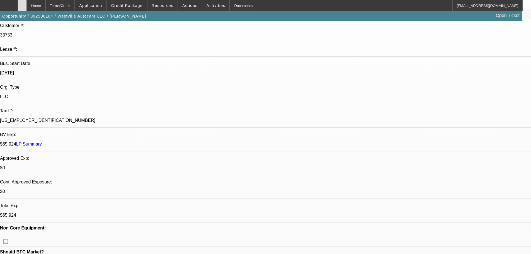
click at [22, 4] on icon at bounding box center [22, 4] width 0 height 0
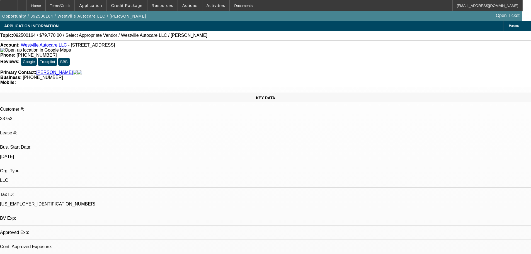
select select "0"
select select "2"
select select "0.1"
select select "1"
select select "2"
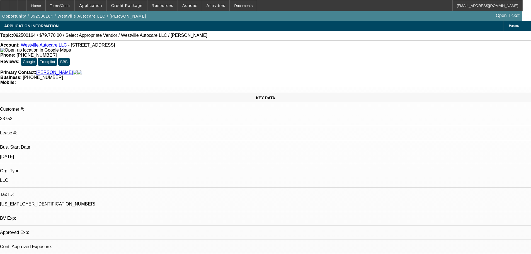
select select "4"
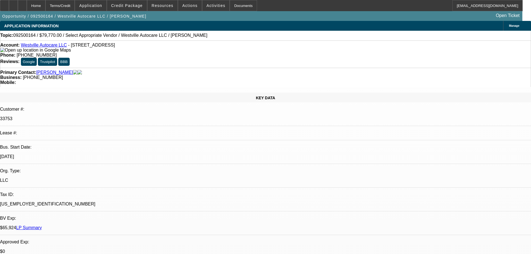
radio input "true"
type textarea "9/9 looking to finance another truck, sent me cab/chassis"
radio input "true"
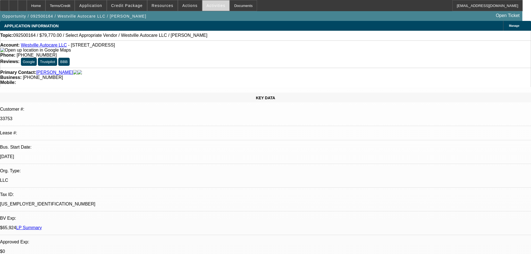
click at [211, 7] on span "Activities" at bounding box center [215, 5] width 19 height 4
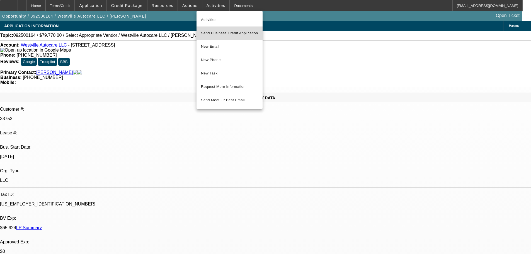
click at [251, 36] on span "Send Business Credit Application" at bounding box center [229, 33] width 57 height 7
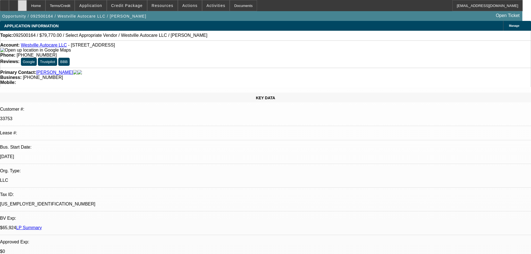
click at [22, 4] on icon at bounding box center [22, 4] width 0 height 0
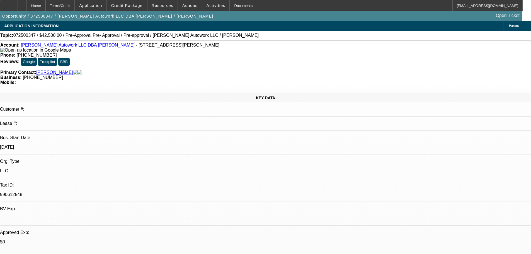
select select "0"
select select "2"
select select "0.1"
select select "4"
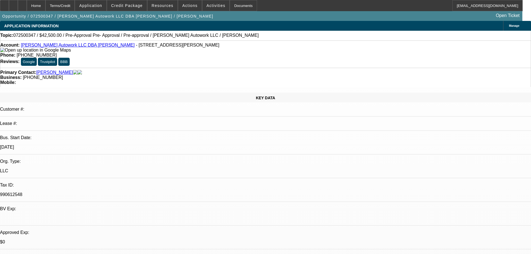
select select "0"
select select "2"
select select "0.1"
select select "4"
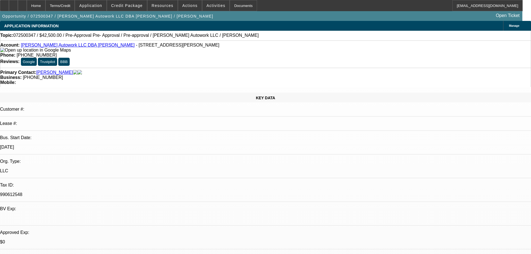
select select "0"
select select "2"
select select "0.1"
select select "4"
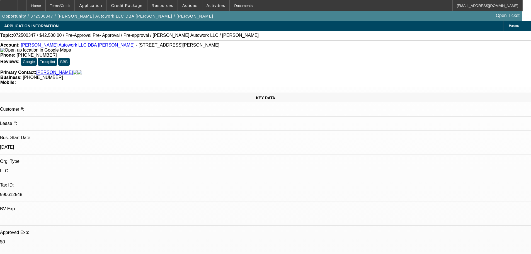
select select "0"
select select "2"
select select "0.1"
select select "4"
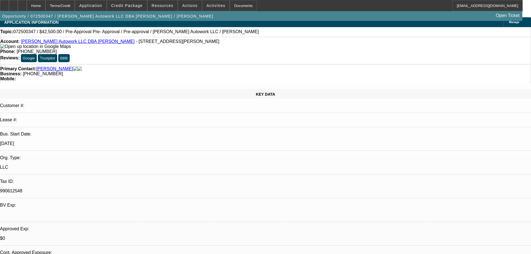
drag, startPoint x: 233, startPoint y: 161, endPoint x: 232, endPoint y: 169, distance: 7.5
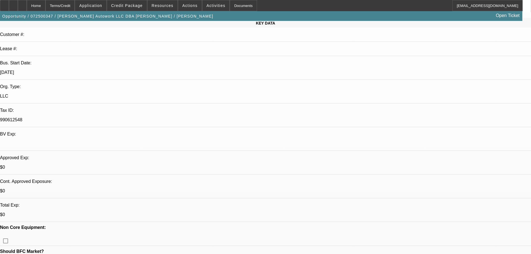
drag, startPoint x: 230, startPoint y: 173, endPoint x: 229, endPoint y: 189, distance: 15.9
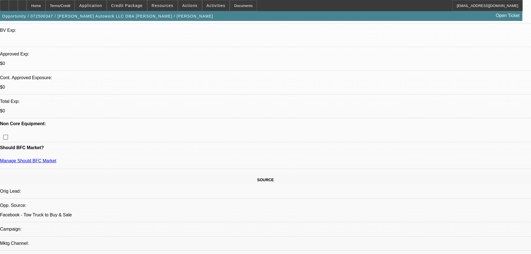
drag, startPoint x: 230, startPoint y: 66, endPoint x: 222, endPoint y: 101, distance: 35.8
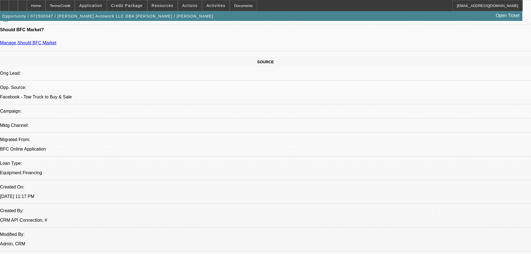
drag, startPoint x: 219, startPoint y: 89, endPoint x: 204, endPoint y: 138, distance: 50.7
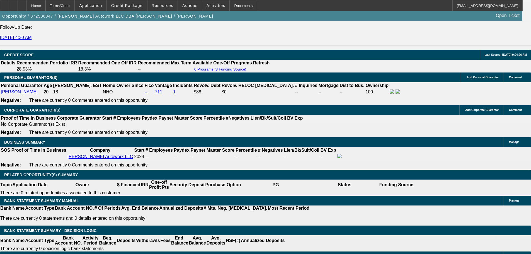
scroll to position [766, 0]
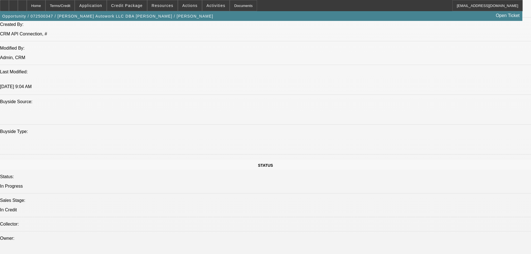
drag, startPoint x: 352, startPoint y: 88, endPoint x: 350, endPoint y: 73, distance: 14.9
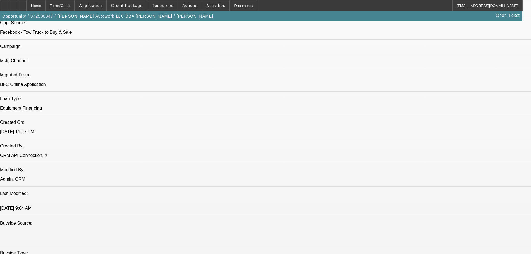
scroll to position [110, 0]
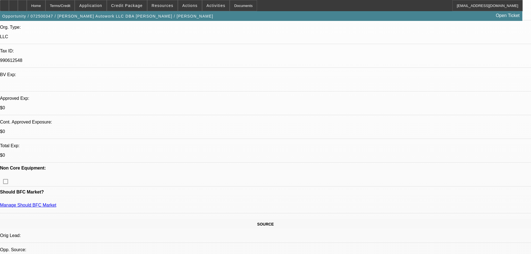
drag, startPoint x: 228, startPoint y: 143, endPoint x: 218, endPoint y: 120, distance: 24.7
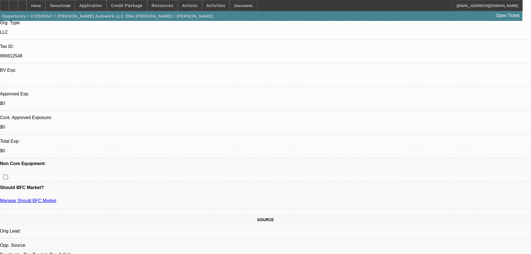
scroll to position [166, 0]
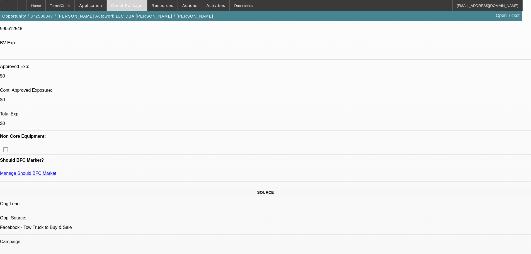
click at [141, 5] on span "Credit Package" at bounding box center [126, 5] width 31 height 4
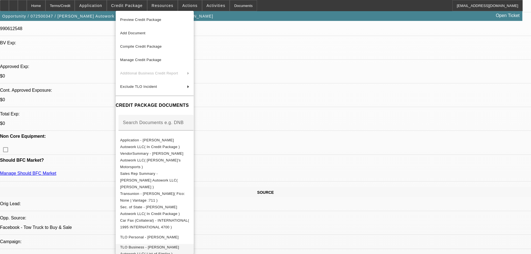
scroll to position [56, 0]
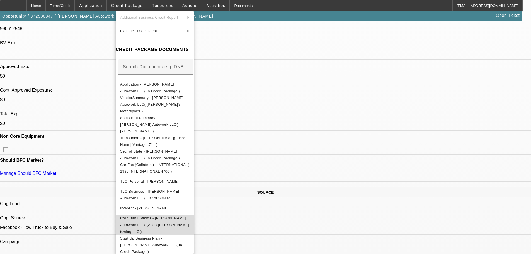
click at [189, 216] on span "Corp Bank Stmnts - Jaimes Autowork LLC( (Acct) Jaimes towing LLC )" at bounding box center [154, 225] width 69 height 18
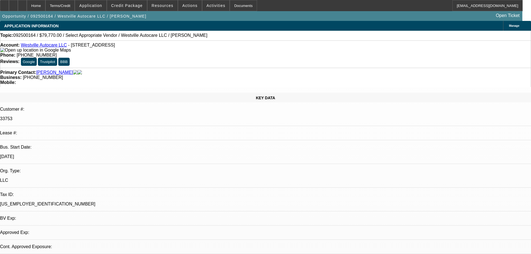
select select "0"
select select "2"
select select "0.1"
select select "4"
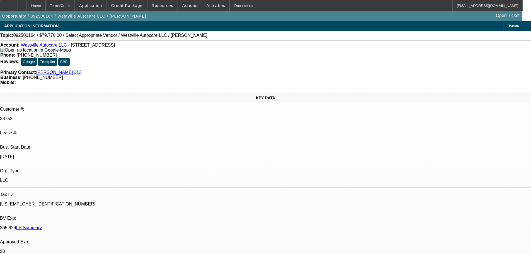
radio input "true"
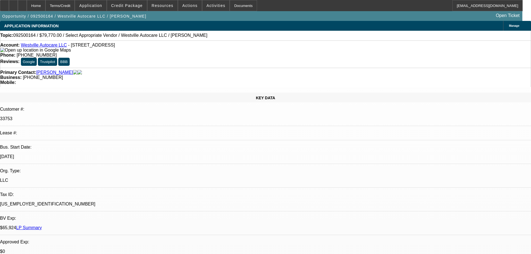
type textarea "PENDING, confirm if cab/chassis only?, new app, banks"
radio input "true"
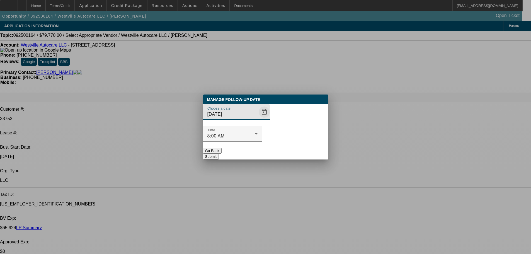
click at [257, 119] on span "Open calendar" at bounding box center [263, 111] width 13 height 13
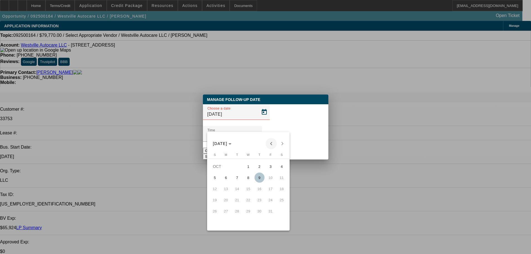
click at [271, 144] on span "Previous month" at bounding box center [270, 143] width 11 height 11
click at [248, 190] on span "10" at bounding box center [248, 189] width 10 height 10
type input "[DATE]"
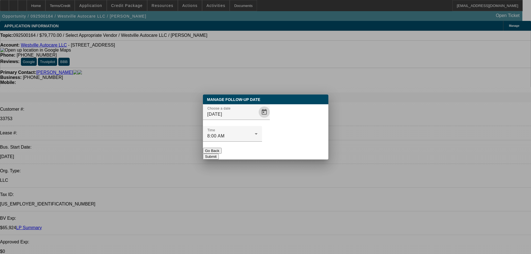
click at [291, 148] on div "Manage Follow-Up Date Choose a date [DATE] Time 8:00 AM Go Back Submit" at bounding box center [265, 126] width 125 height 65
drag, startPoint x: 280, startPoint y: 137, endPoint x: 279, endPoint y: 148, distance: 11.2
click at [262, 141] on div at bounding box center [232, 144] width 59 height 6
click at [219, 153] on button "Submit" at bounding box center [211, 156] width 16 height 6
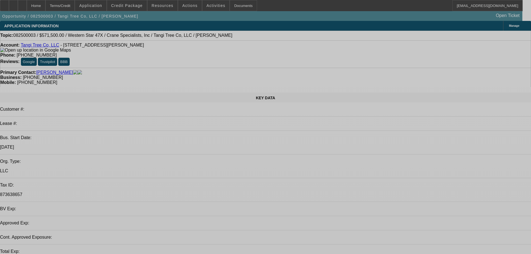
select select "0.1"
select select "2"
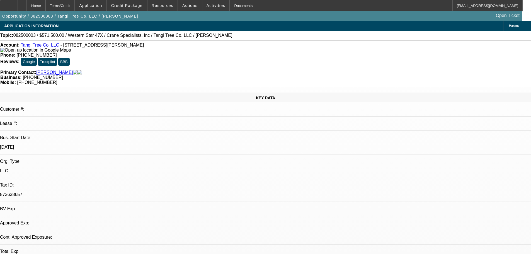
select select "2"
select select "0"
select select "6"
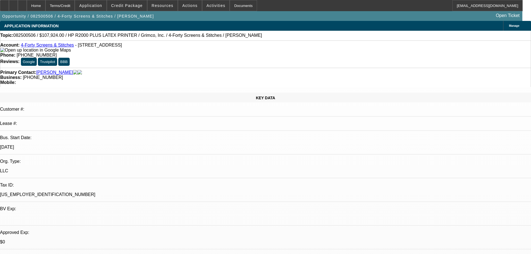
select select "0"
select select "6"
select select "0"
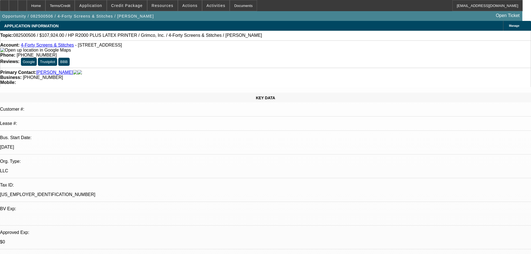
select select "0"
select select "0.1"
select select "4"
select select "0"
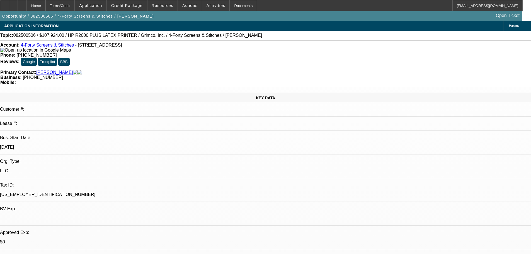
select select "0.1"
select select "4"
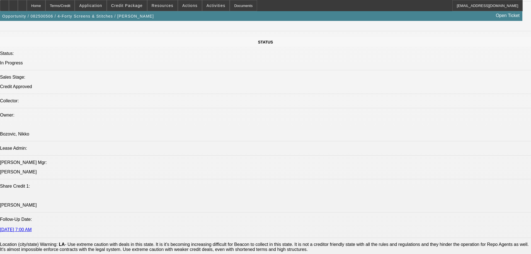
scroll to position [768, 0]
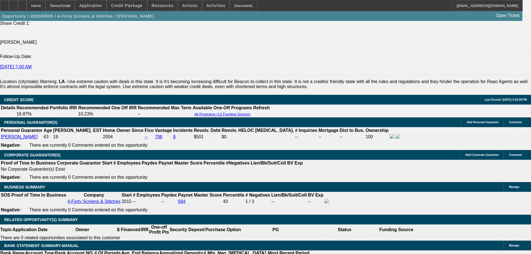
drag, startPoint x: 174, startPoint y: 193, endPoint x: 167, endPoint y: 228, distance: 35.2
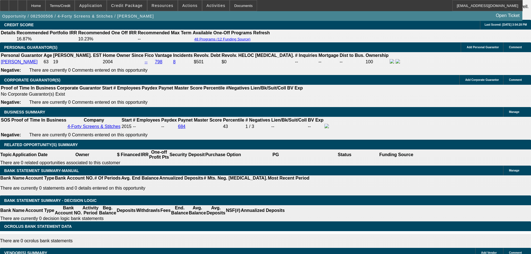
scroll to position [824, 0]
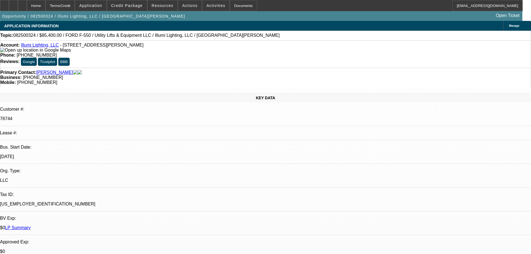
select select "0"
select select "3"
select select "0"
select select "6"
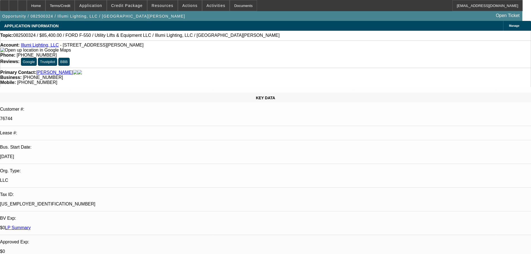
select select "0"
select select "3"
select select "0"
select select "6"
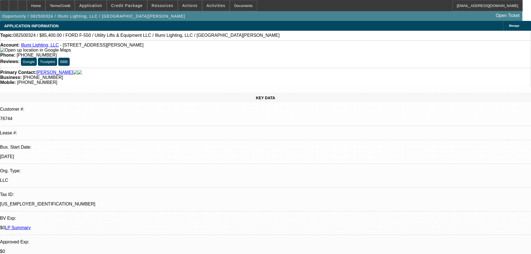
select select "0"
select select "3"
select select "0"
select select "6"
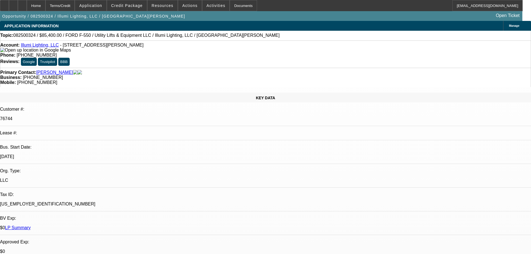
select select "0"
select select "3"
select select "0"
select select "6"
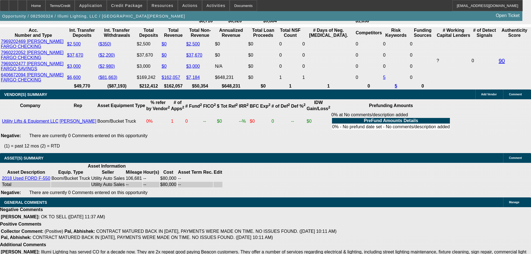
drag, startPoint x: 207, startPoint y: 148, endPoint x: 216, endPoint y: 194, distance: 46.8
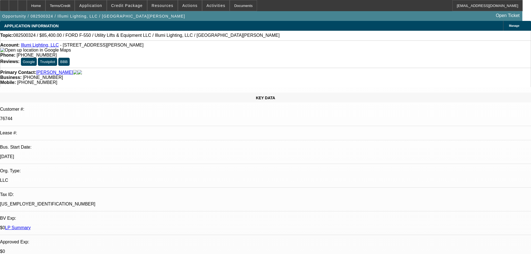
drag, startPoint x: 62, startPoint y: 94, endPoint x: 72, endPoint y: 31, distance: 63.7
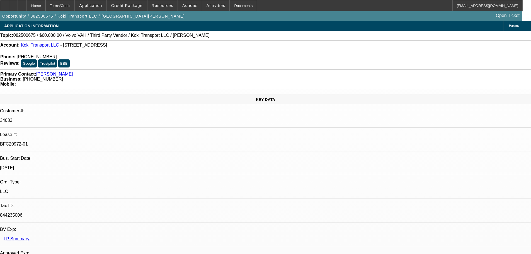
select select "0.2"
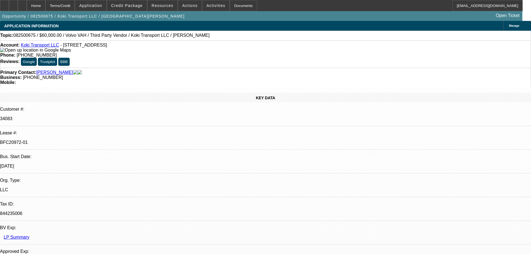
select select "2"
select select "0"
select select "6"
select select "0"
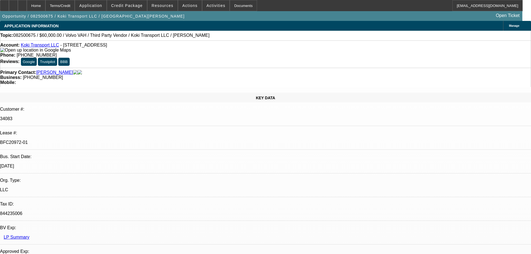
select select "2"
select select "0.1"
select select "4"
select select "0.2"
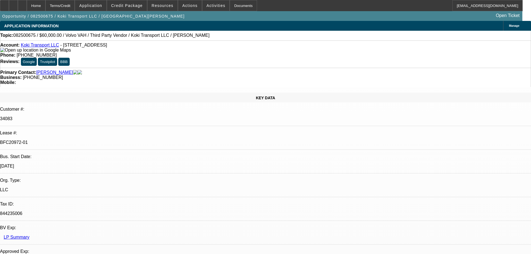
select select "2"
select select "0.1"
select select "4"
select select "0.15"
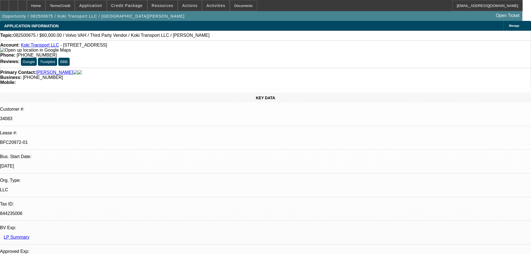
select select "2"
select select "0.1"
select select "4"
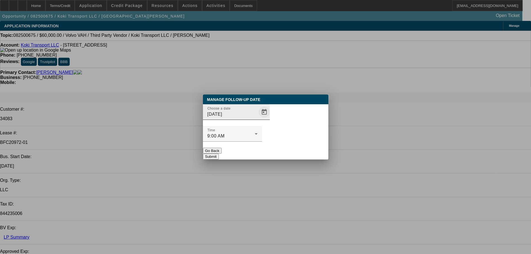
click at [257, 119] on span "Open calendar" at bounding box center [263, 111] width 13 height 13
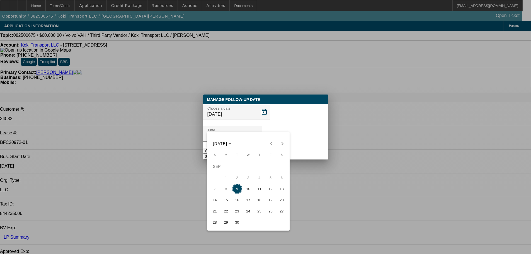
click at [255, 190] on span "11" at bounding box center [259, 189] width 10 height 10
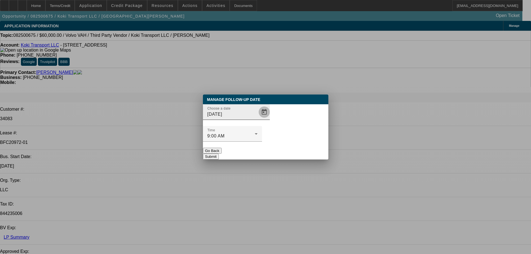
click at [257, 119] on span "Open calendar" at bounding box center [263, 111] width 13 height 13
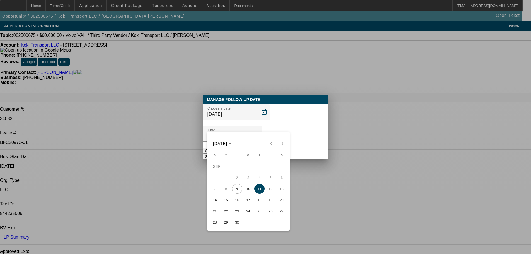
click at [254, 187] on button "11" at bounding box center [259, 188] width 11 height 11
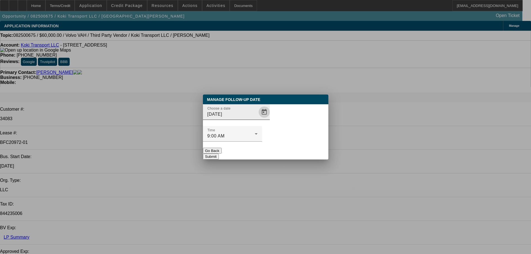
click at [257, 119] on span "Open calendar" at bounding box center [263, 111] width 13 height 13
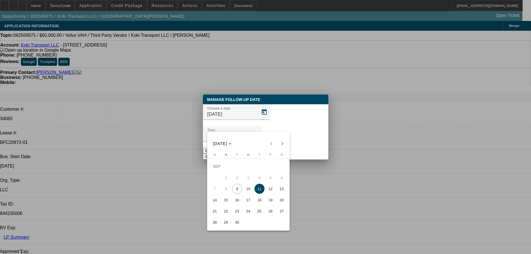
click at [253, 186] on button "10" at bounding box center [248, 188] width 11 height 11
type input "[DATE]"
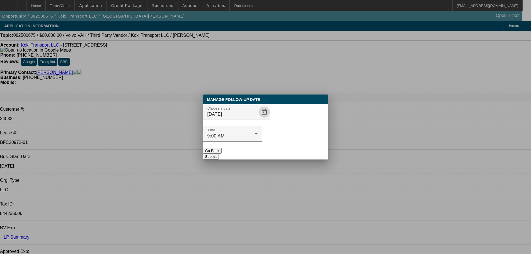
click at [219, 153] on button "Submit" at bounding box center [211, 156] width 16 height 6
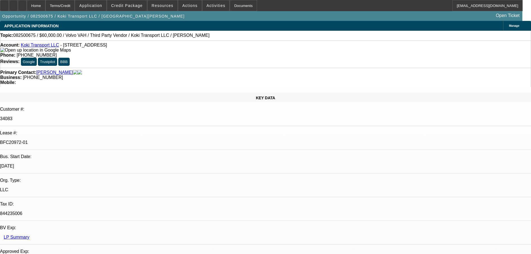
scroll to position [933, 0]
